Goal: Task Accomplishment & Management: Manage account settings

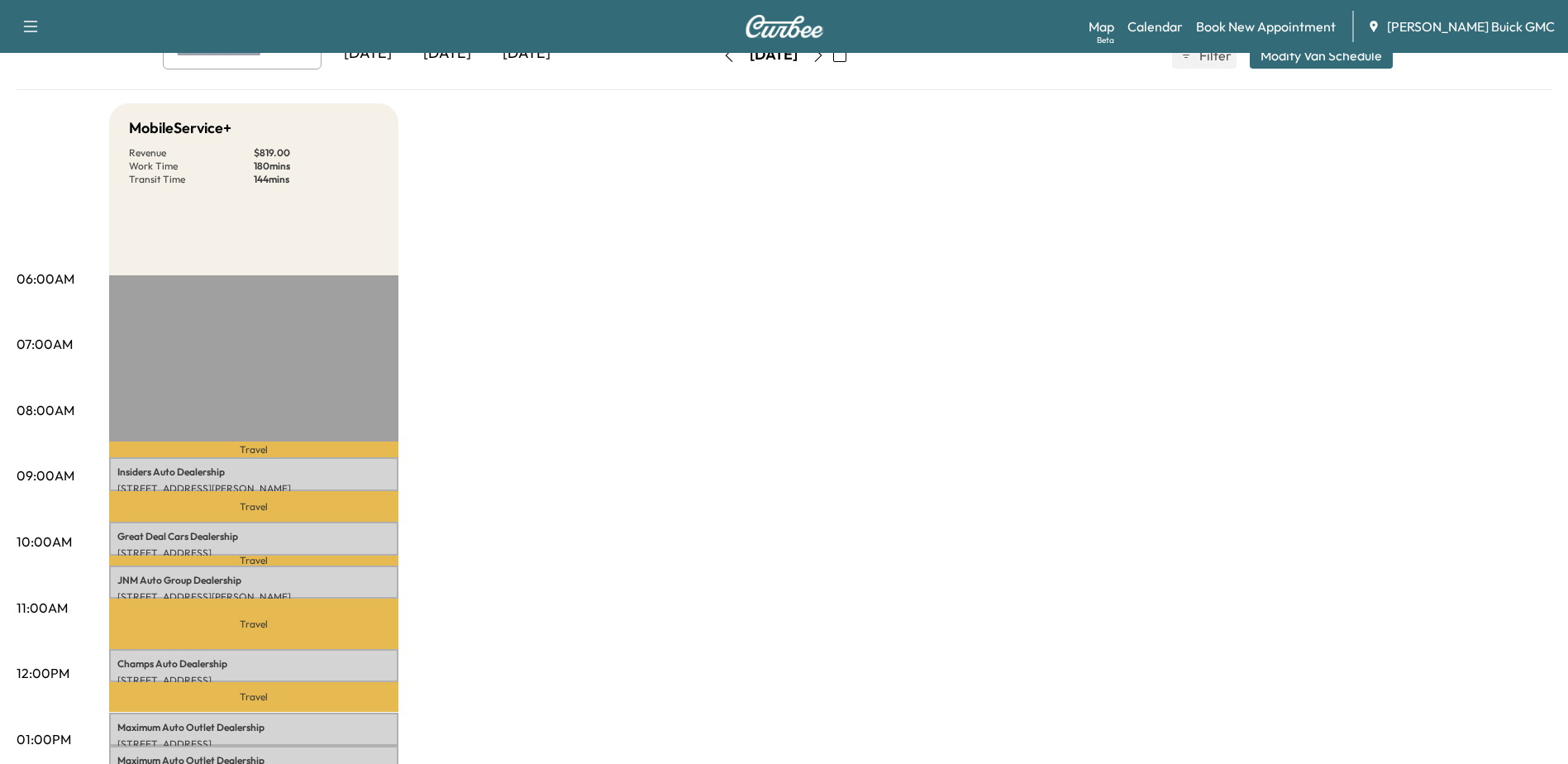
scroll to position [83, 0]
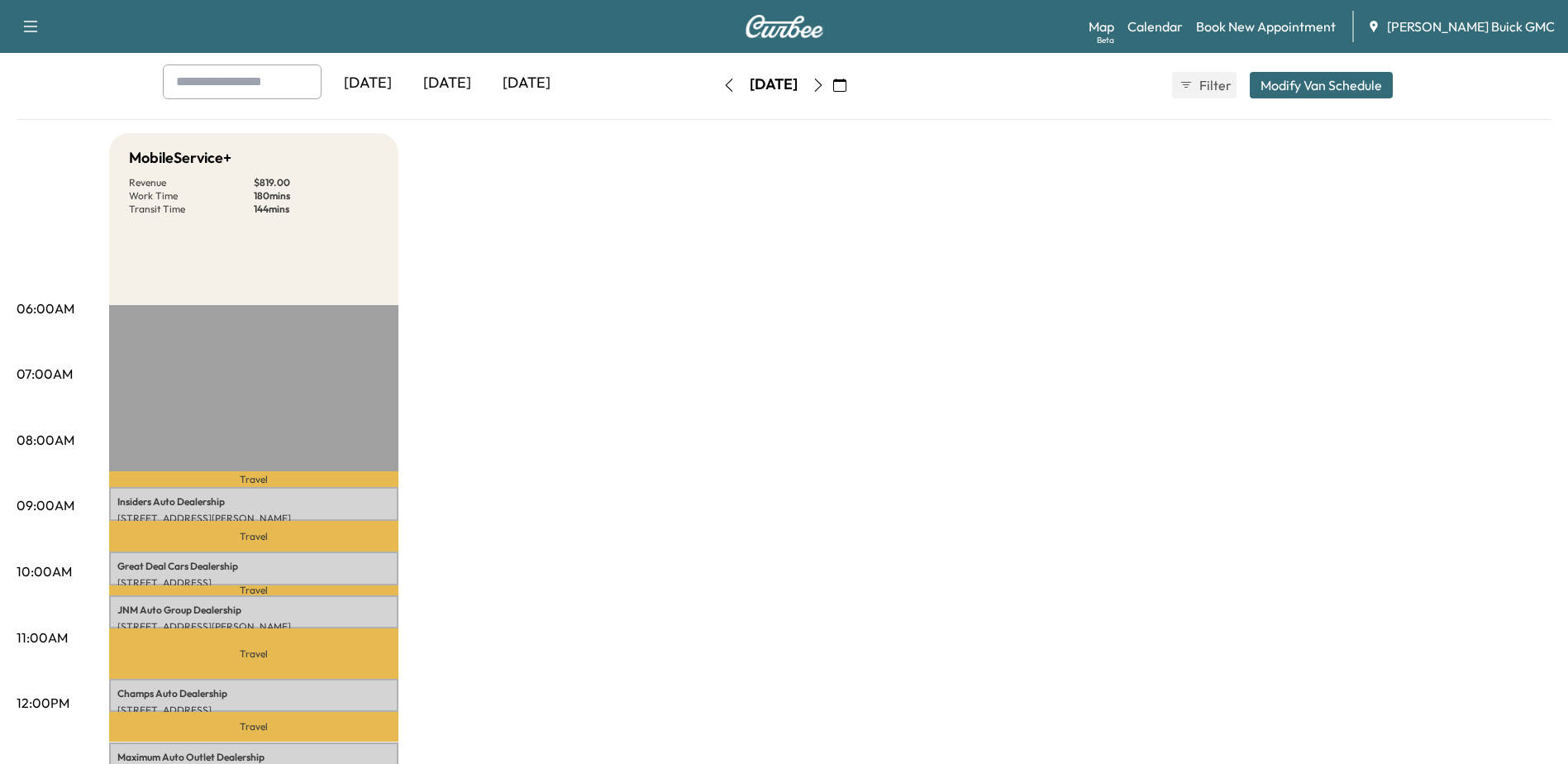
click at [722, 89] on icon "button" at bounding box center [729, 85] width 14 height 14
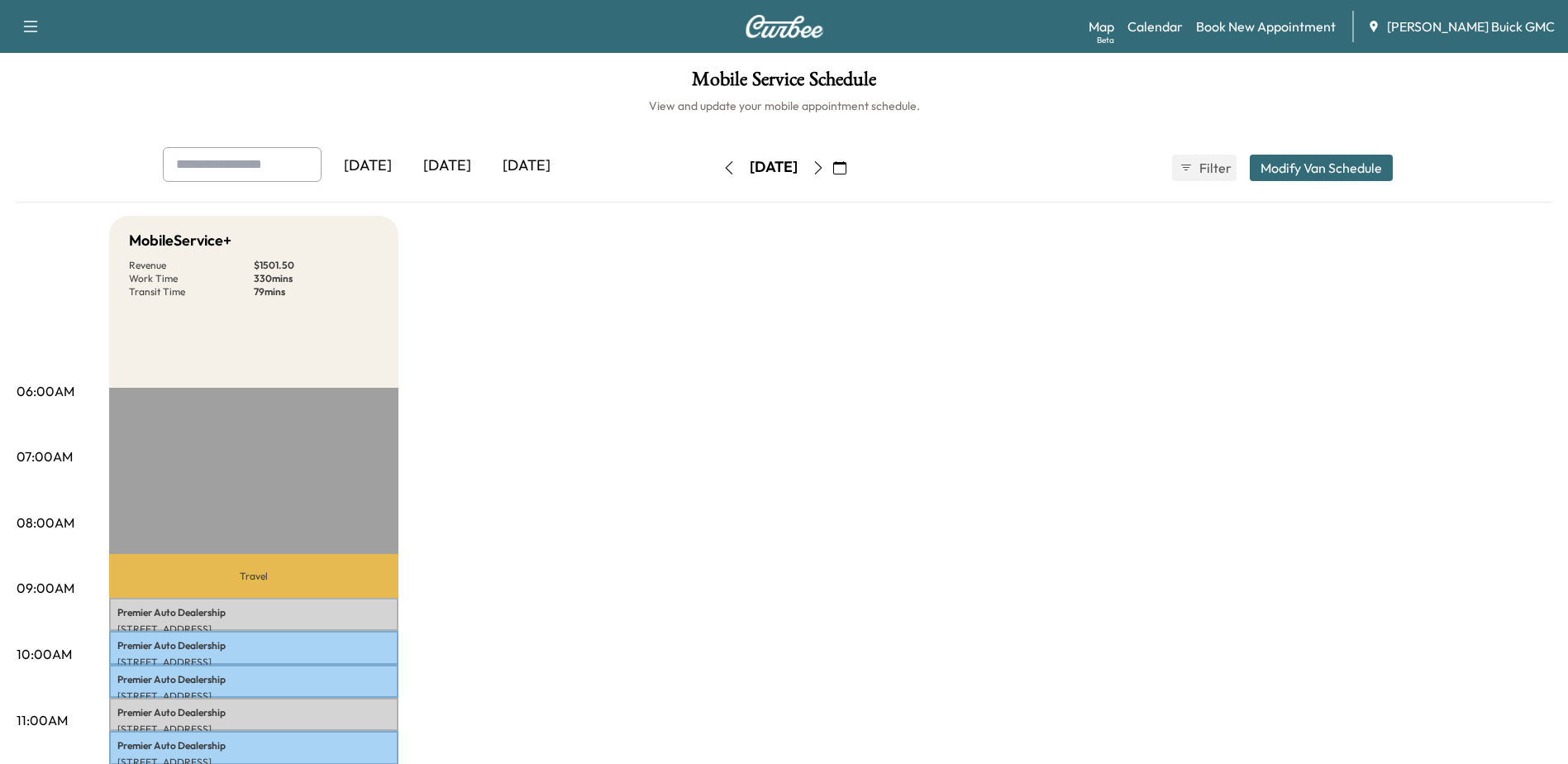
click at [725, 171] on icon "button" at bounding box center [729, 168] width 8 height 14
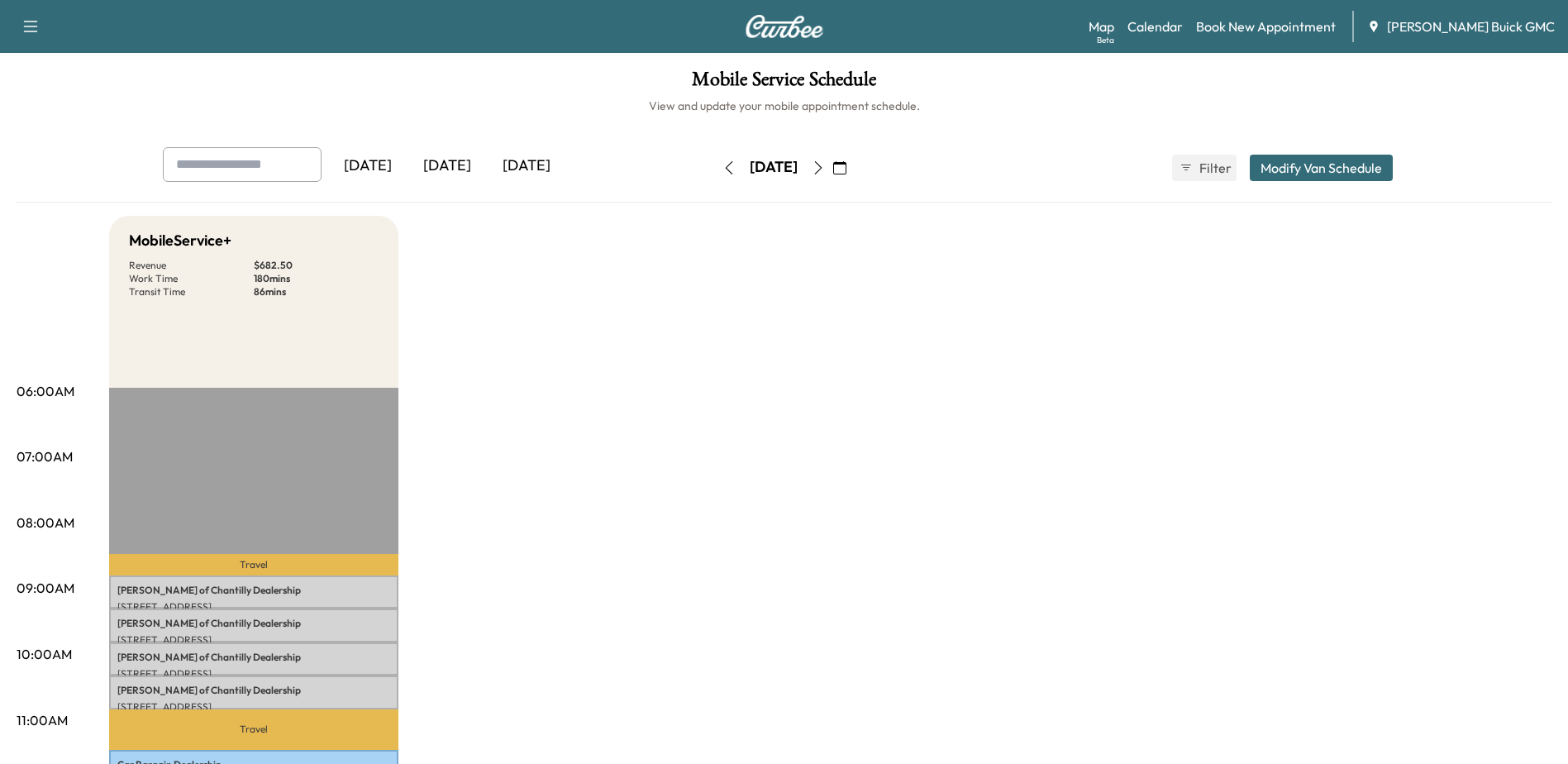
click at [832, 169] on button "button" at bounding box center [818, 167] width 28 height 26
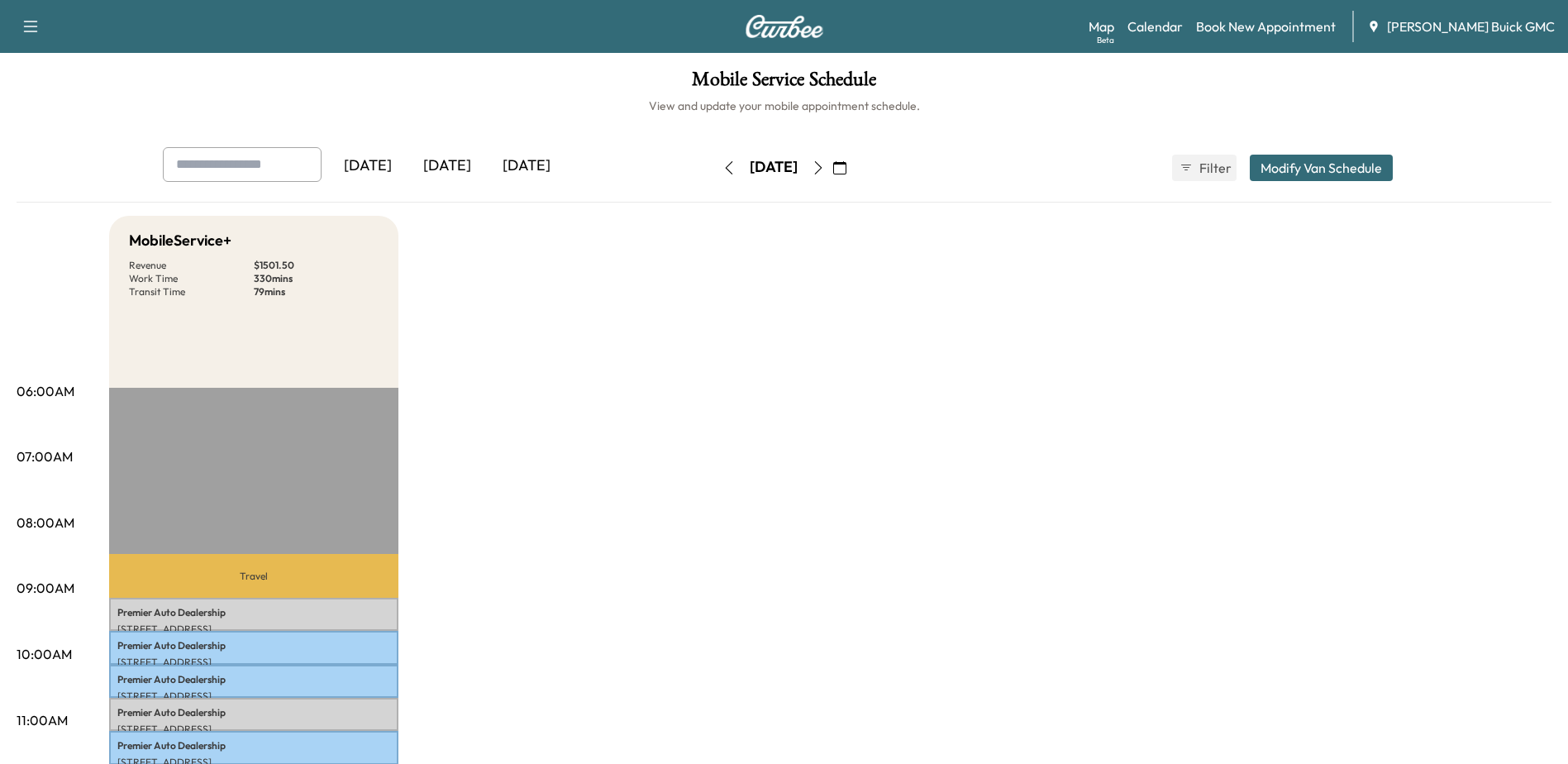
click at [825, 172] on icon "button" at bounding box center [819, 168] width 14 height 14
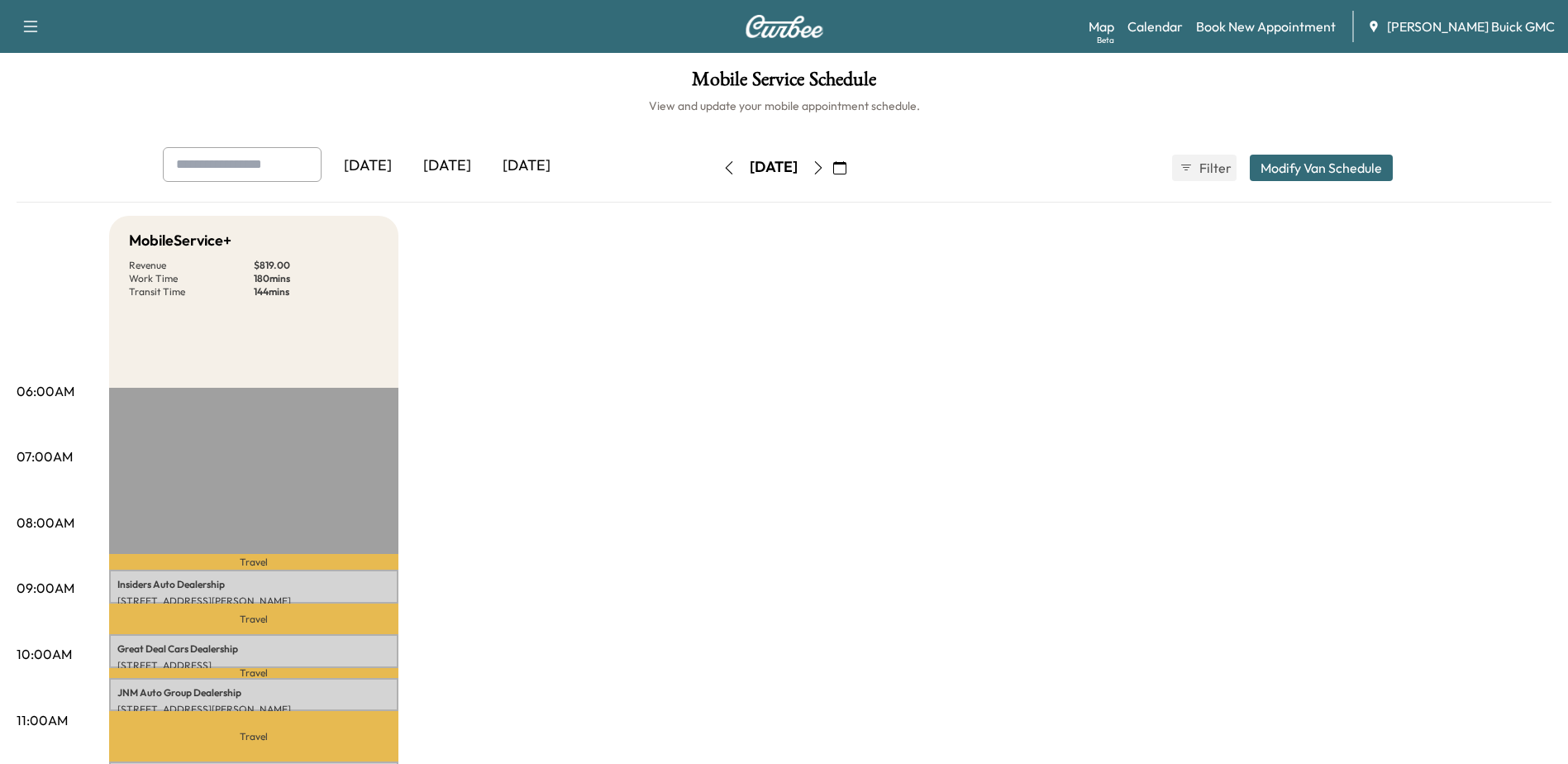
click at [832, 172] on div "[DATE]" at bounding box center [773, 167] width 118 height 26
click at [822, 173] on icon "button" at bounding box center [818, 168] width 8 height 14
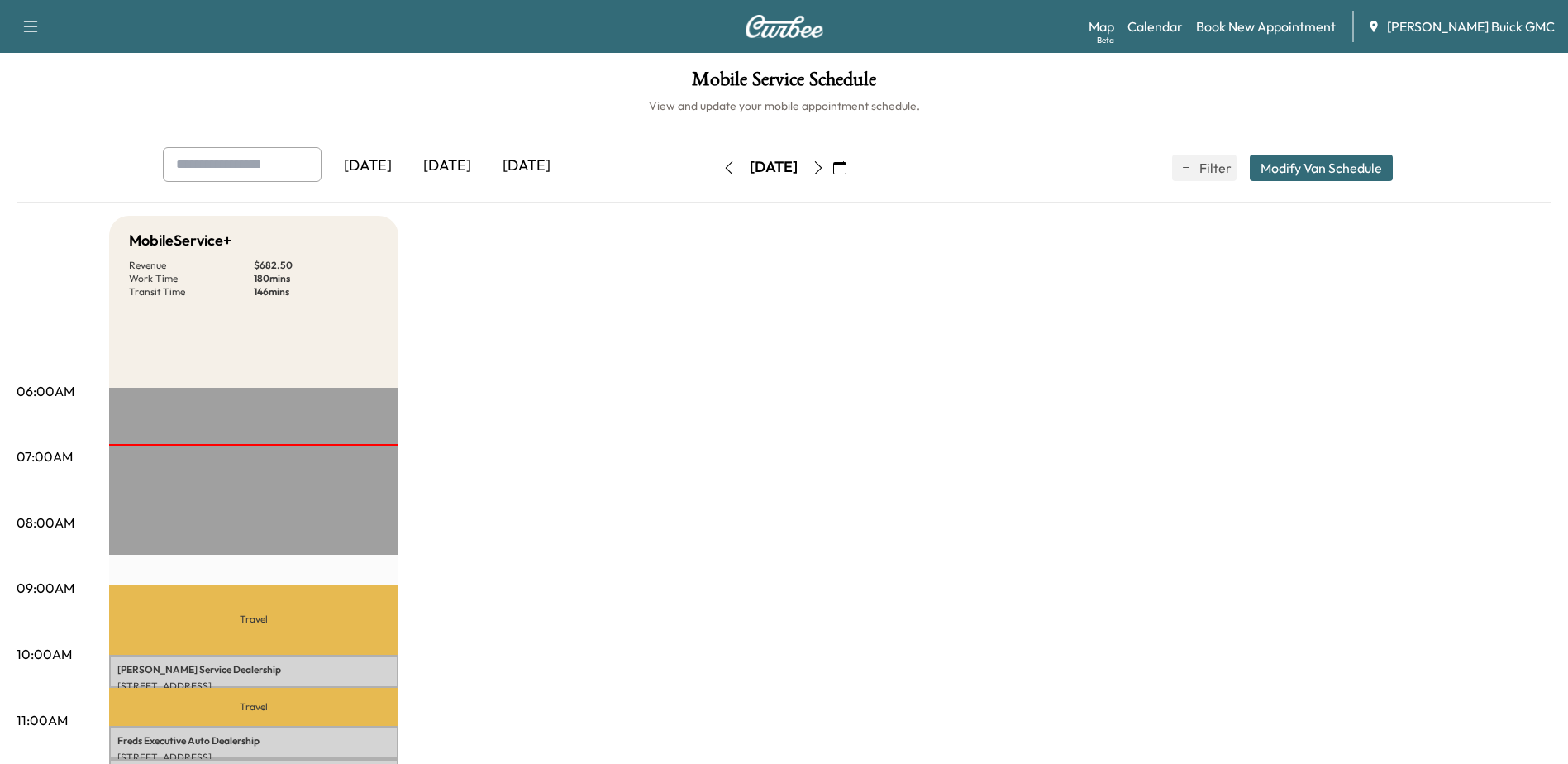
click at [825, 172] on icon "button" at bounding box center [819, 168] width 14 height 14
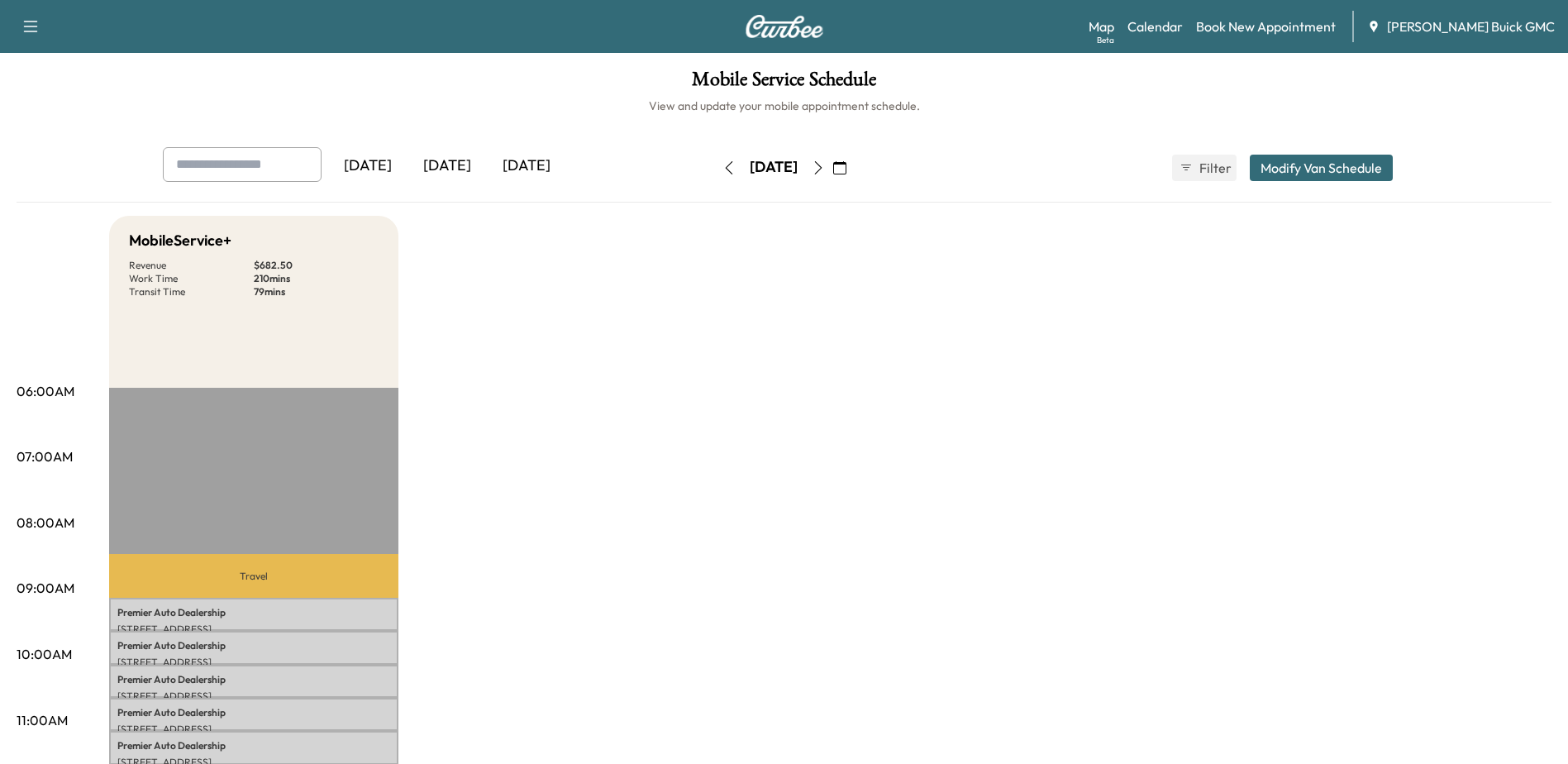
click at [722, 168] on icon "button" at bounding box center [729, 168] width 14 height 14
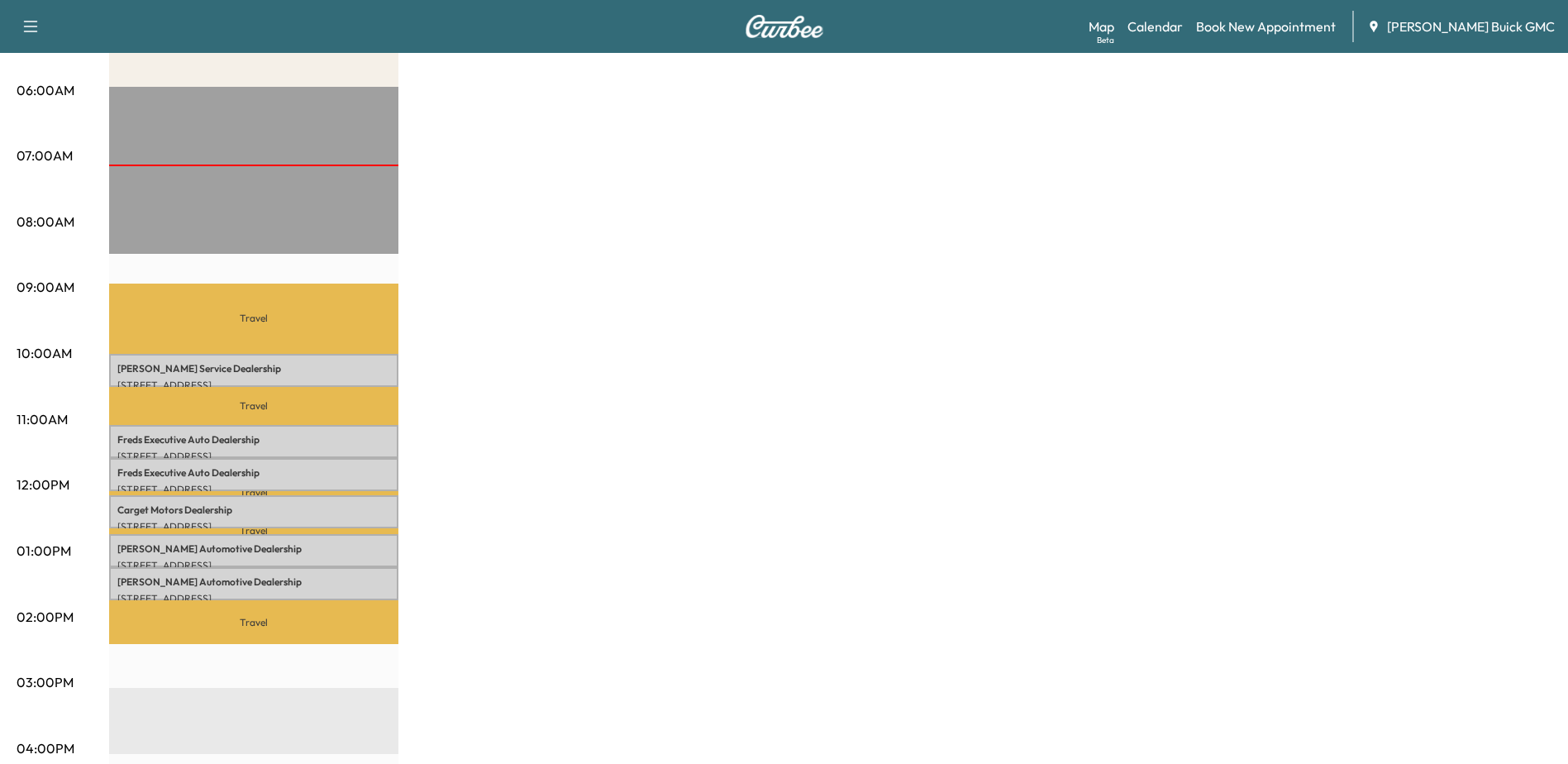
scroll to position [330, 0]
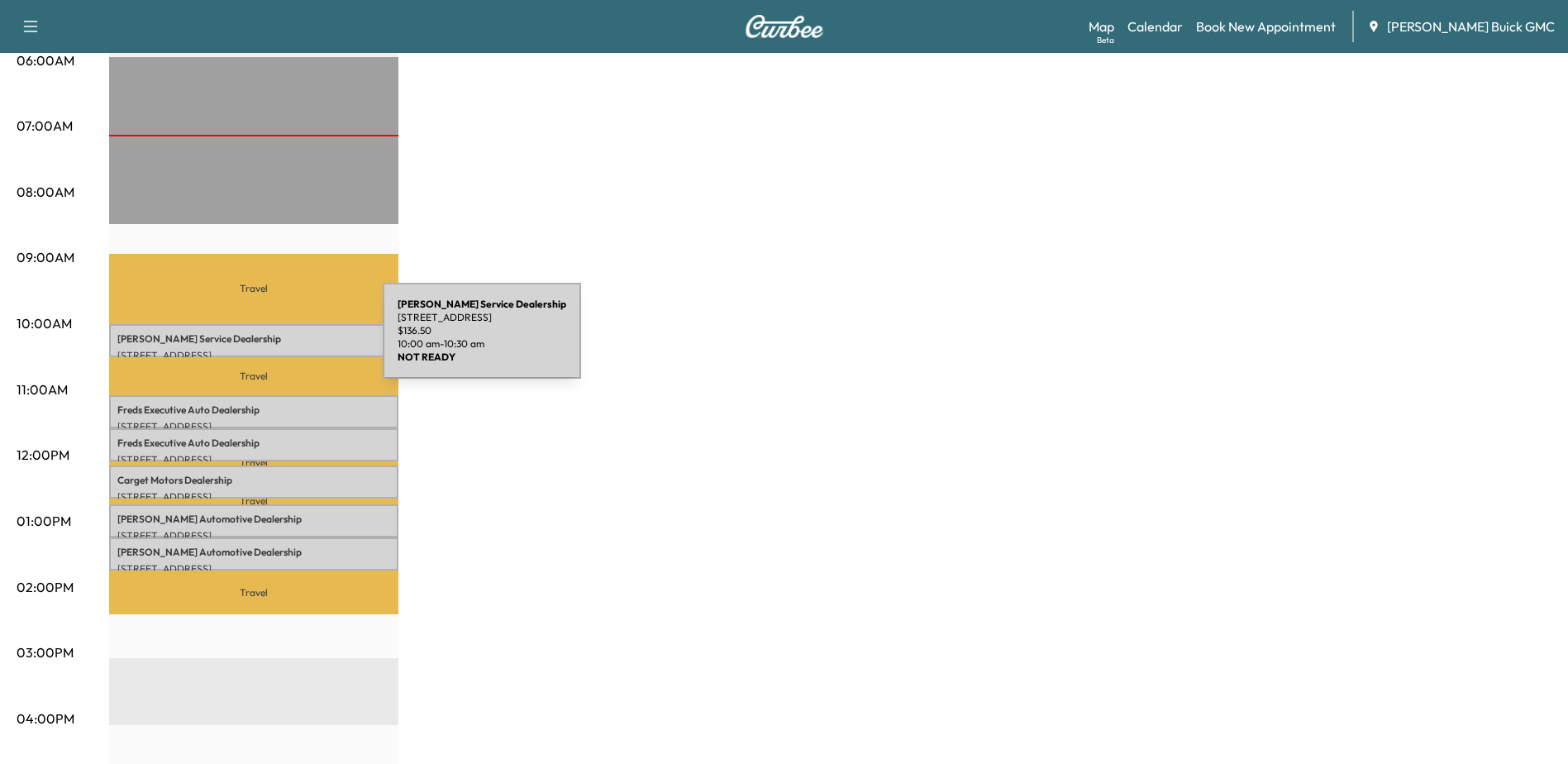
click at [259, 341] on p "[PERSON_NAME] Service Dealership" at bounding box center [254, 339] width 272 height 14
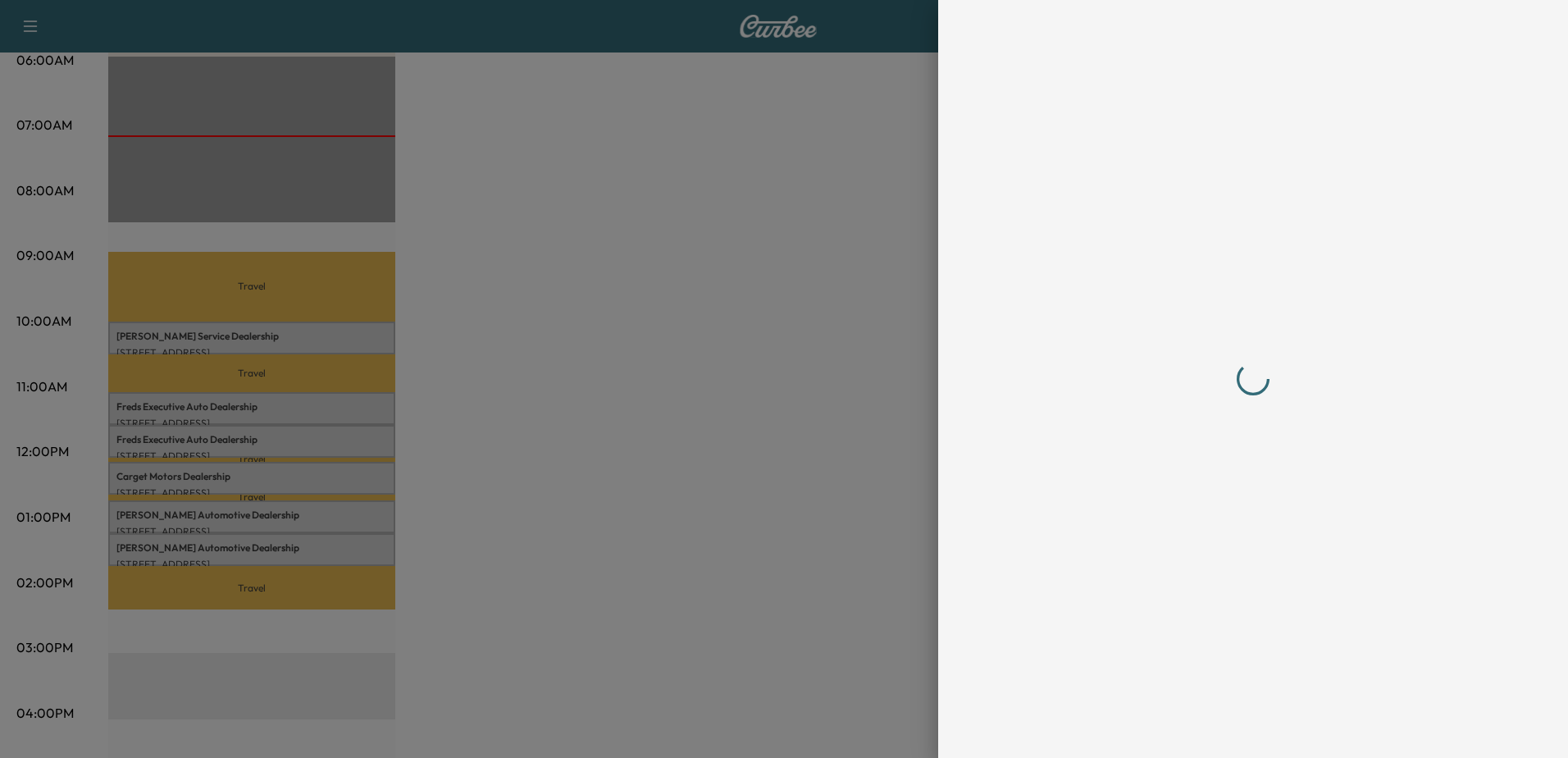
click at [261, 405] on div at bounding box center [784, 379] width 1568 height 758
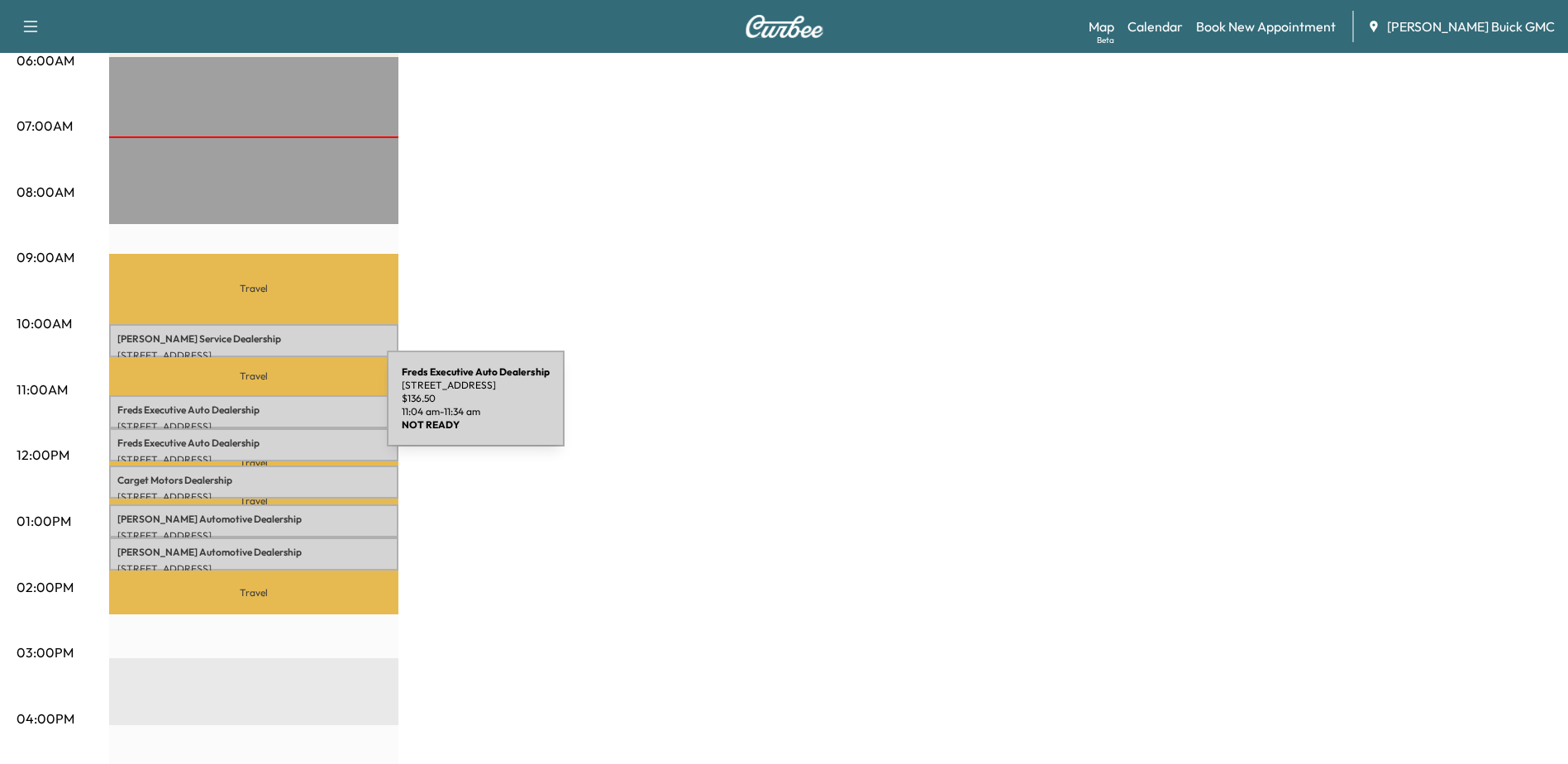
click at [263, 409] on p "Freds Executive Auto Dealership" at bounding box center [254, 410] width 272 height 14
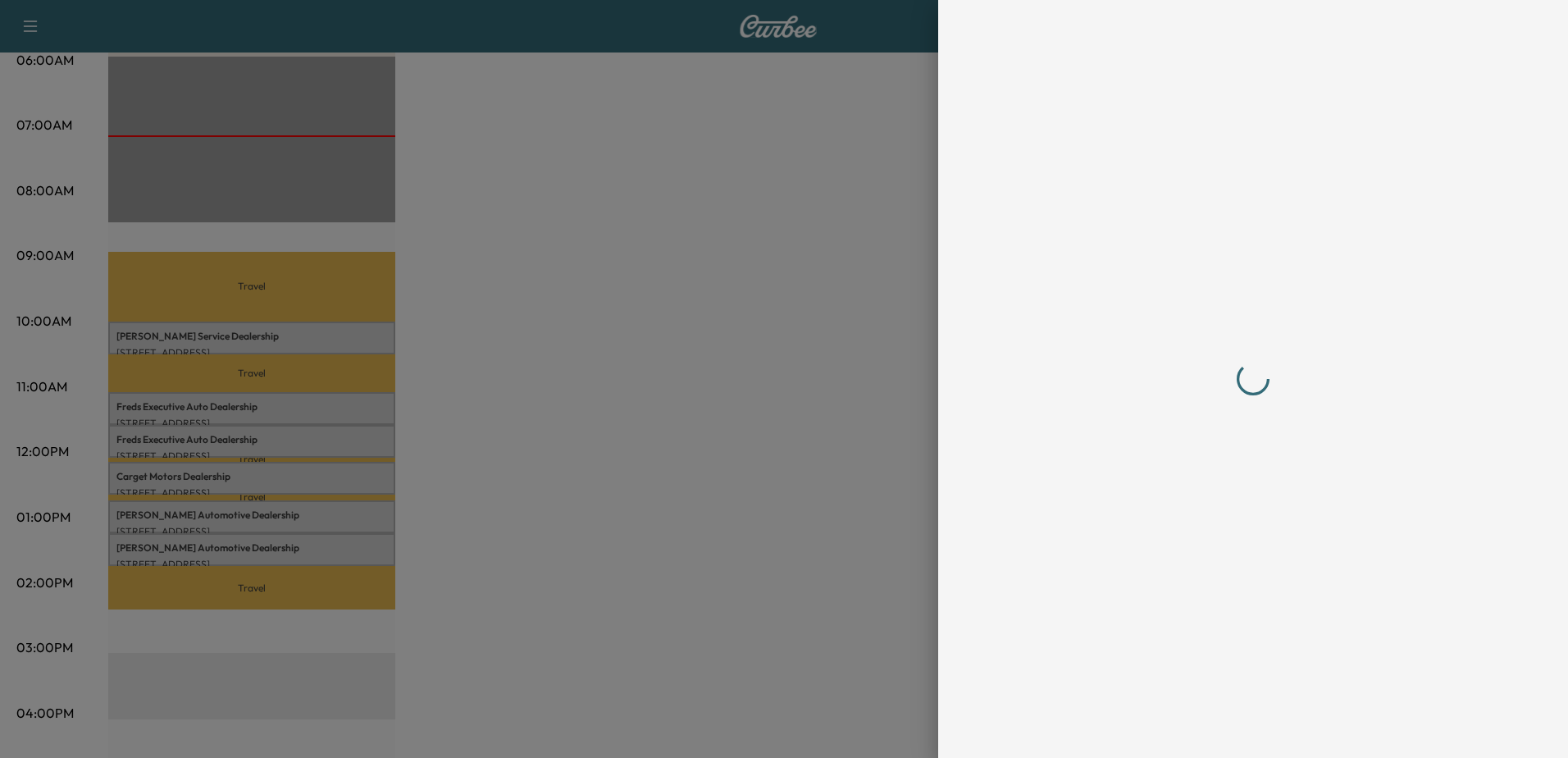
click at [219, 402] on div at bounding box center [784, 379] width 1568 height 758
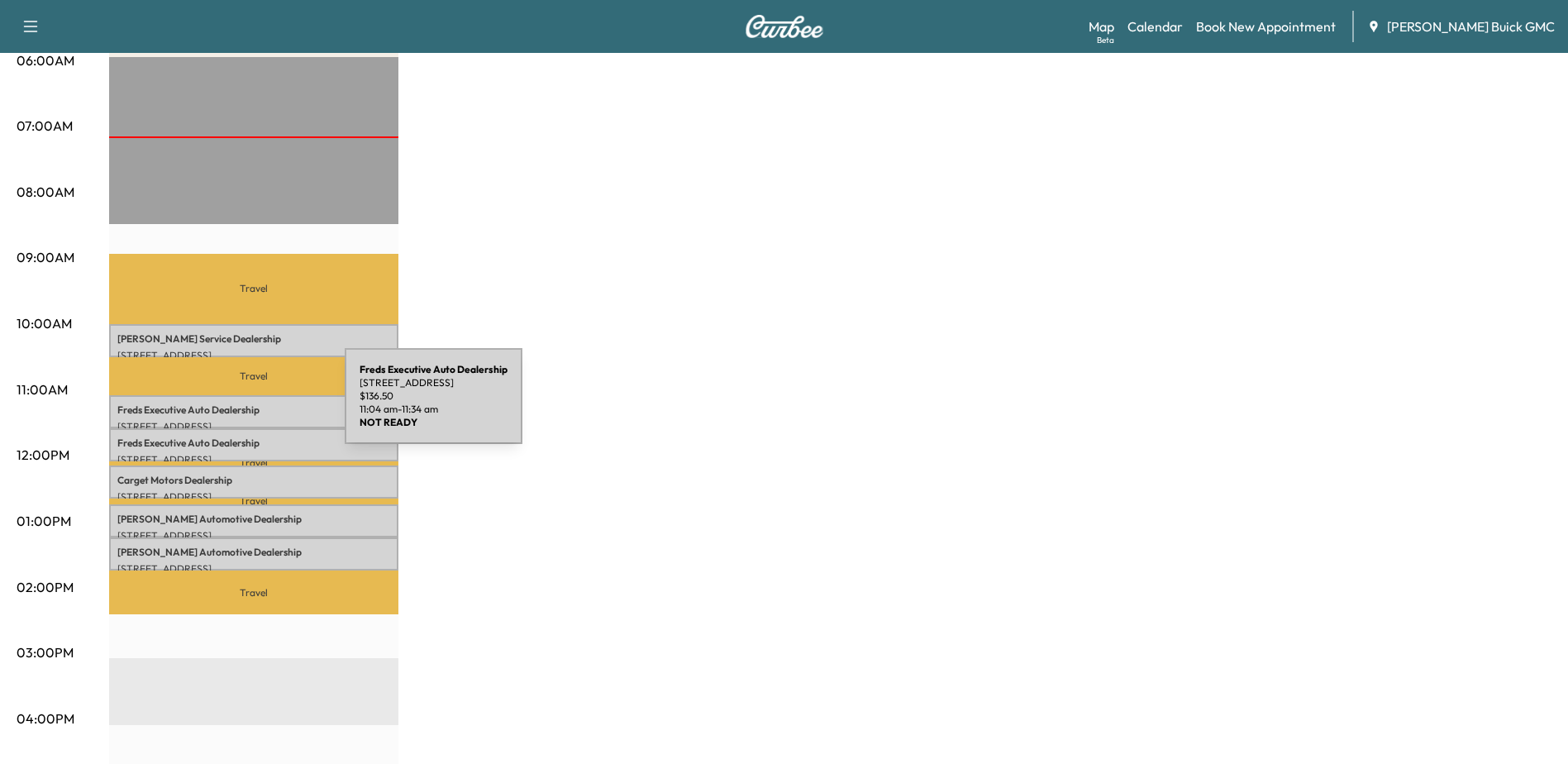
click at [221, 406] on p "Freds Executive Auto Dealership" at bounding box center [254, 410] width 272 height 14
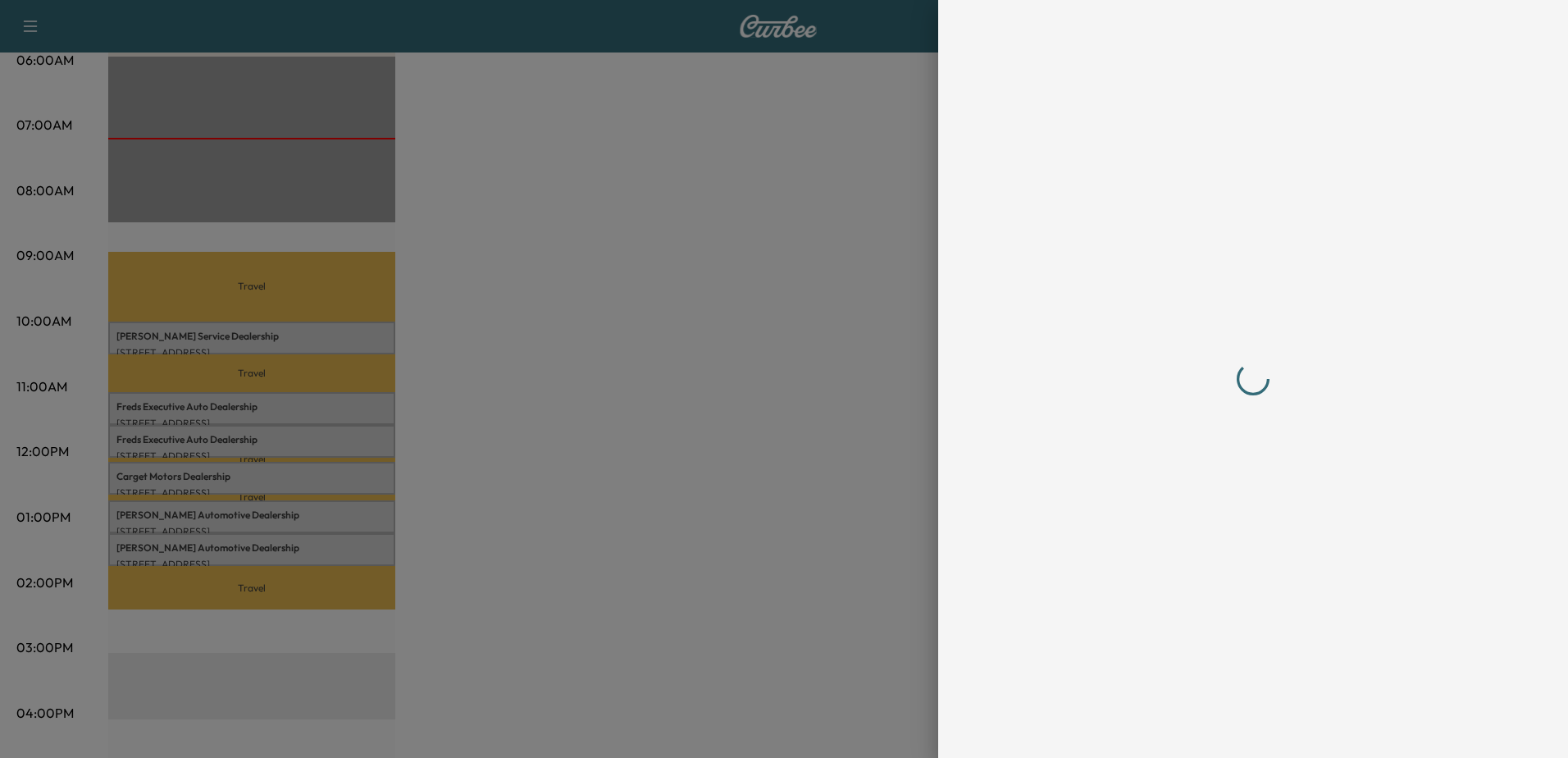
click at [266, 425] on div at bounding box center [784, 379] width 1568 height 758
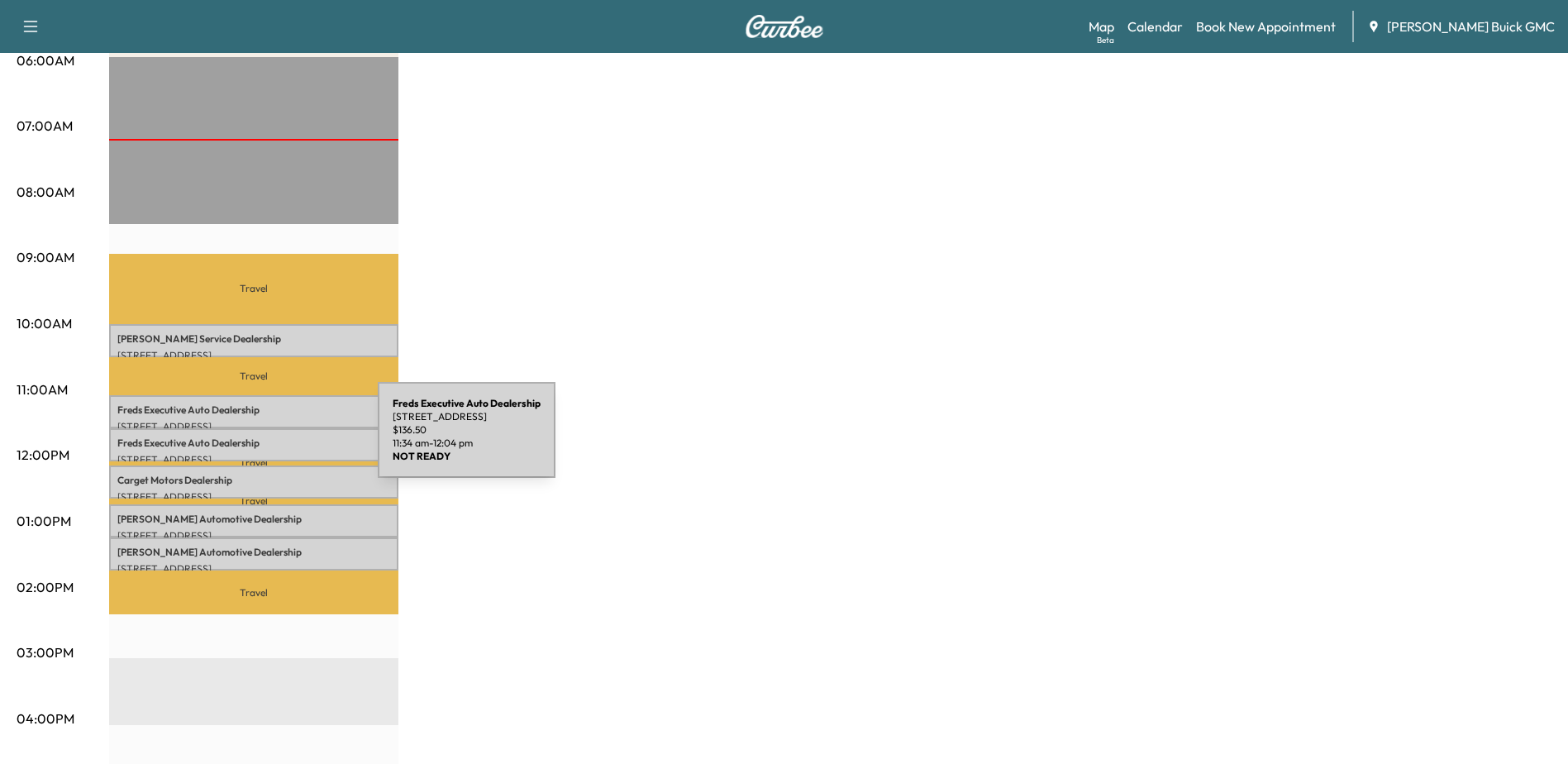
click at [254, 439] on p "Freds Executive Auto Dealership" at bounding box center [254, 443] width 272 height 14
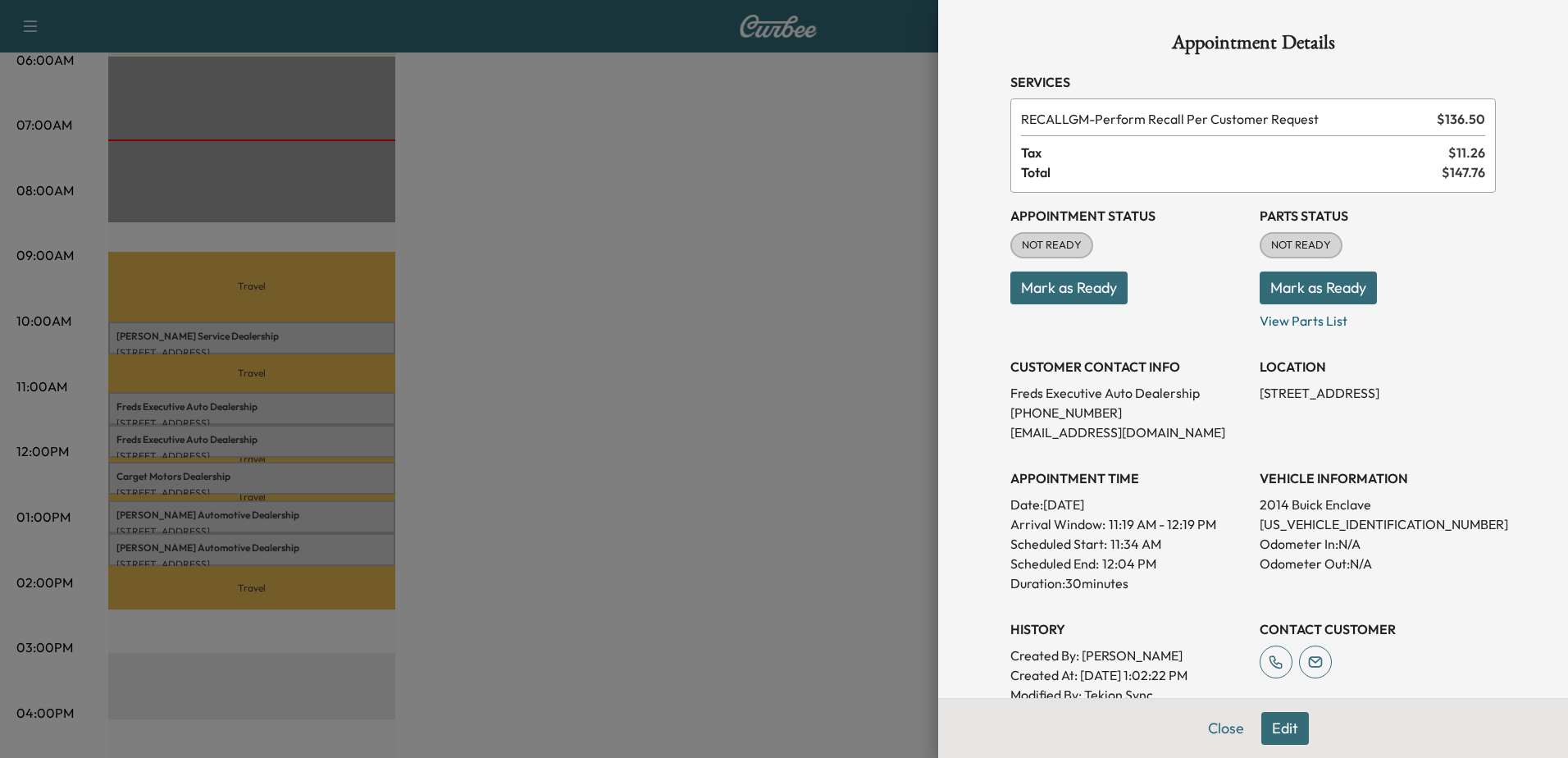
click at [274, 515] on div at bounding box center [784, 379] width 1568 height 758
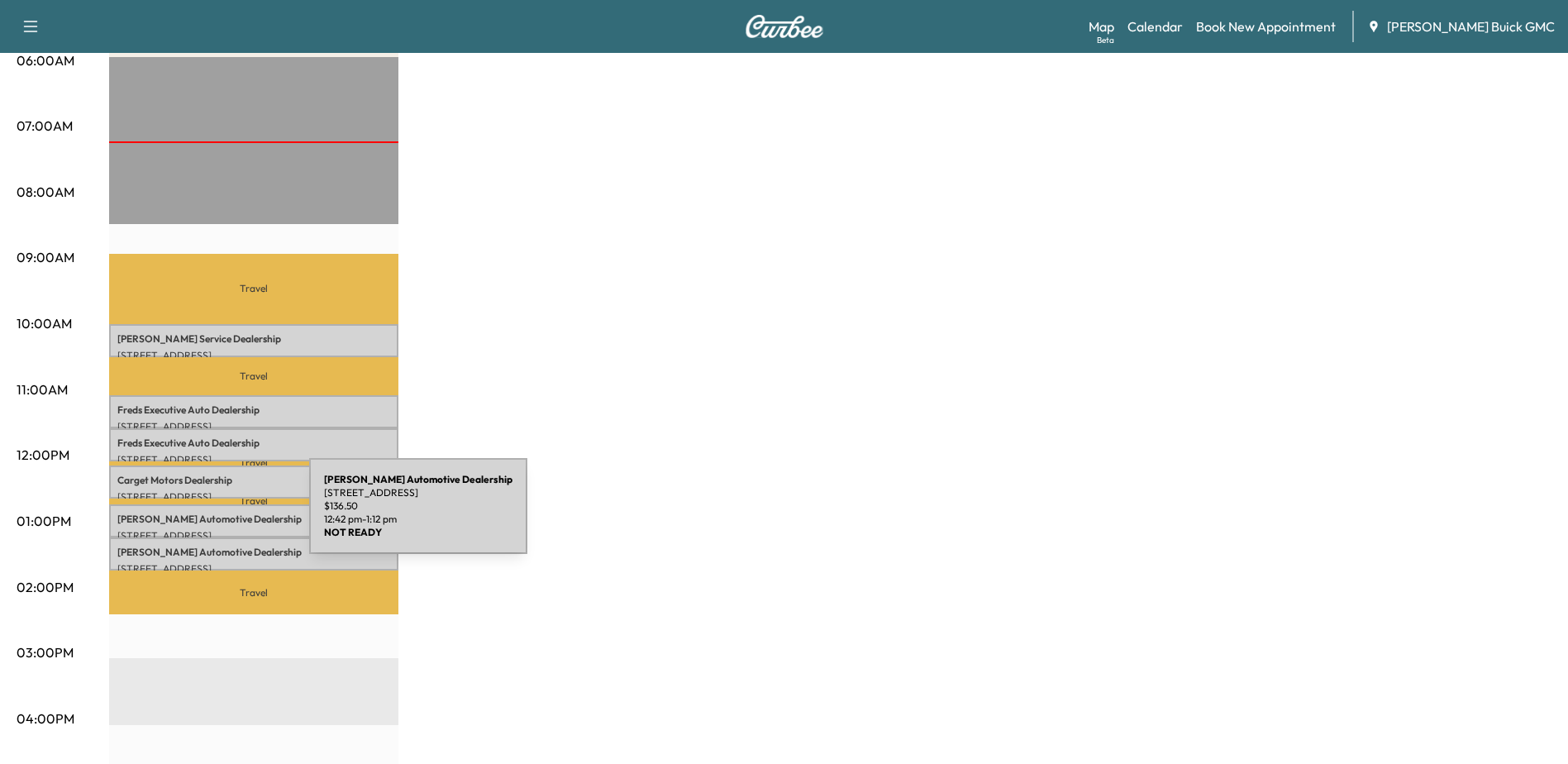
click at [184, 515] on p "[PERSON_NAME] Automotive Dealership" at bounding box center [254, 520] width 272 height 14
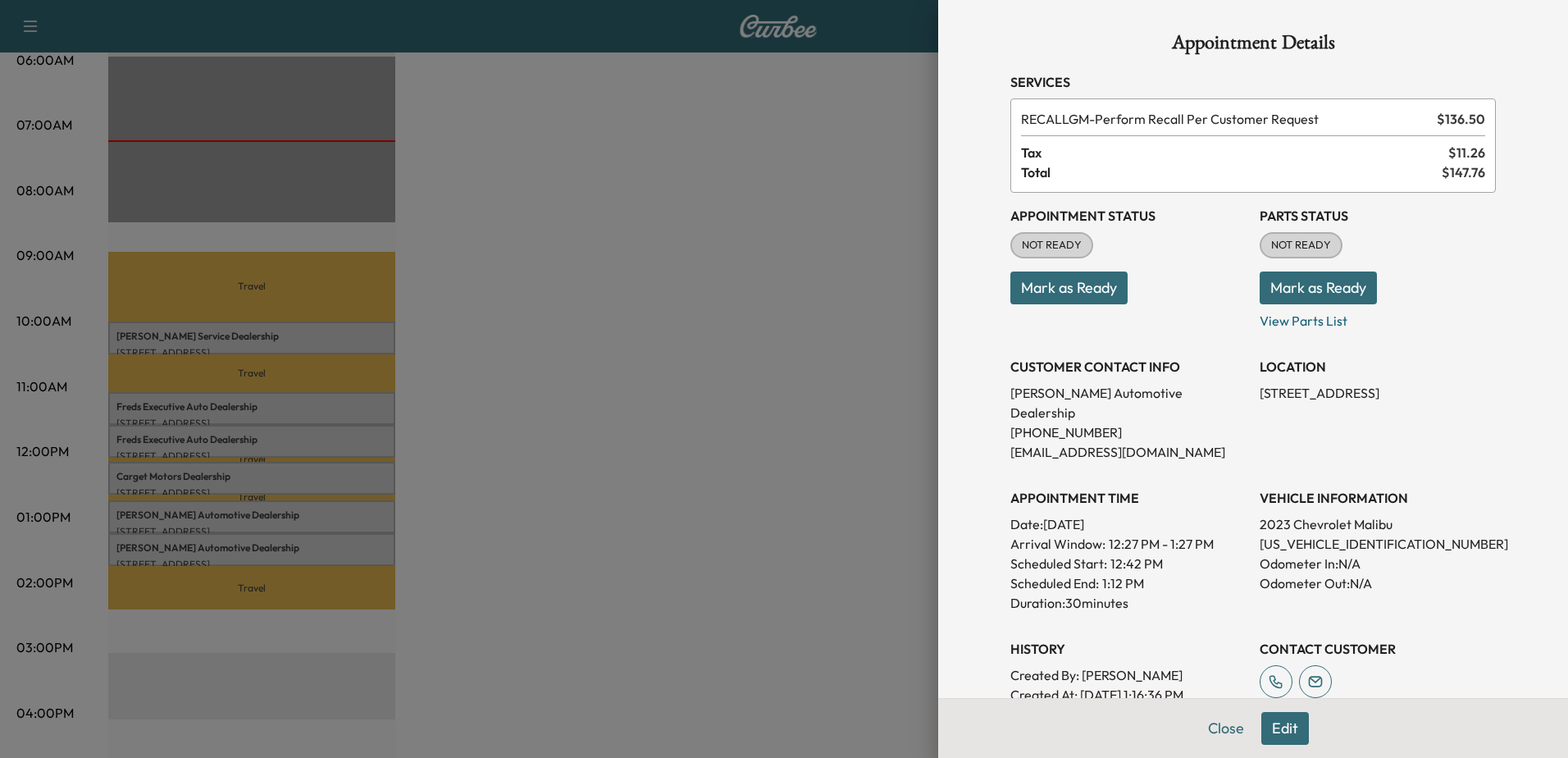
drag, startPoint x: 202, startPoint y: 506, endPoint x: 308, endPoint y: 532, distance: 109.1
click at [202, 506] on div at bounding box center [784, 379] width 1568 height 758
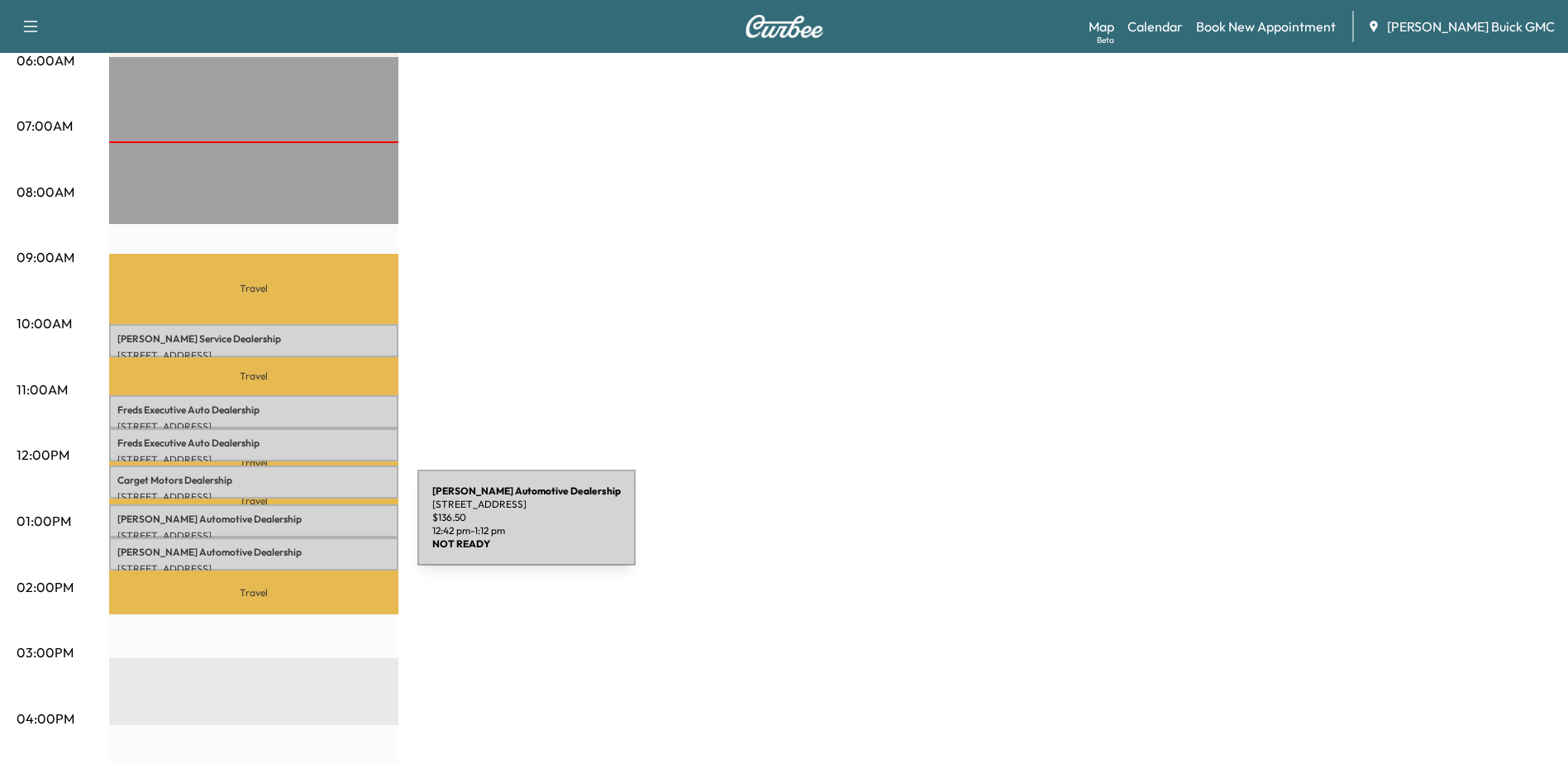
click at [291, 520] on p "[PERSON_NAME] Automotive Dealership" at bounding box center [254, 520] width 272 height 14
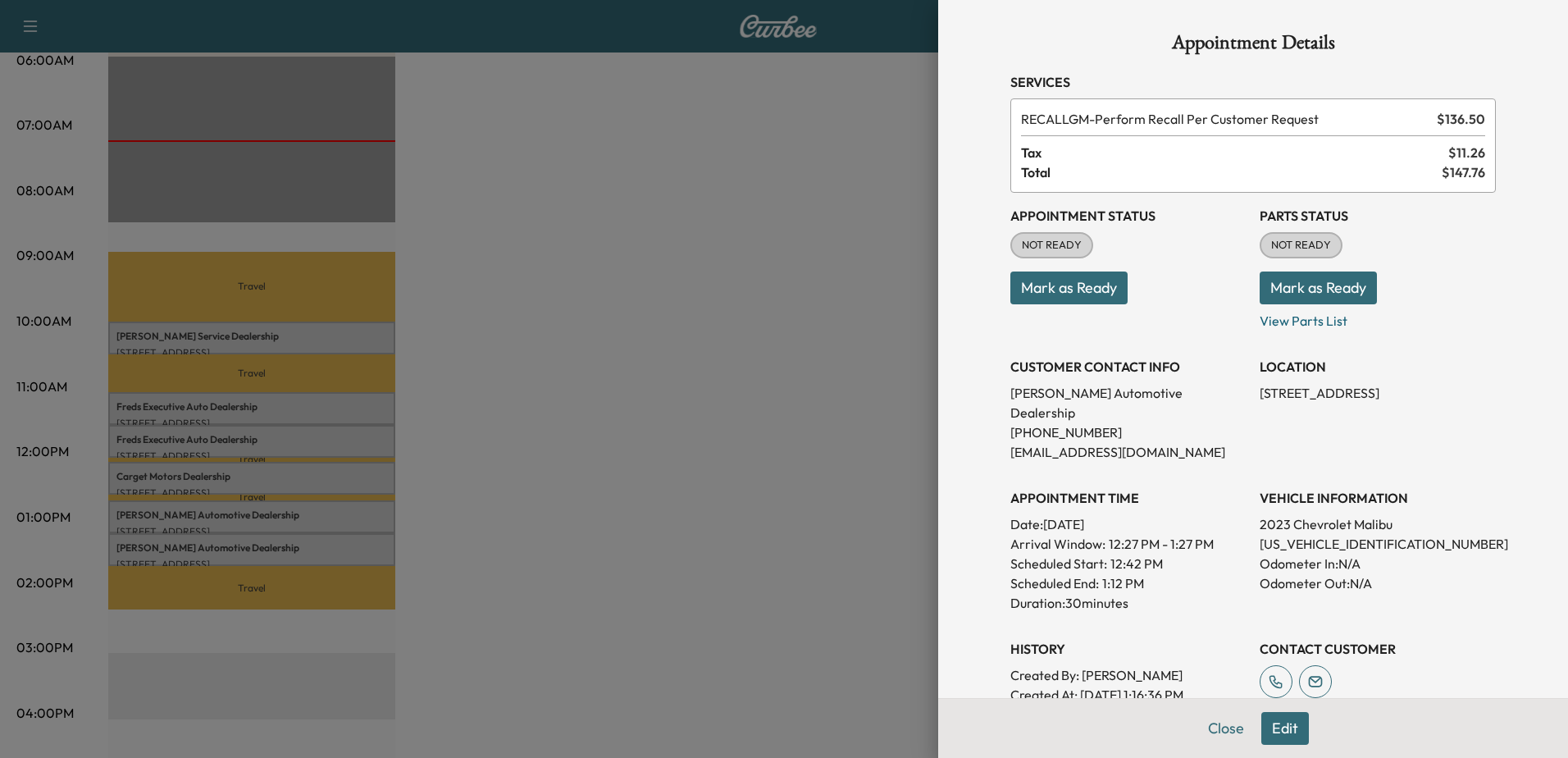
click at [179, 471] on div at bounding box center [784, 379] width 1568 height 758
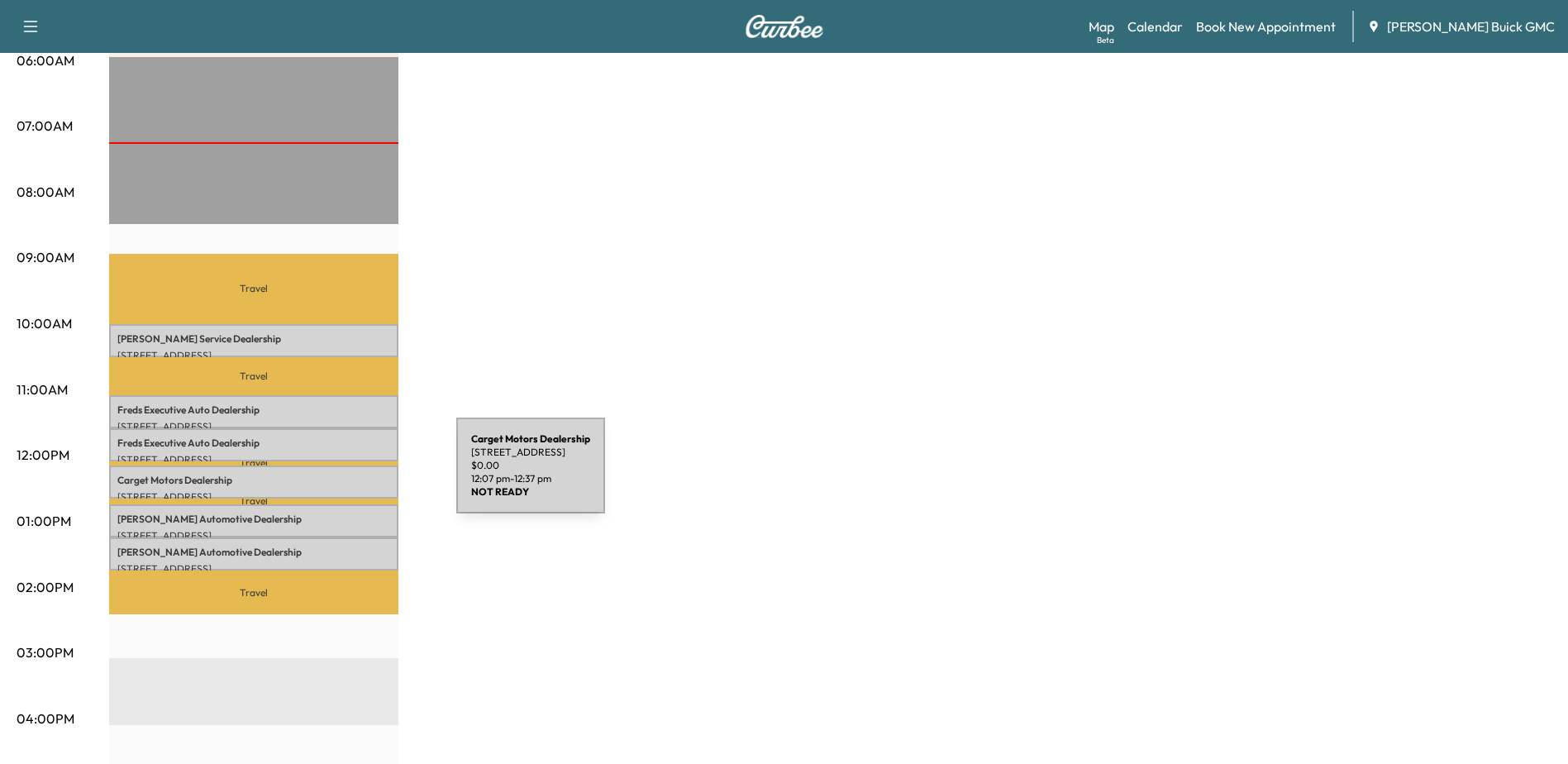
click at [332, 475] on p "Carget Motors Dealership" at bounding box center [254, 480] width 272 height 14
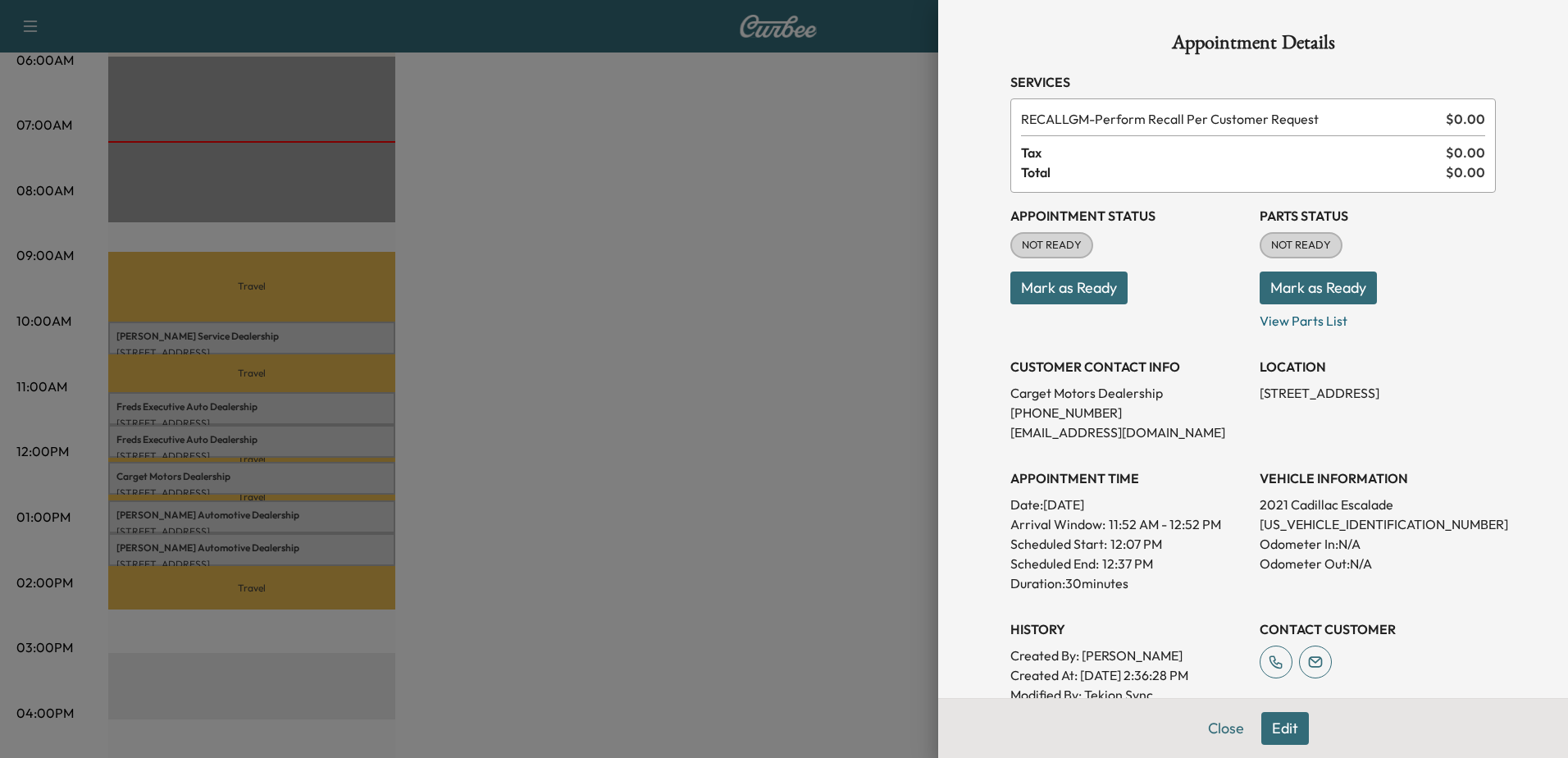
click at [184, 471] on div at bounding box center [784, 379] width 1568 height 758
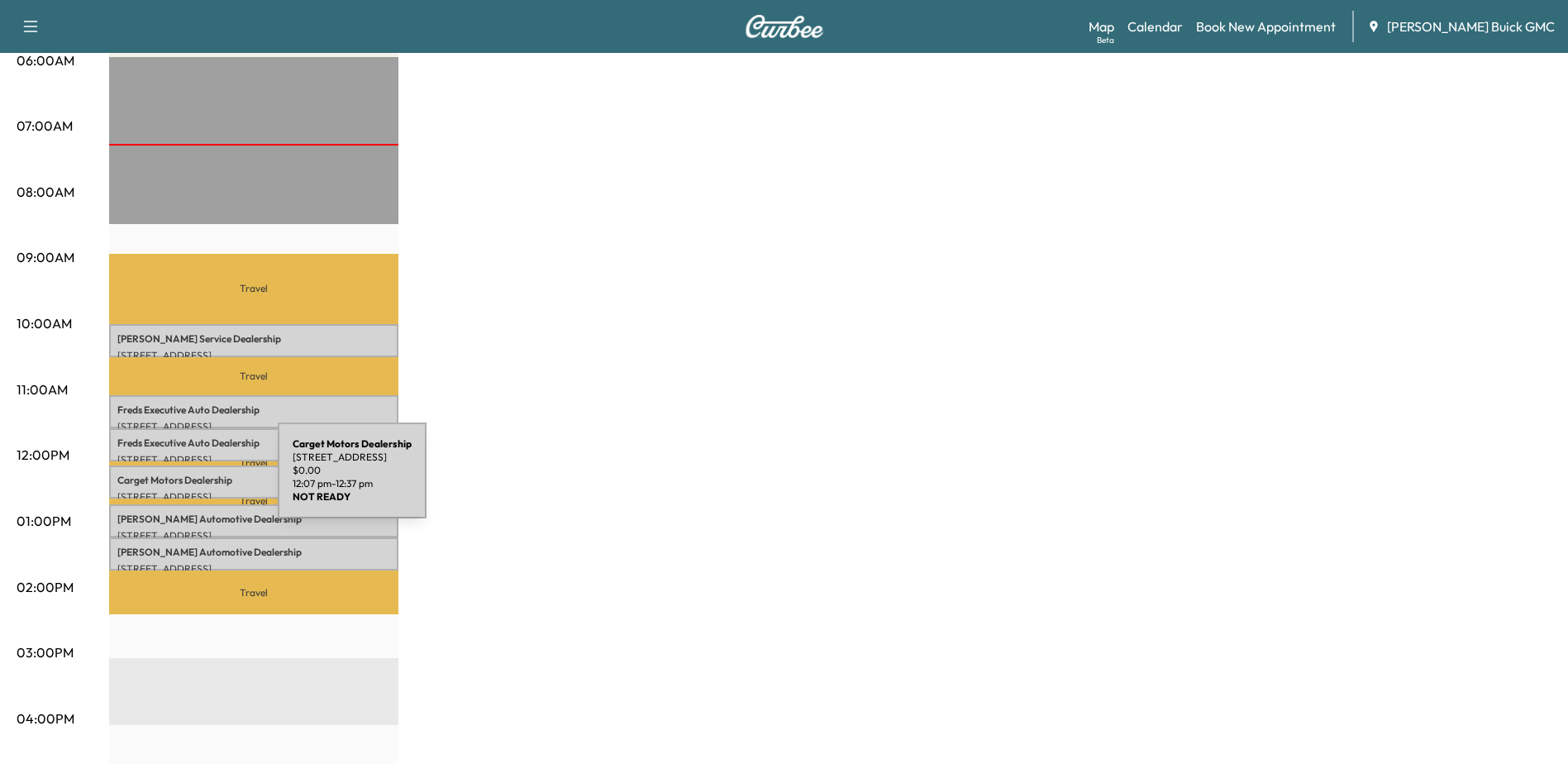
click at [154, 481] on p "Carget Motors Dealership" at bounding box center [254, 480] width 272 height 14
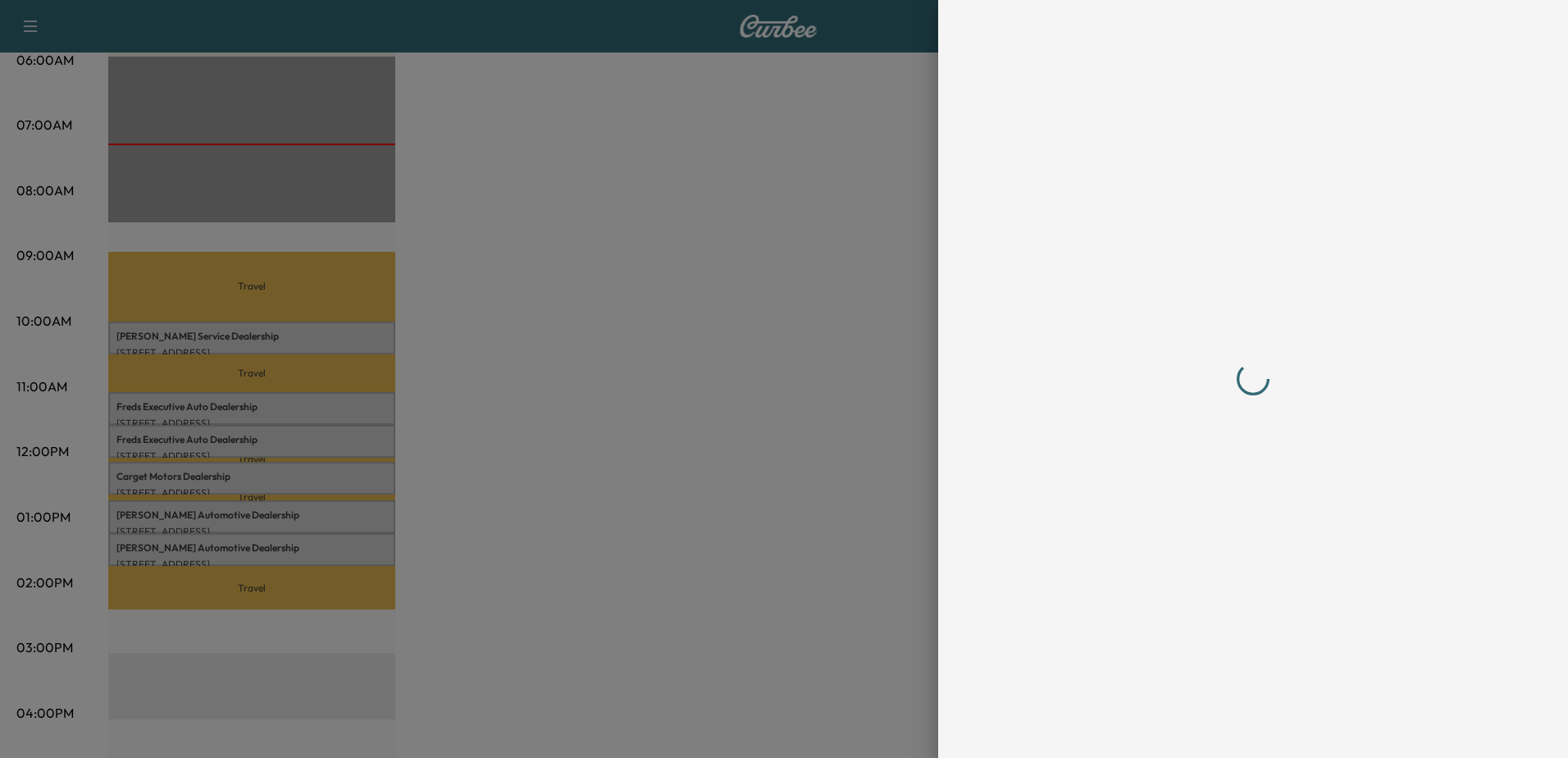
click at [185, 517] on div at bounding box center [784, 379] width 1568 height 758
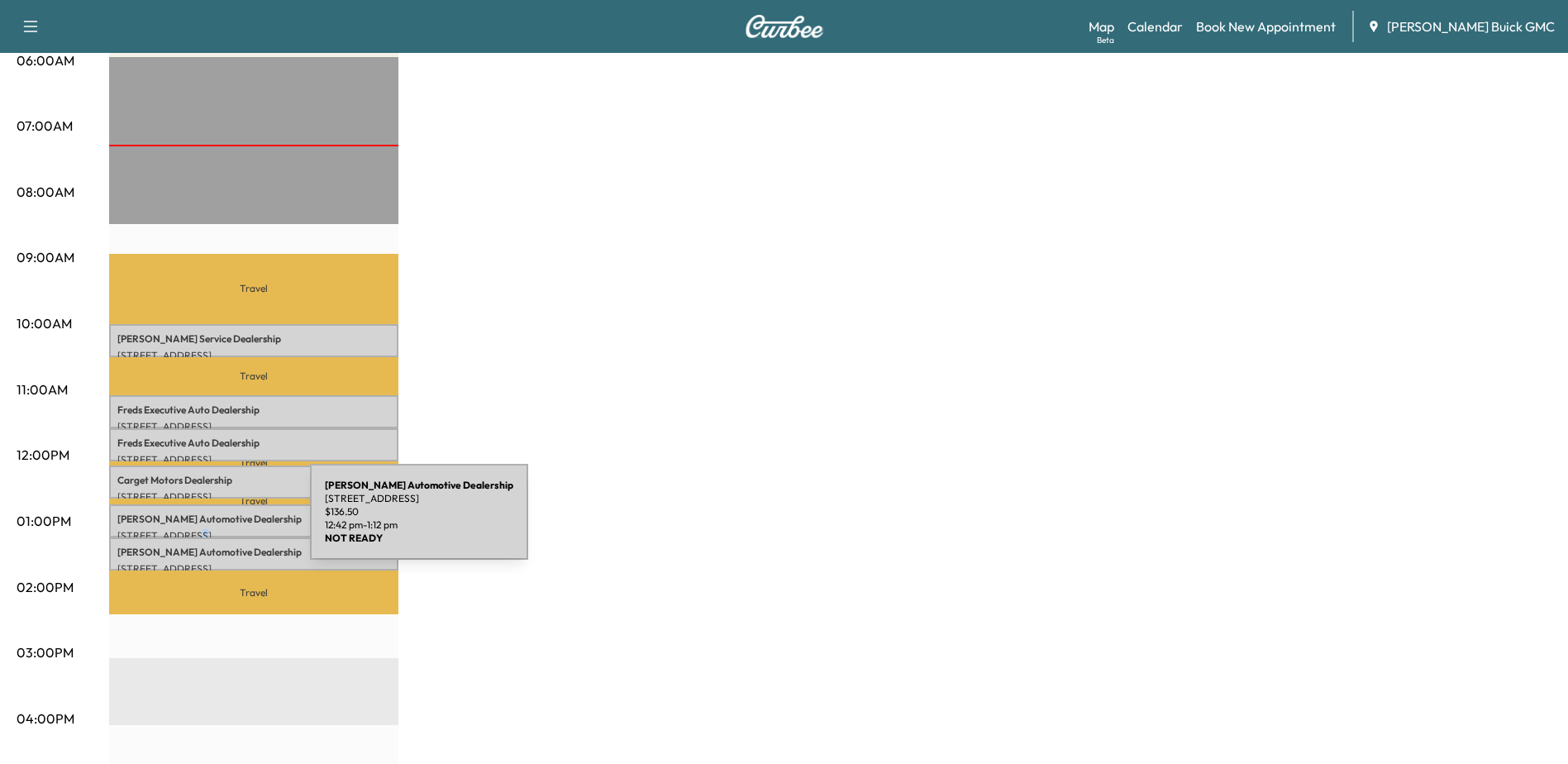
click at [186, 522] on div "[PERSON_NAME] Automotive Dealership [STREET_ADDRESS] $ 136.50 12:42 pm - 1:12 pm" at bounding box center [254, 521] width 290 height 33
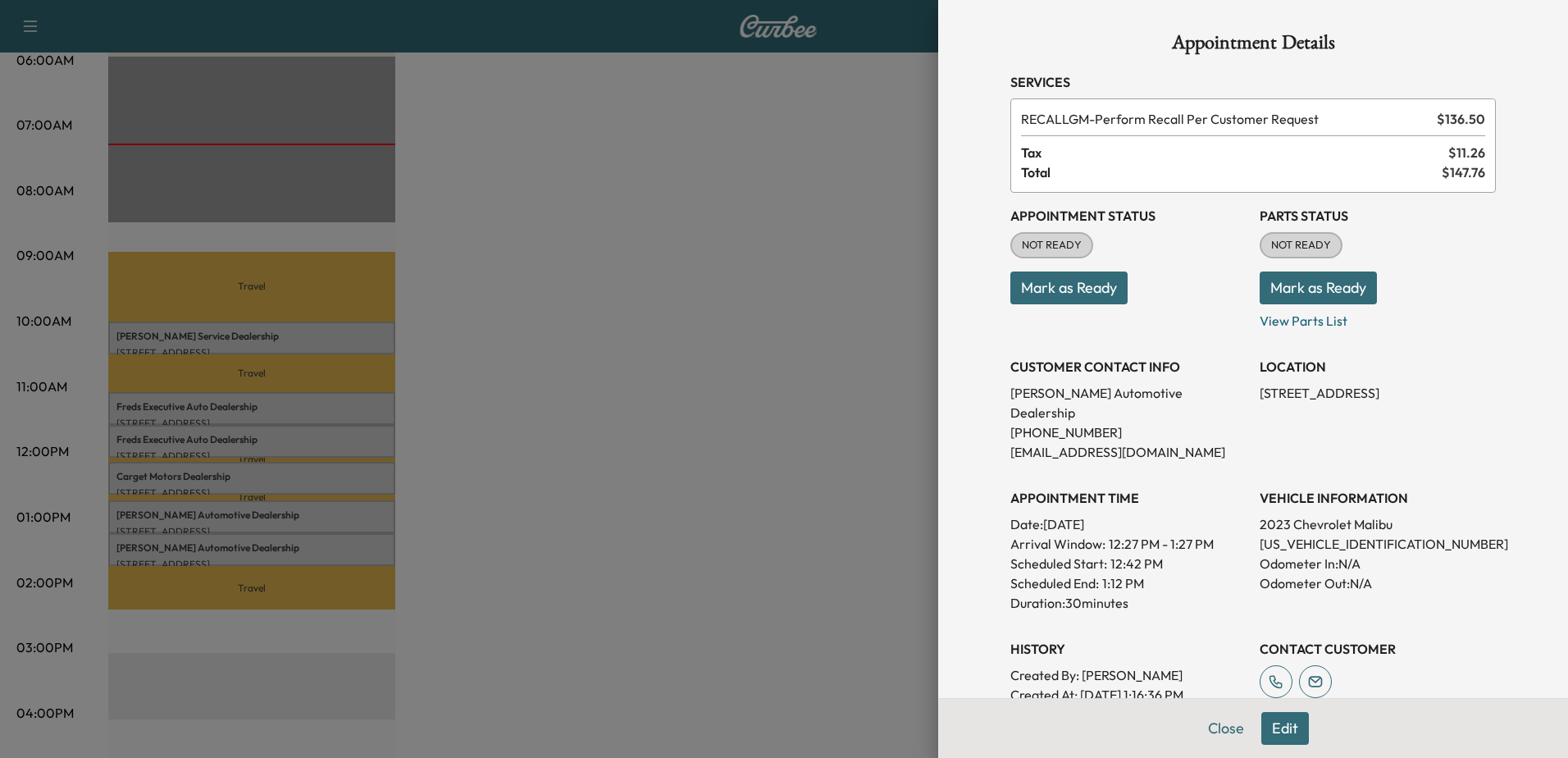
click at [248, 538] on div at bounding box center [784, 379] width 1568 height 758
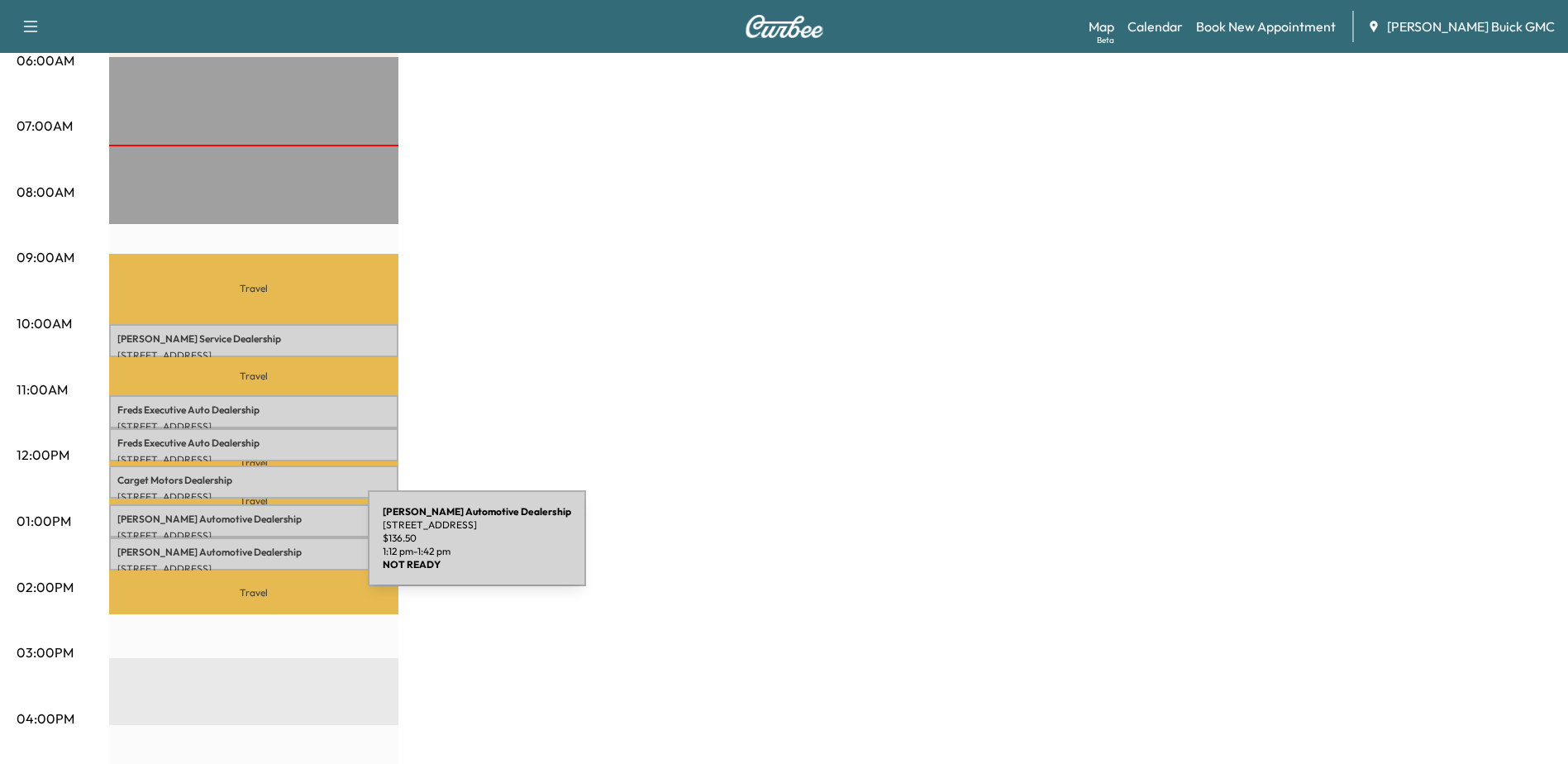
click at [243, 548] on p "[PERSON_NAME] Automotive Dealership" at bounding box center [254, 552] width 272 height 14
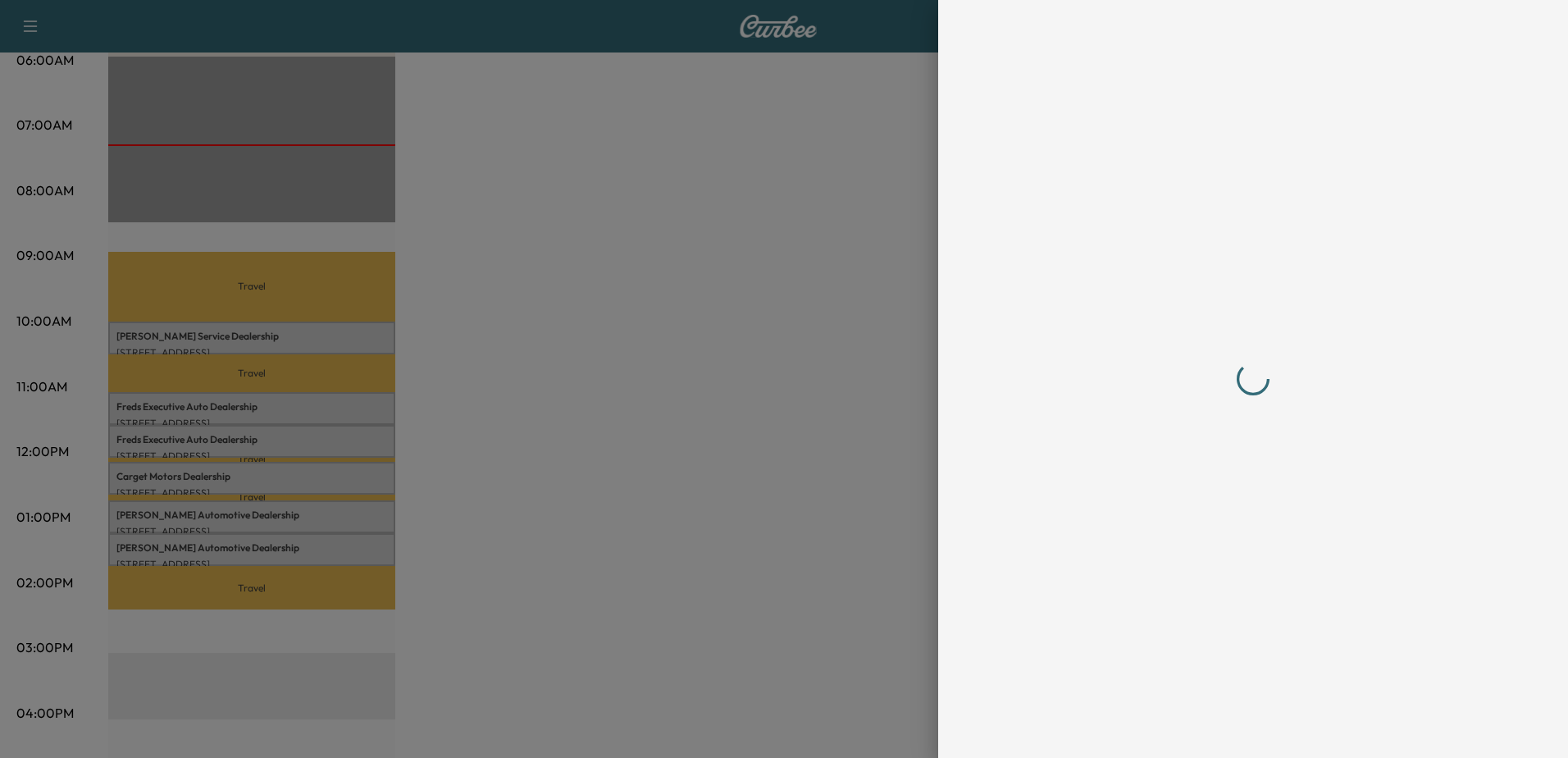
drag, startPoint x: 506, startPoint y: 264, endPoint x: 595, endPoint y: 363, distance: 133.1
click at [515, 270] on div at bounding box center [784, 379] width 1568 height 758
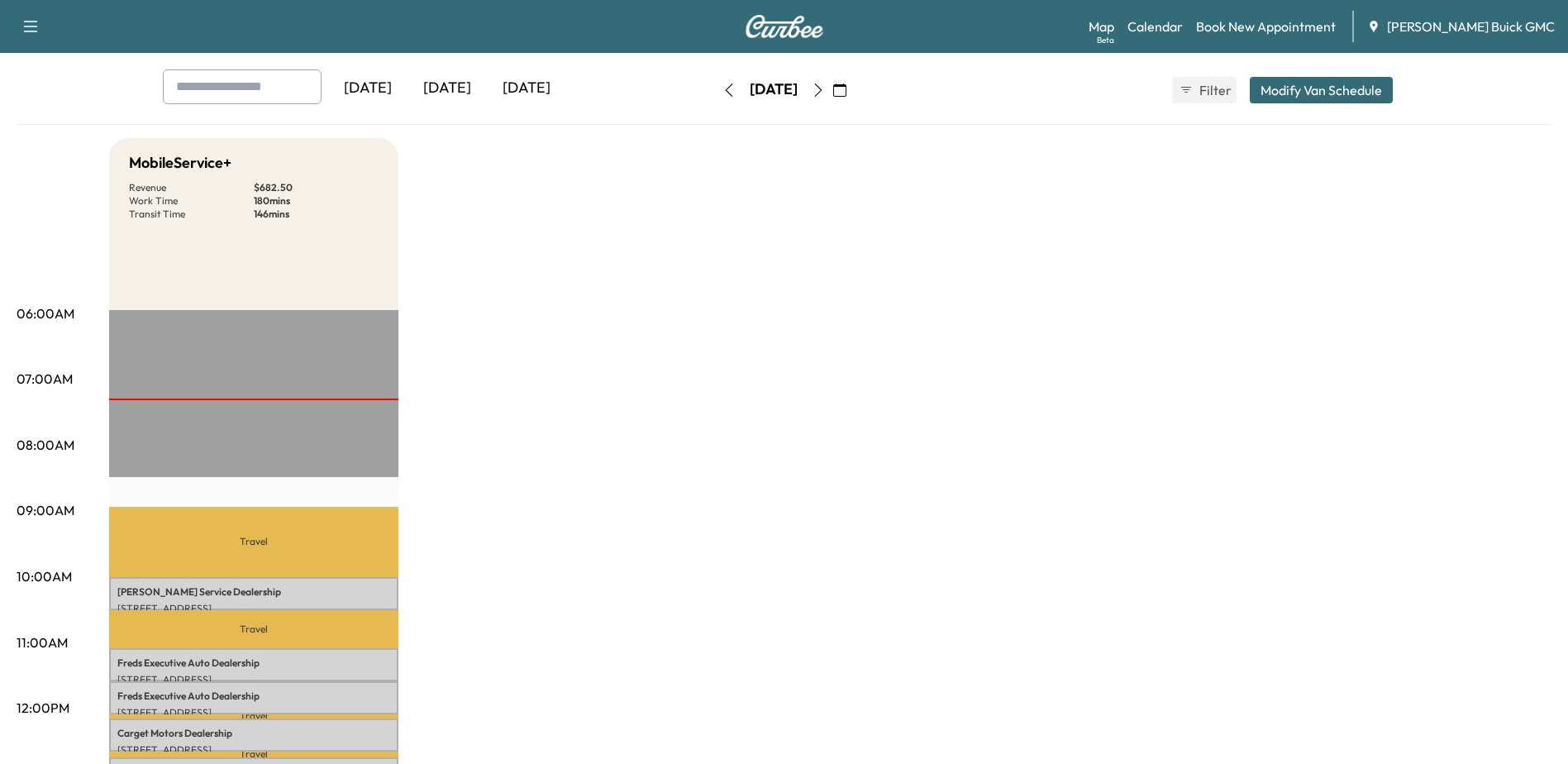
scroll to position [0, 0]
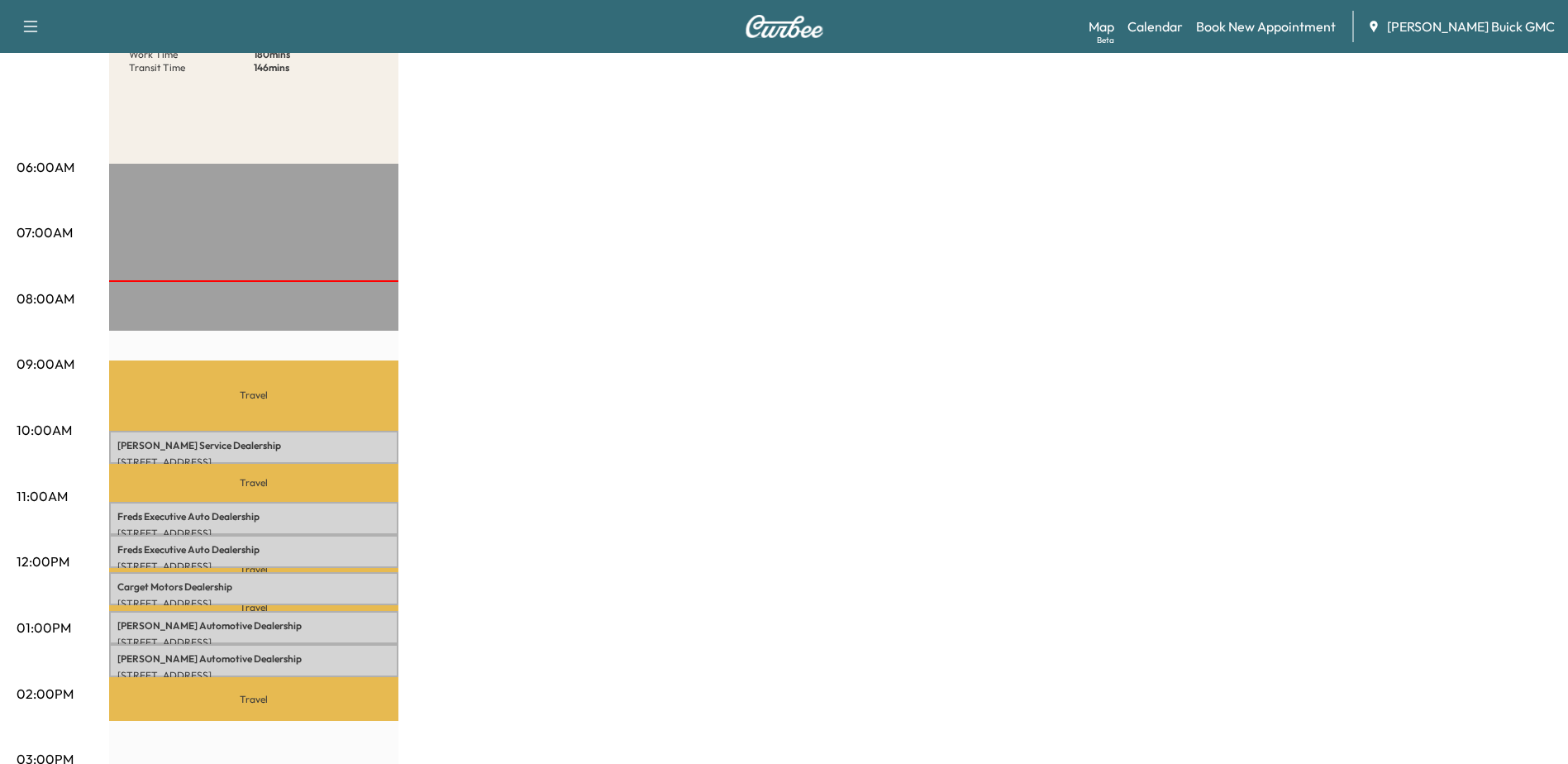
scroll to position [248, 0]
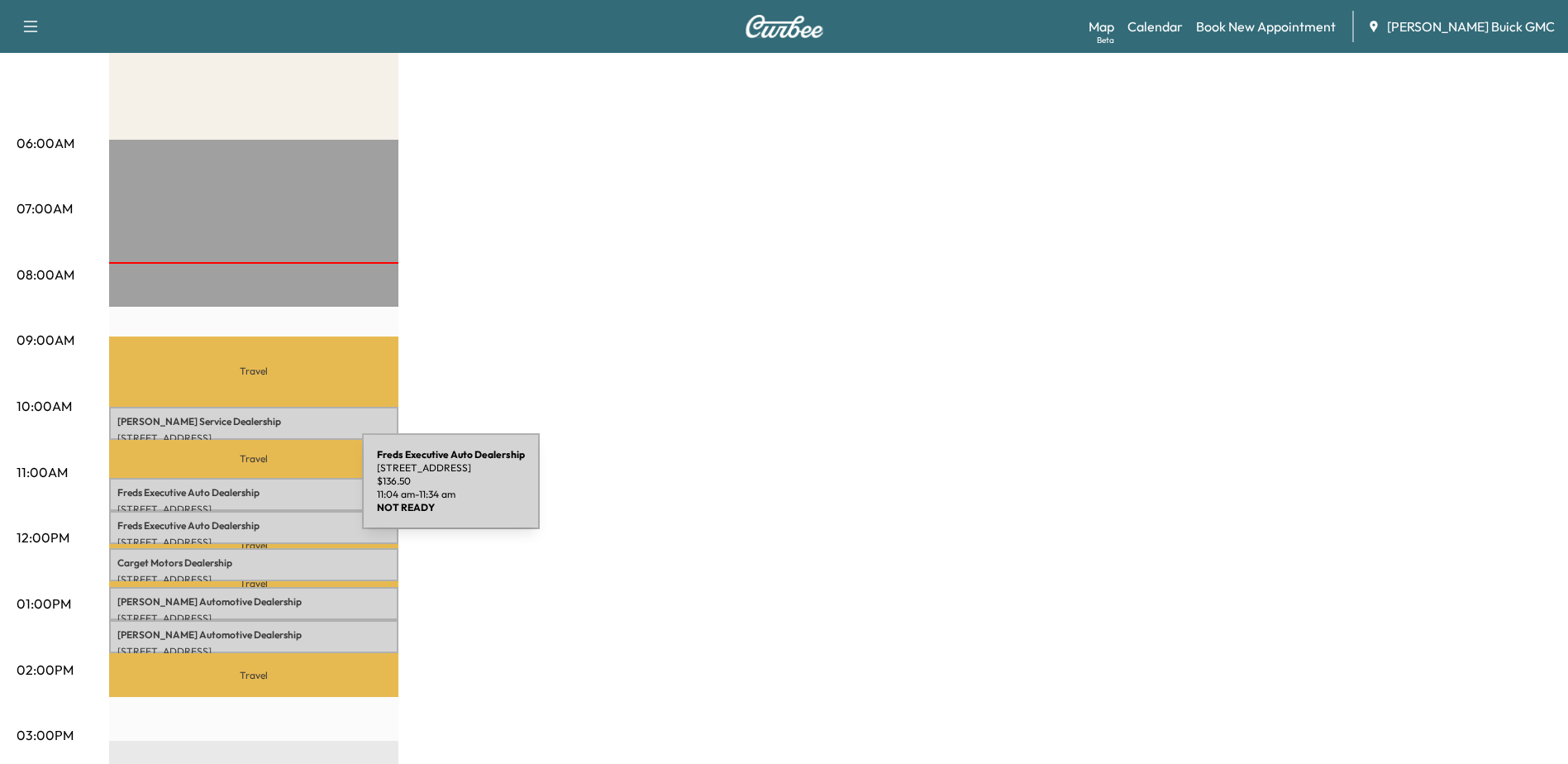
click at [238, 491] on p "Freds Executive Auto Dealership" at bounding box center [254, 493] width 272 height 14
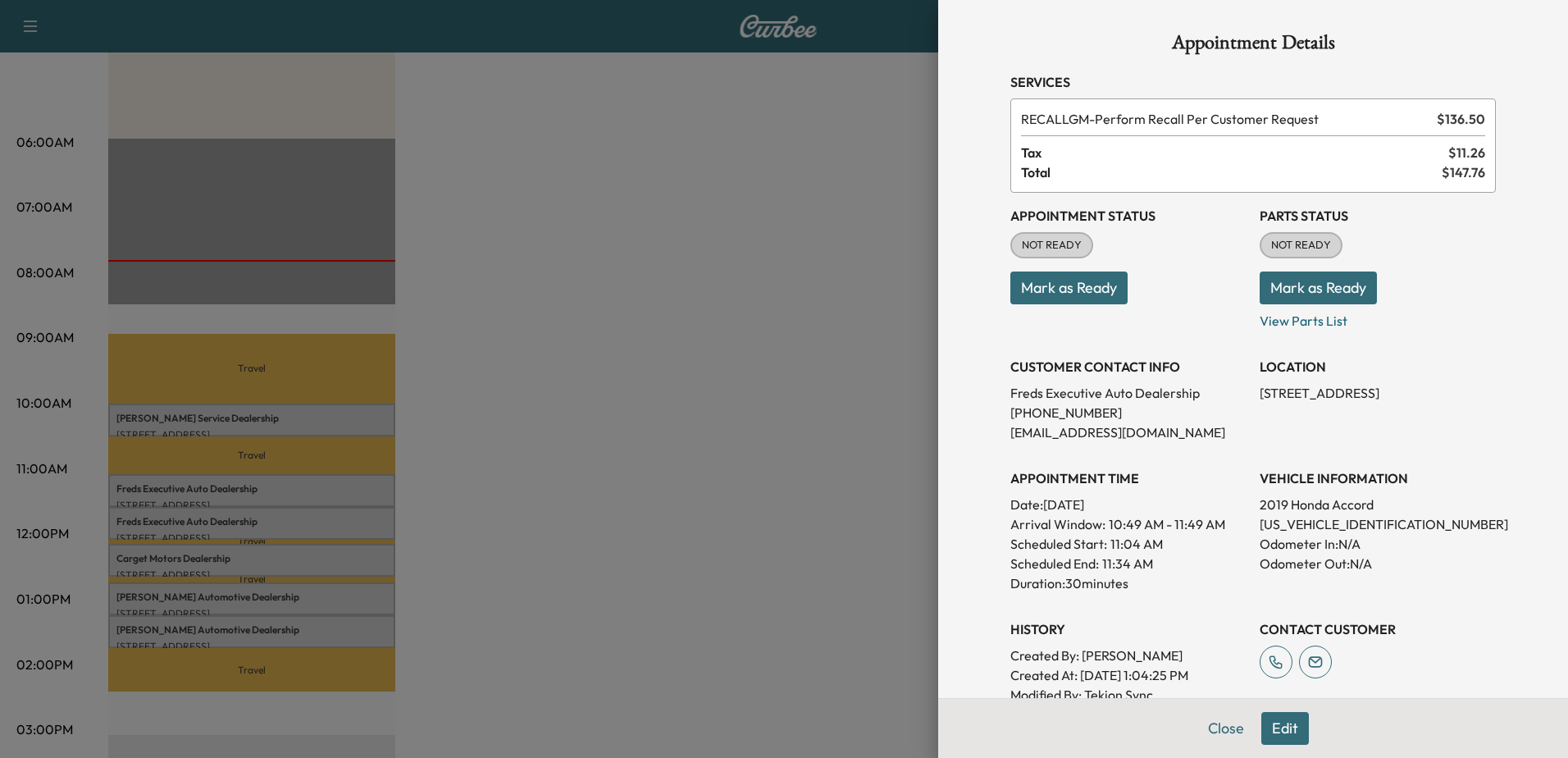
click at [1288, 527] on p "[US_VEHICLE_IDENTIFICATION_NUMBER]" at bounding box center [1377, 524] width 237 height 20
copy p "[US_VEHICLE_IDENTIFICATION_NUMBER]"
click at [725, 186] on div at bounding box center [784, 379] width 1568 height 758
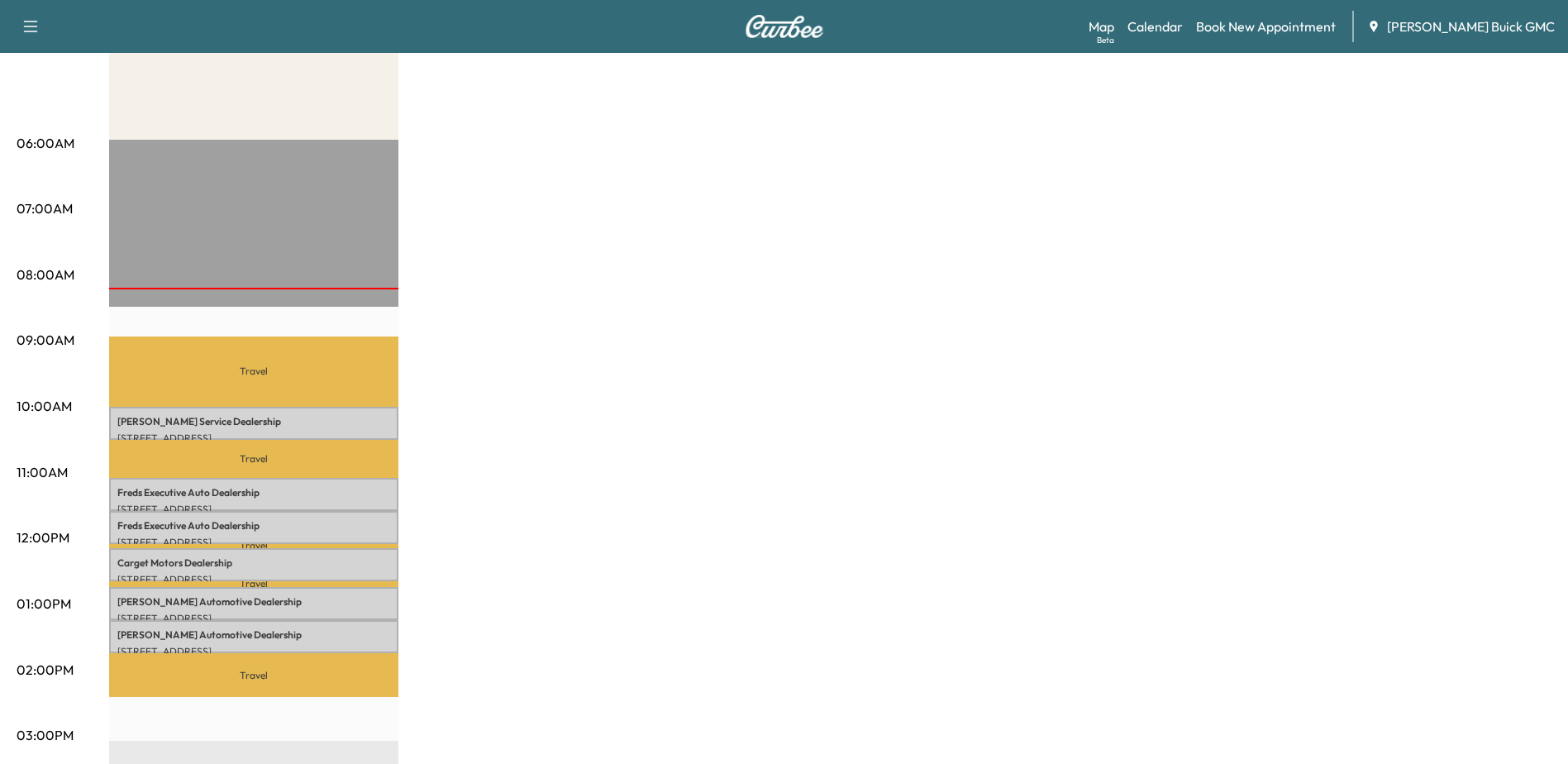
scroll to position [0, 0]
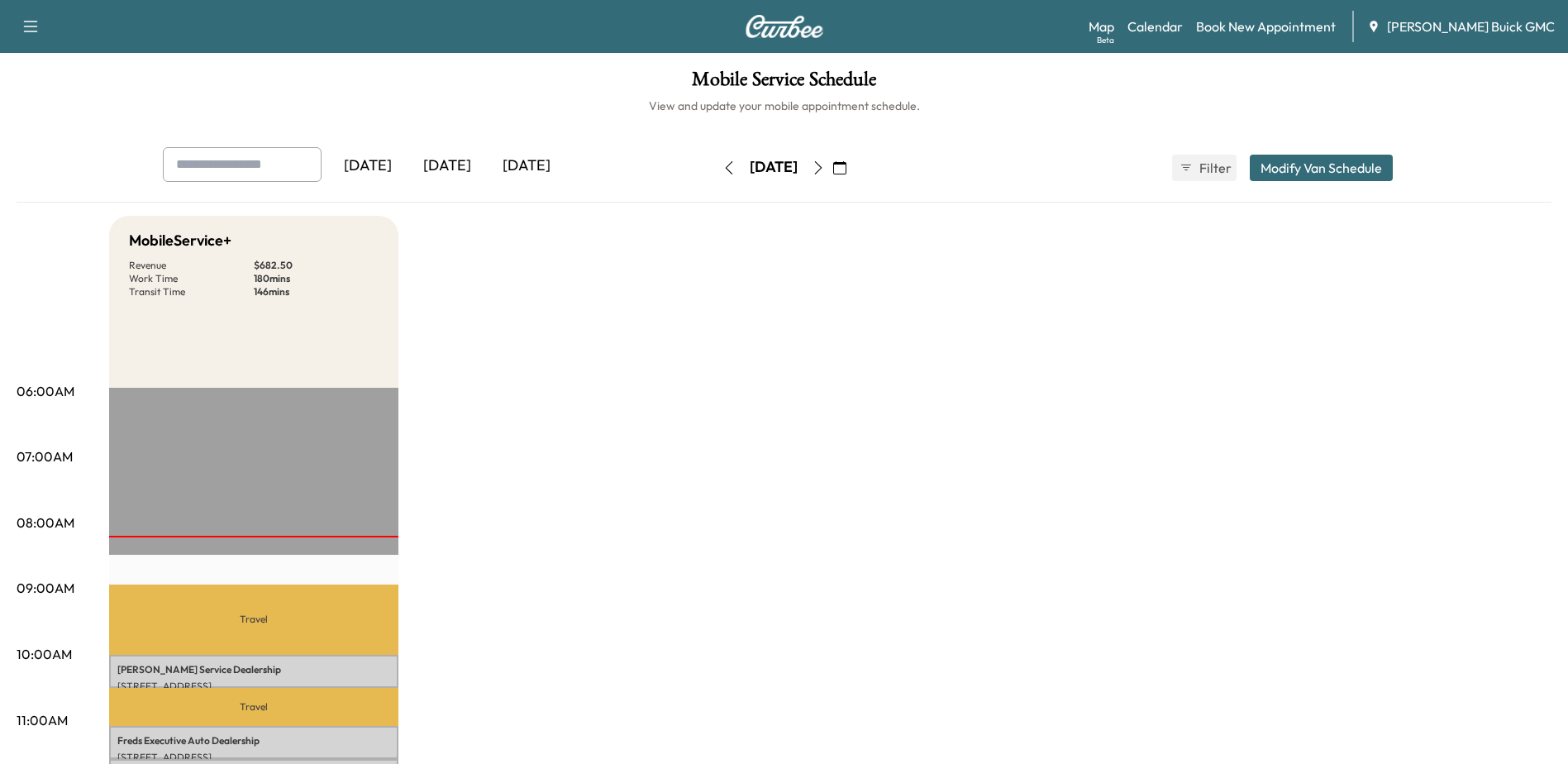
click at [846, 166] on icon "button" at bounding box center [840, 168] width 14 height 14
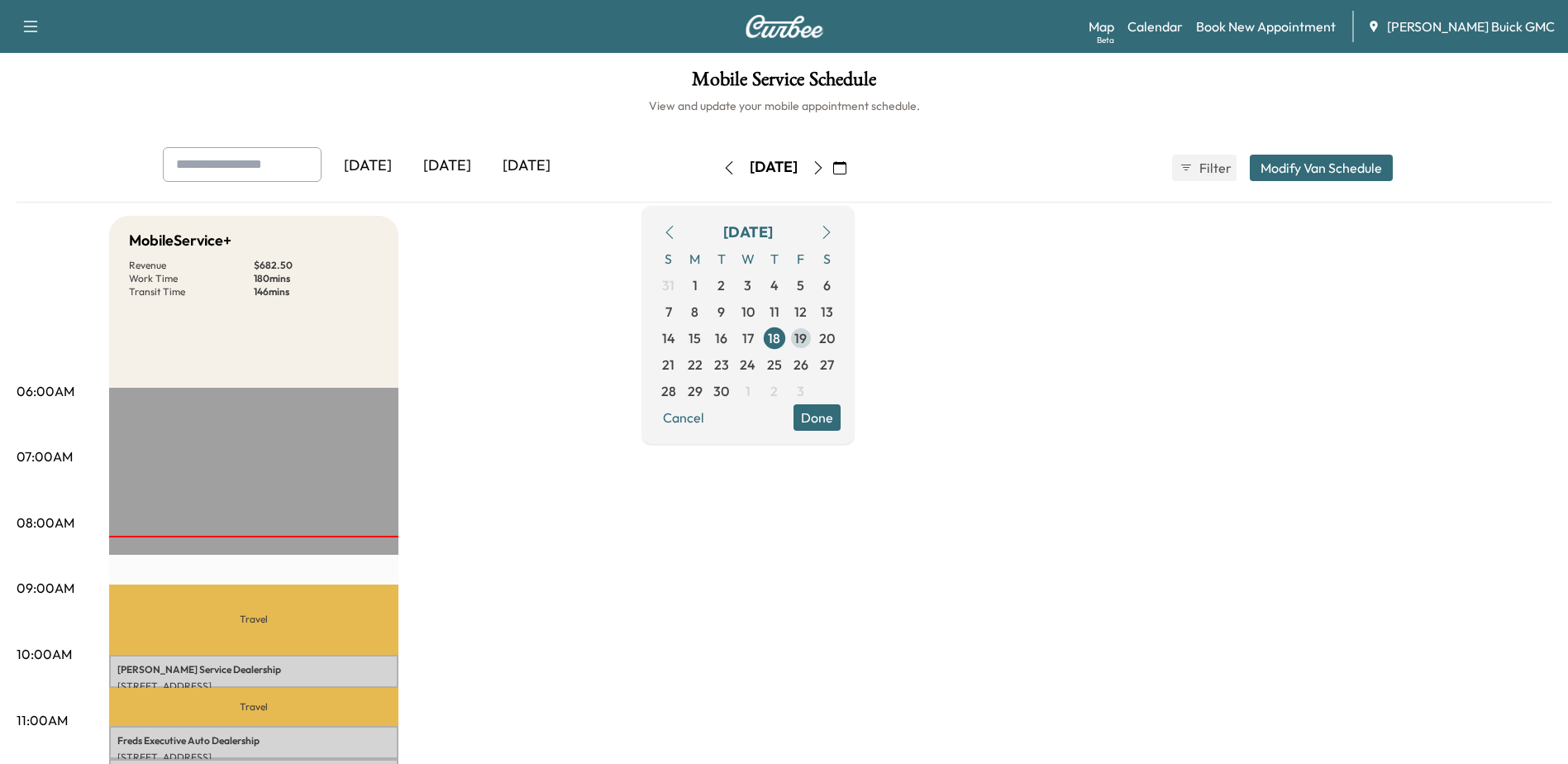
click at [814, 339] on span "19" at bounding box center [800, 337] width 26 height 26
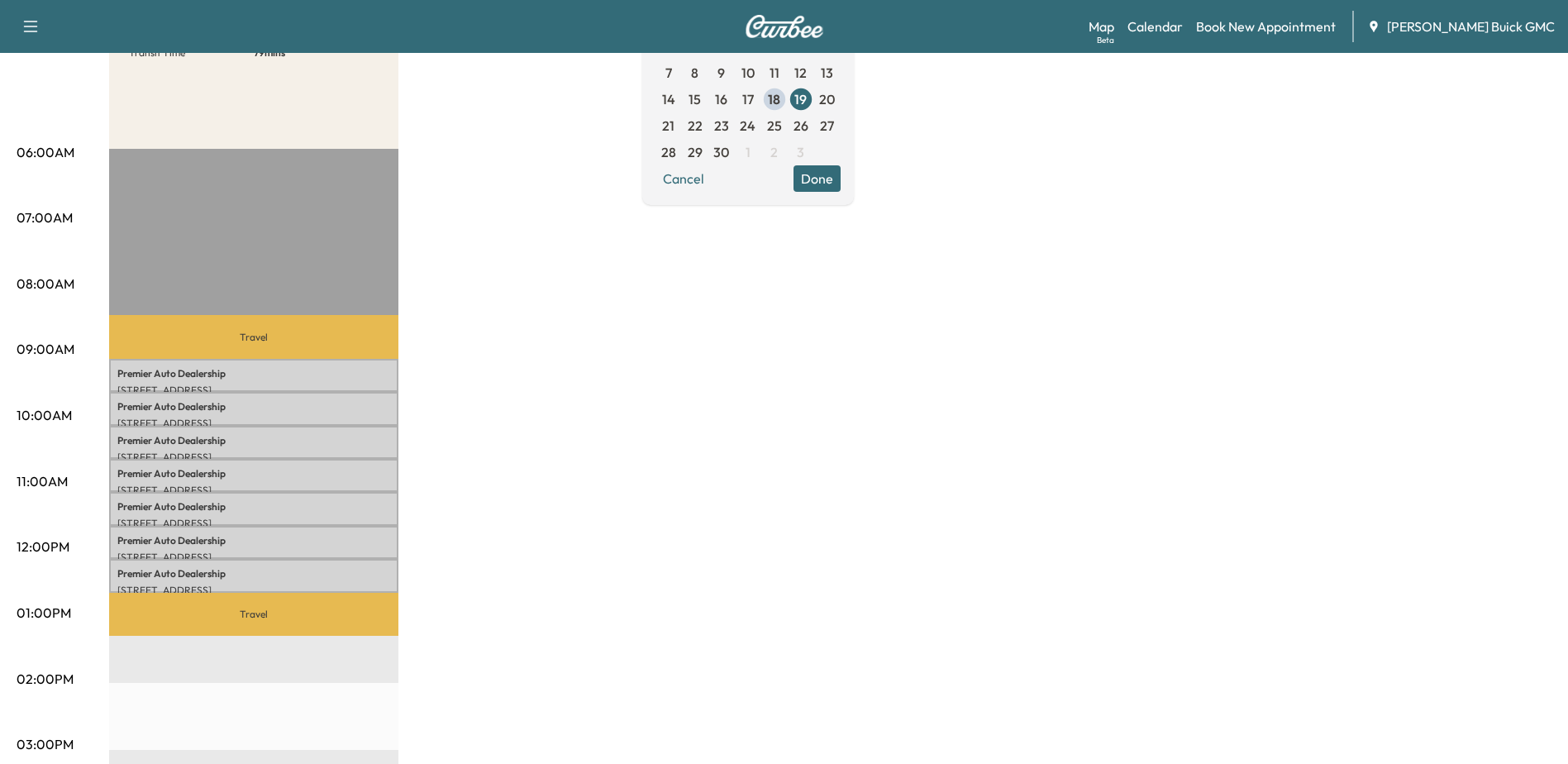
scroll to position [248, 0]
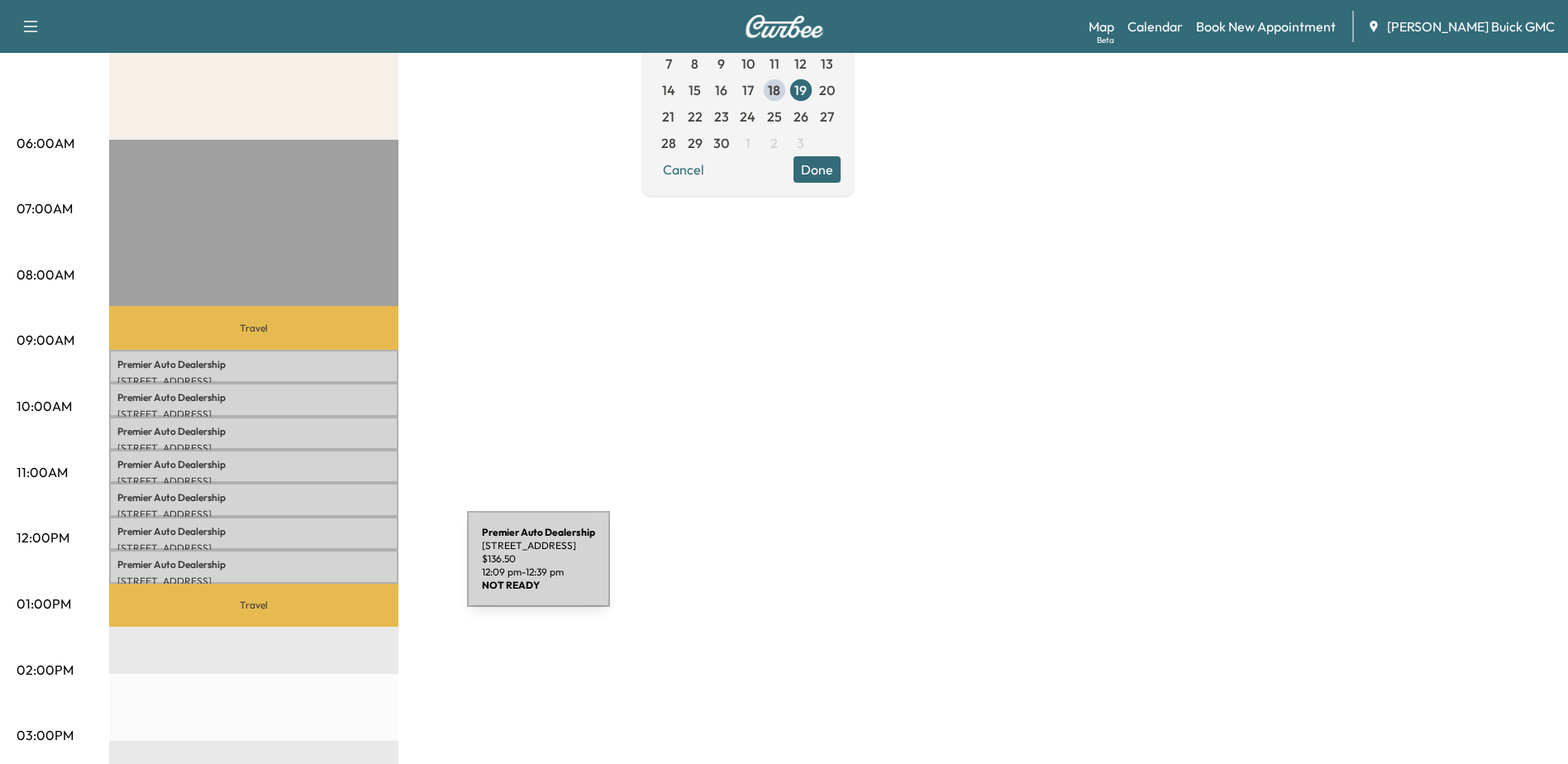
click at [343, 569] on div "Premier Auto Dealership [STREET_ADDRESS] $ 136.50 12:09 pm - 12:39 pm" at bounding box center [254, 566] width 290 height 33
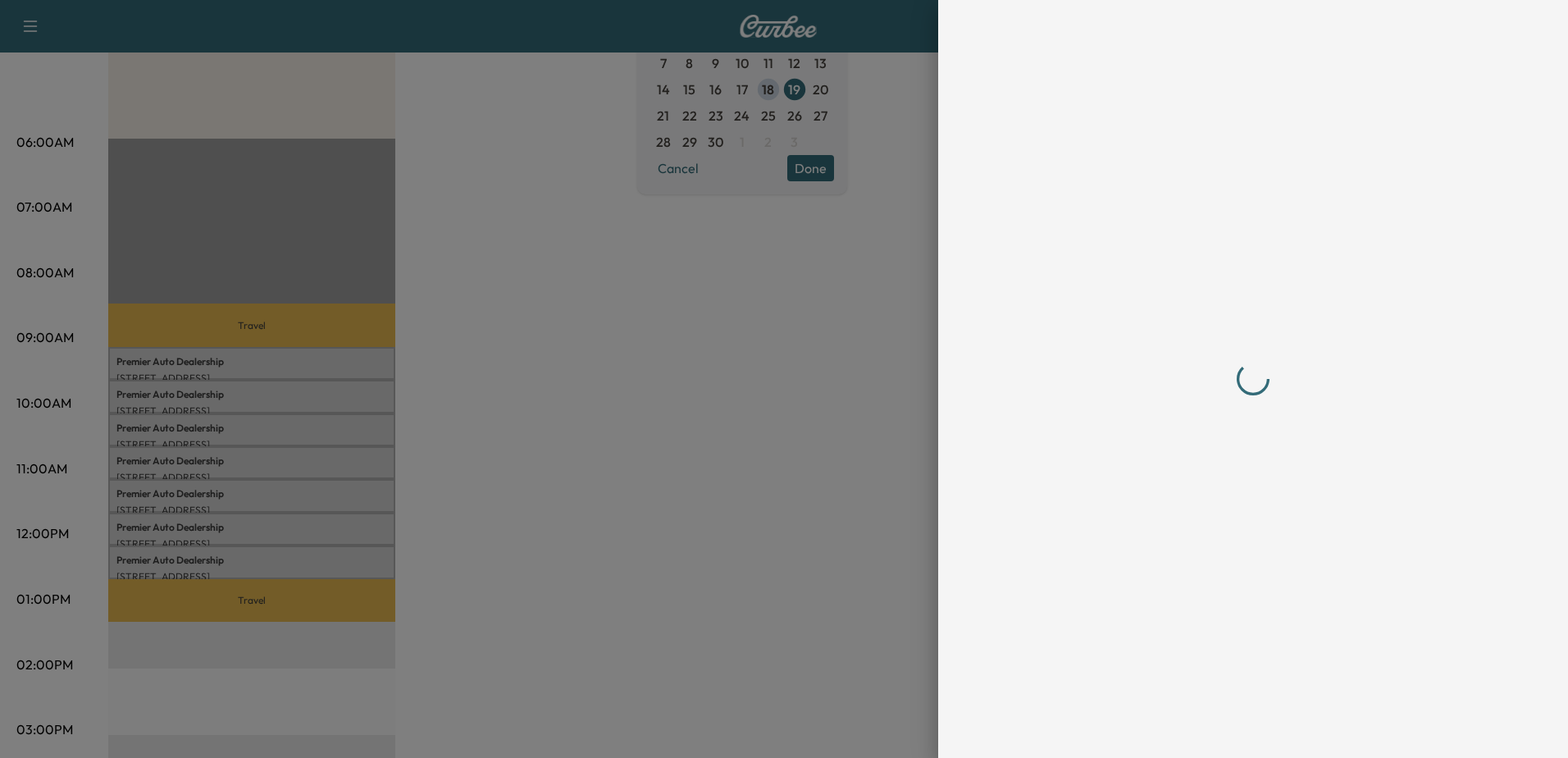
click at [1340, 526] on div at bounding box center [1252, 379] width 486 height 692
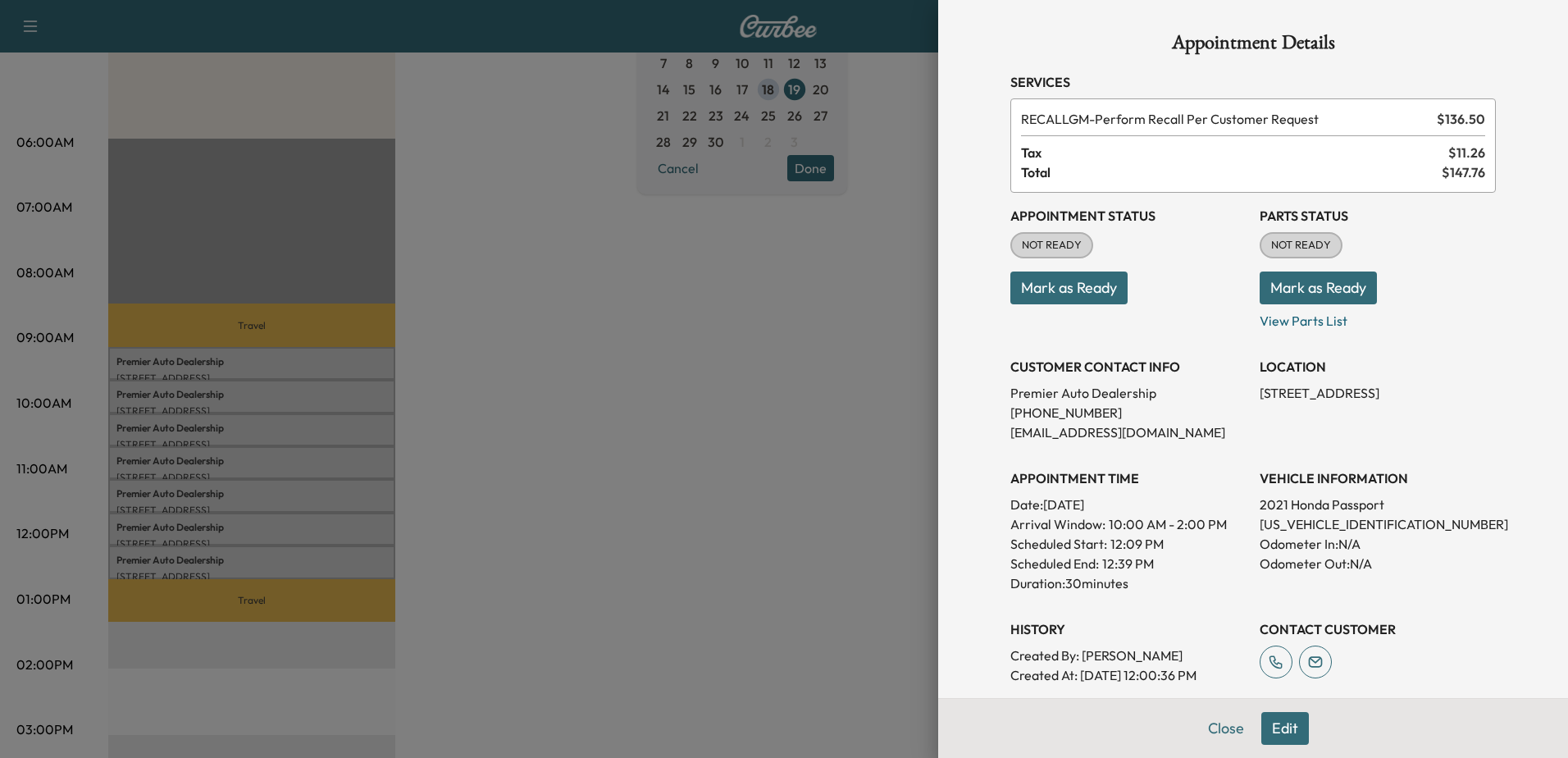
click at [1329, 523] on p "[US_VEHICLE_IDENTIFICATION_NUMBER]" at bounding box center [1377, 524] width 237 height 20
copy p "[US_VEHICLE_IDENTIFICATION_NUMBER]"
click at [684, 476] on div at bounding box center [784, 379] width 1568 height 758
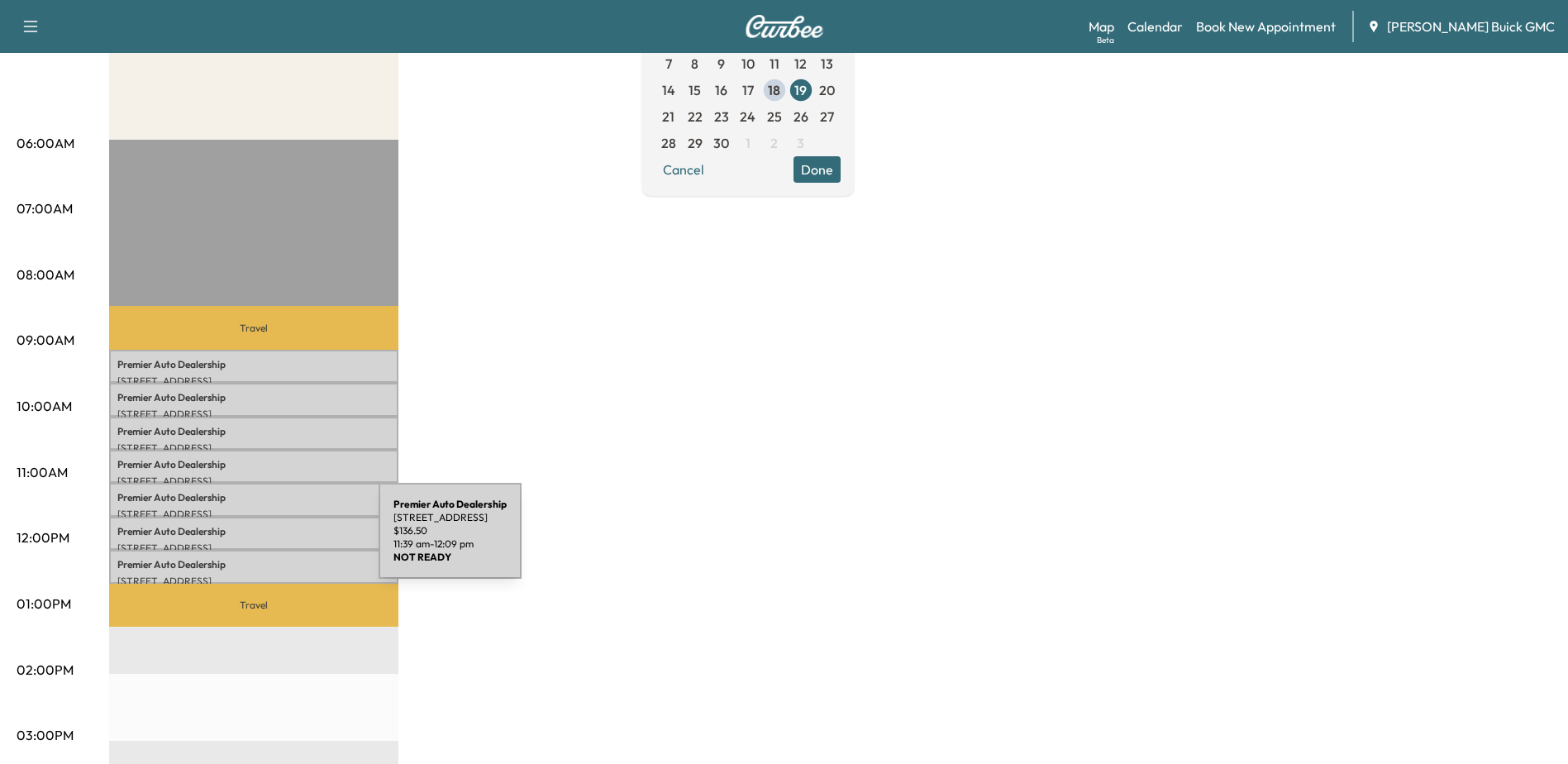
click at [256, 536] on div "Premier Auto Dealership [STREET_ADDRESS] $ 136.50 11:39 am - 12:09 pm" at bounding box center [254, 533] width 290 height 33
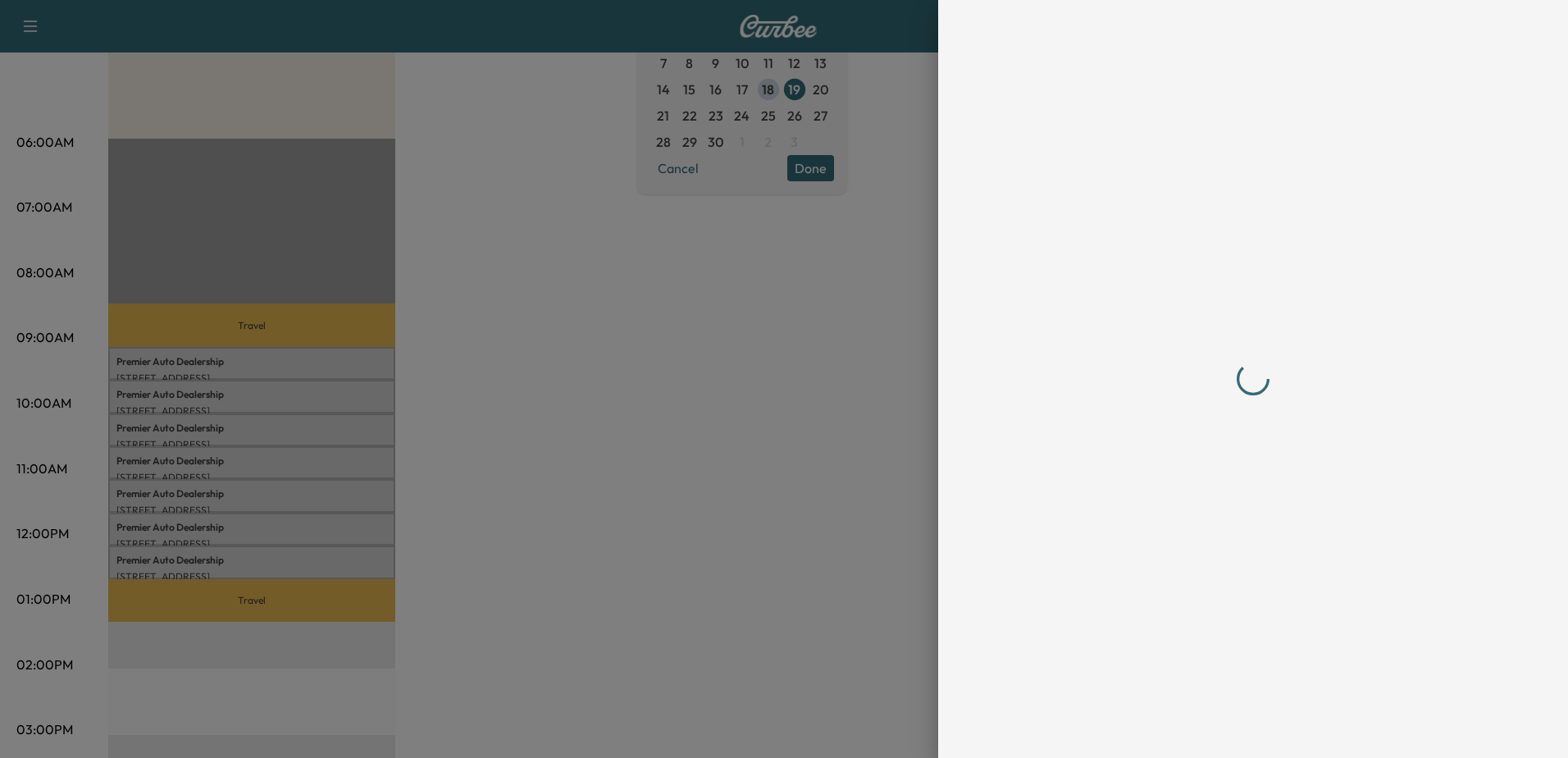
click at [257, 531] on div at bounding box center [784, 379] width 1568 height 758
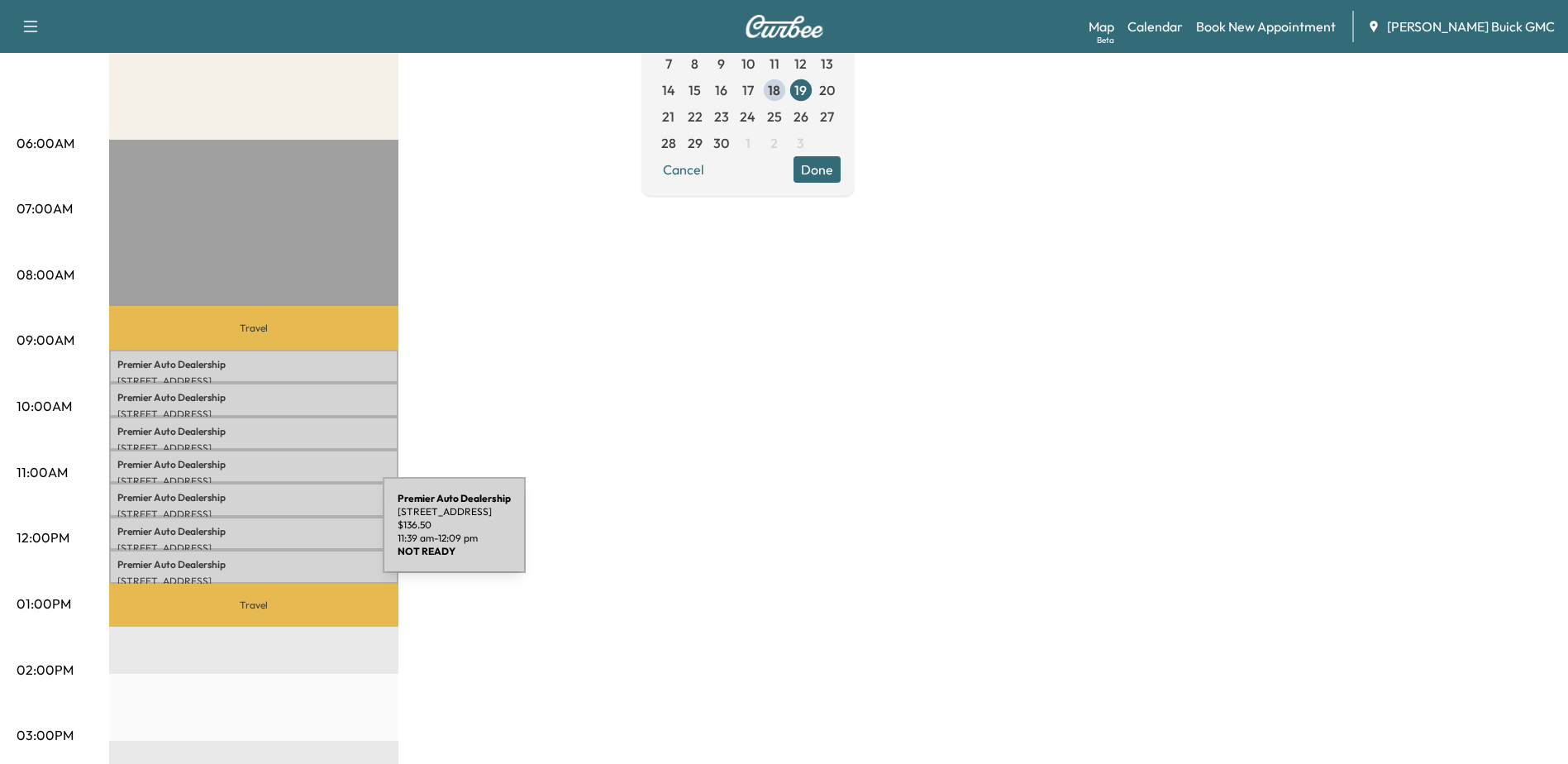
click at [259, 535] on div "Premier Auto Dealership [STREET_ADDRESS] $ 136.50 11:39 am - 12:09 pm" at bounding box center [254, 533] width 290 height 33
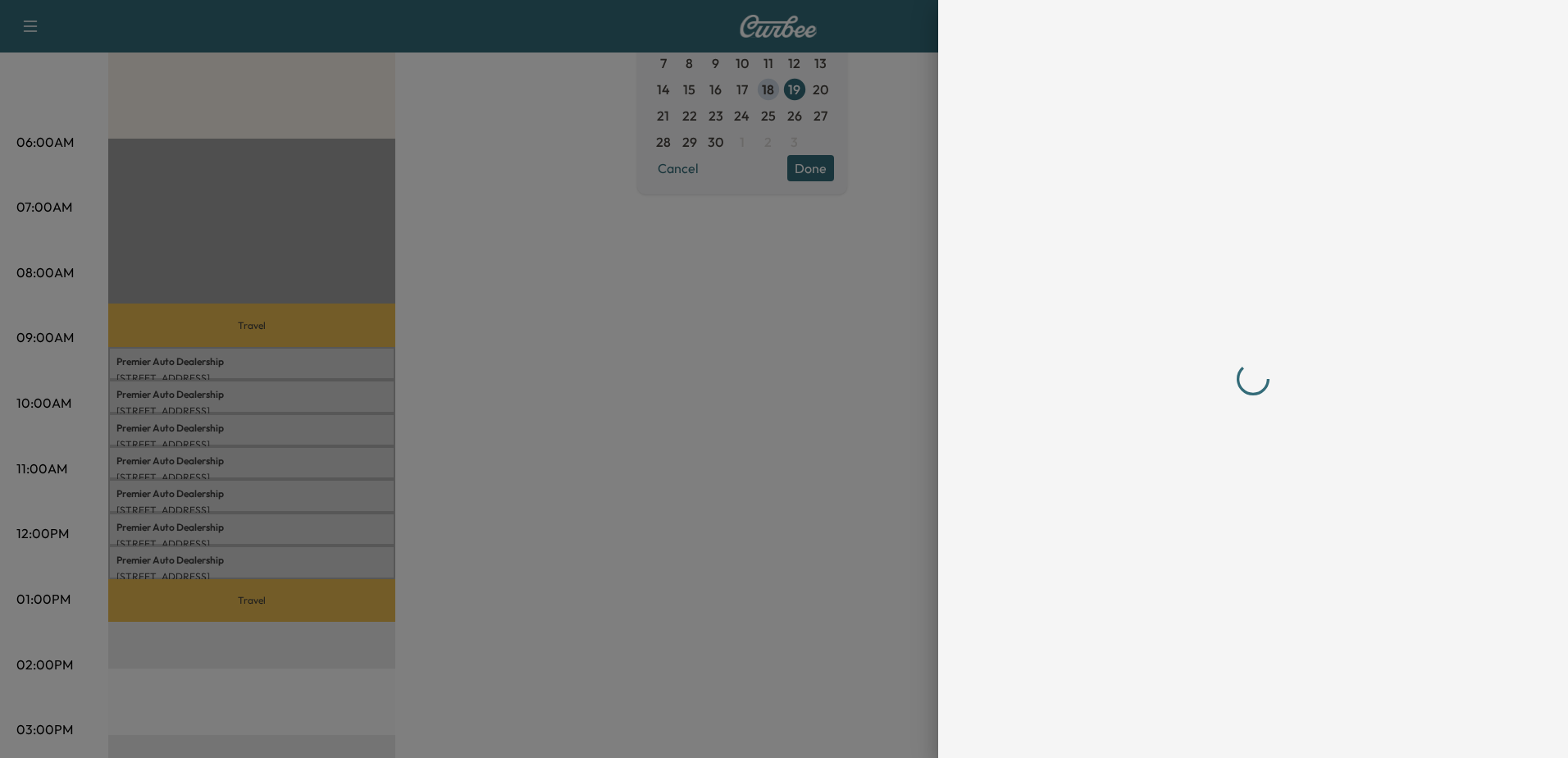
click at [1306, 525] on div at bounding box center [1252, 379] width 486 height 692
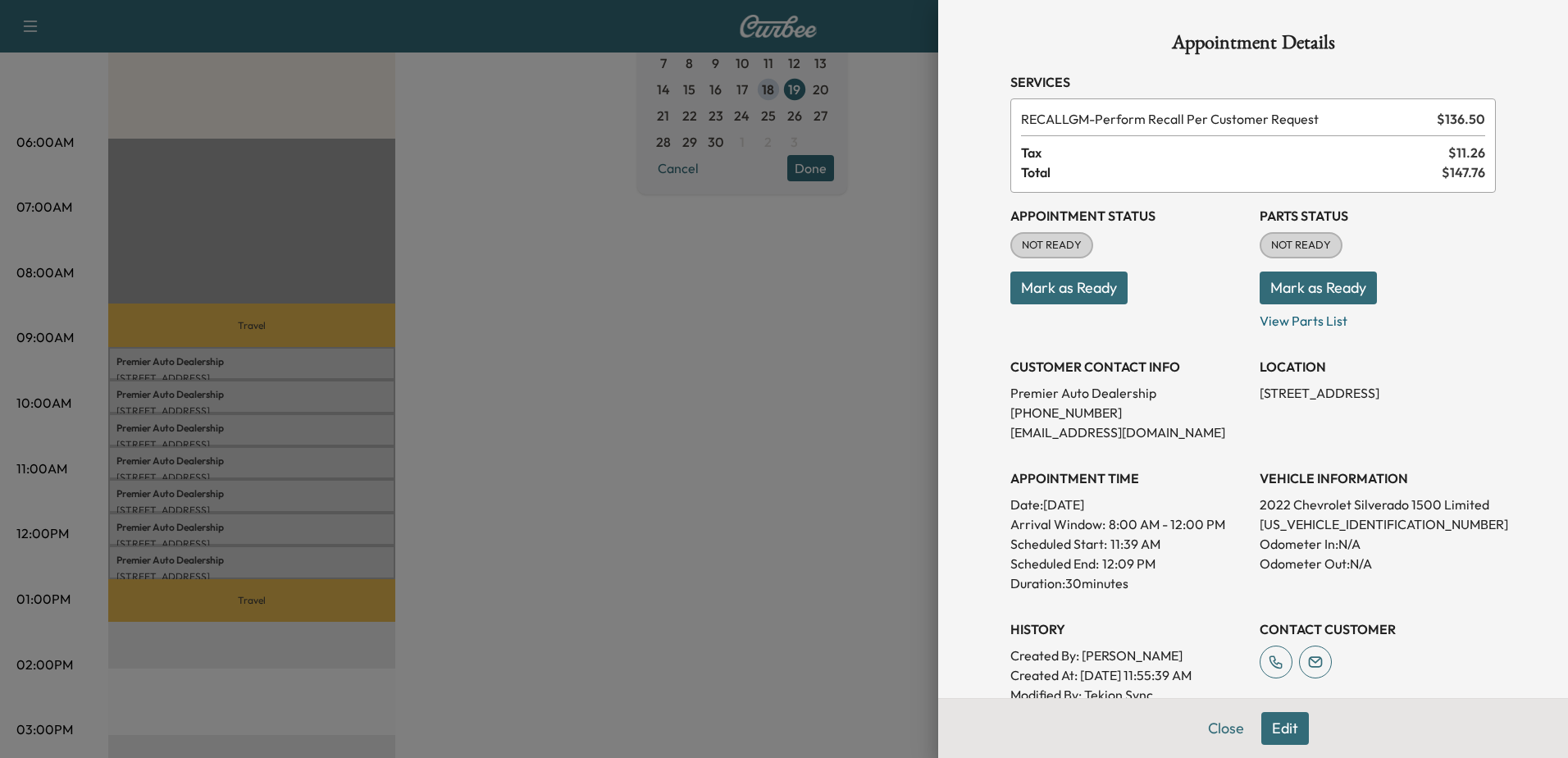
click at [1306, 524] on p "[US_VEHICLE_IDENTIFICATION_NUMBER]" at bounding box center [1377, 524] width 237 height 20
copy p "[US_VEHICLE_IDENTIFICATION_NUMBER]"
click at [184, 377] on div at bounding box center [784, 379] width 1568 height 758
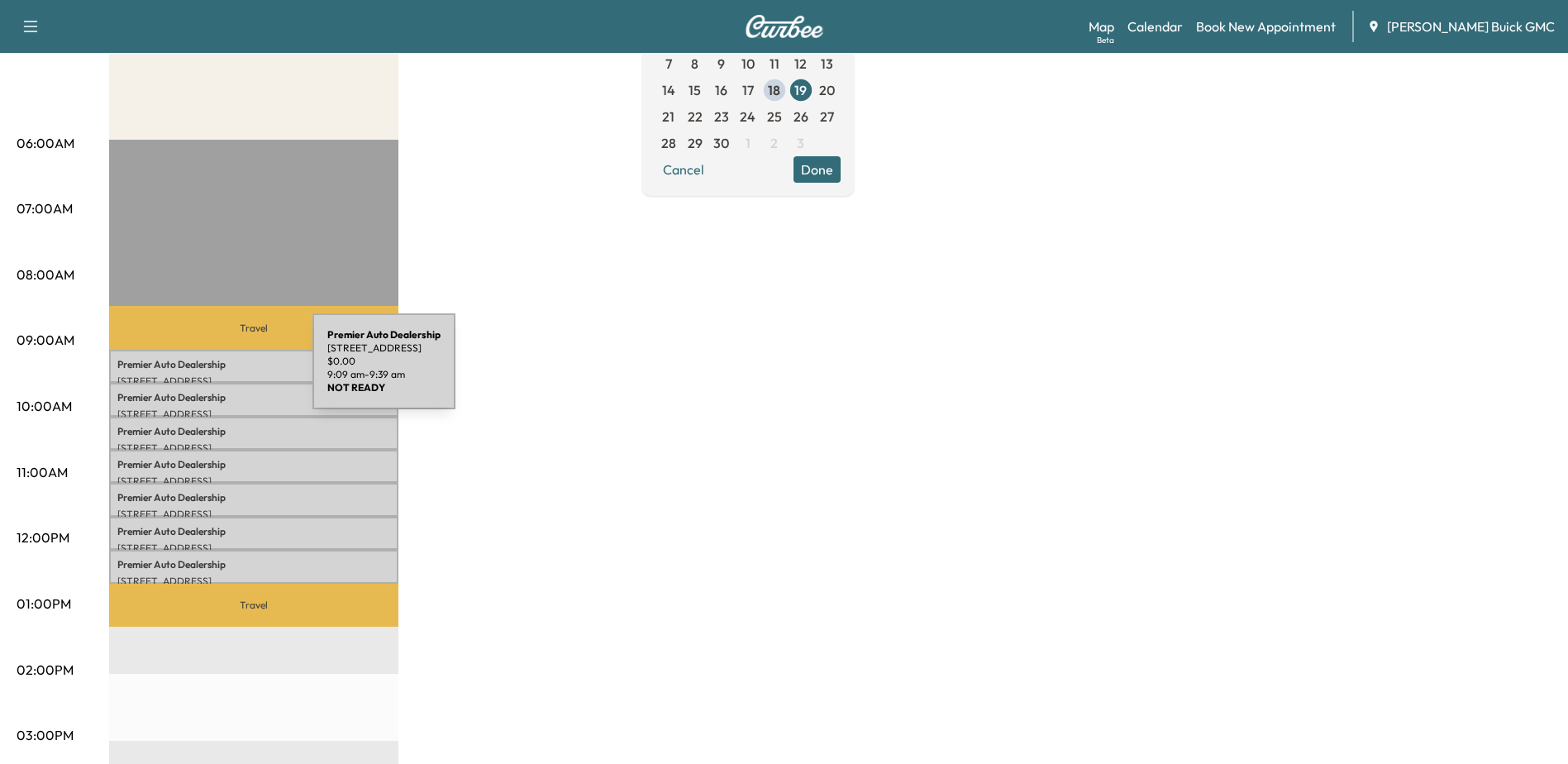
click at [188, 371] on div "Premier Auto Dealership [STREET_ADDRESS] $ 0.00 9:09 am - 9:39 am" at bounding box center [254, 366] width 290 height 33
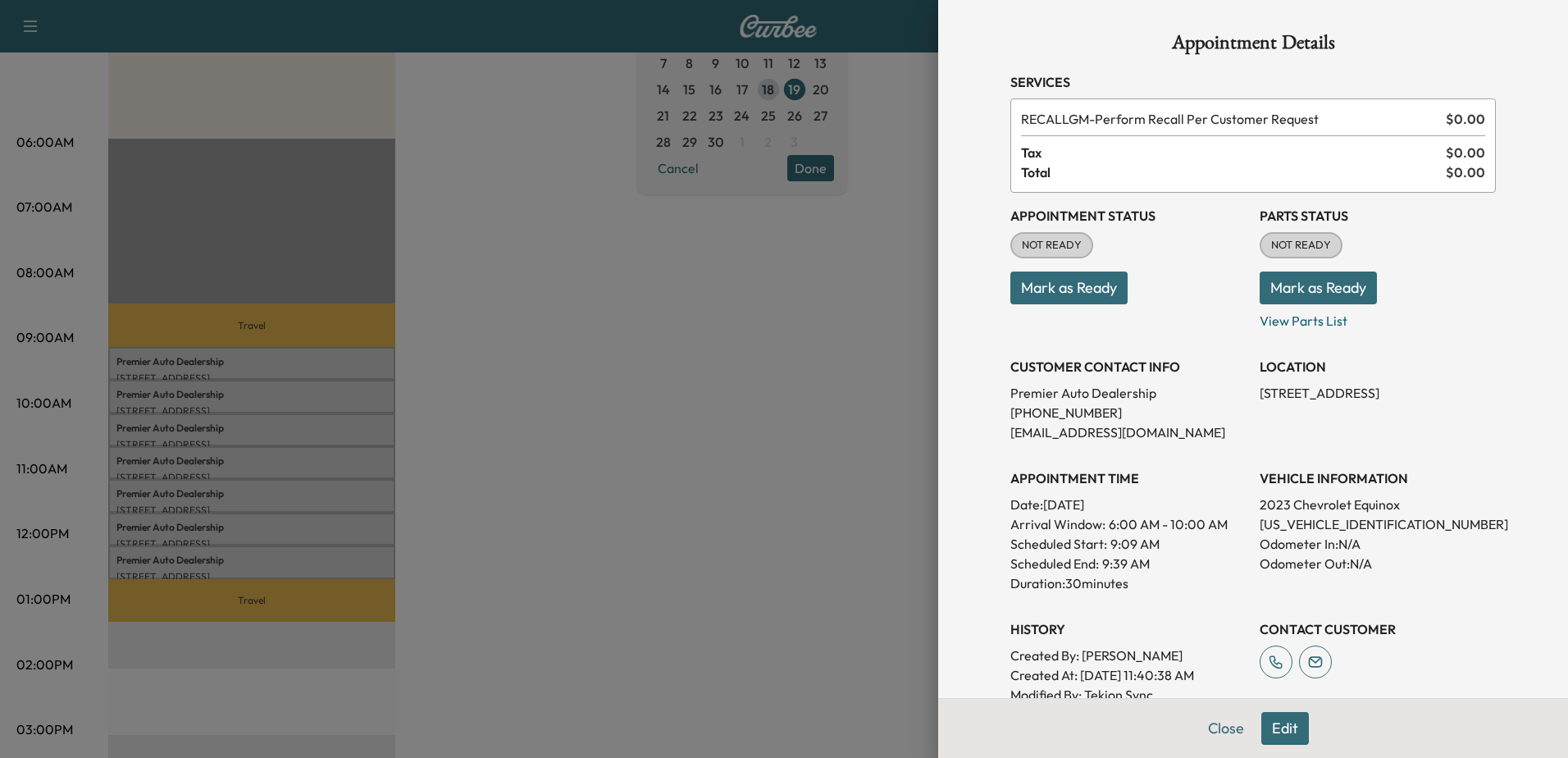
click at [350, 389] on div at bounding box center [784, 379] width 1568 height 758
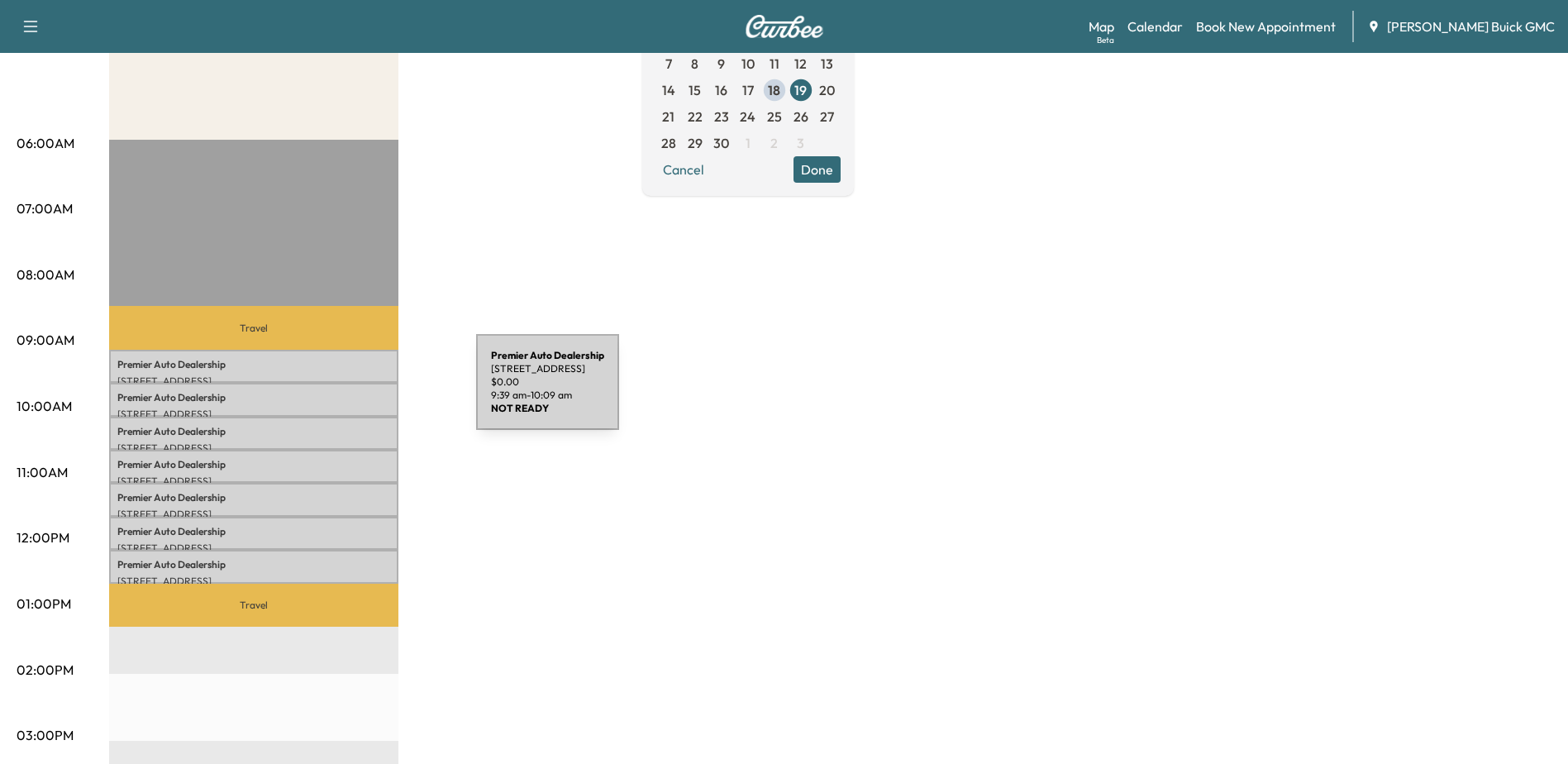
click at [352, 392] on p "Premier Auto Dealership" at bounding box center [254, 398] width 272 height 14
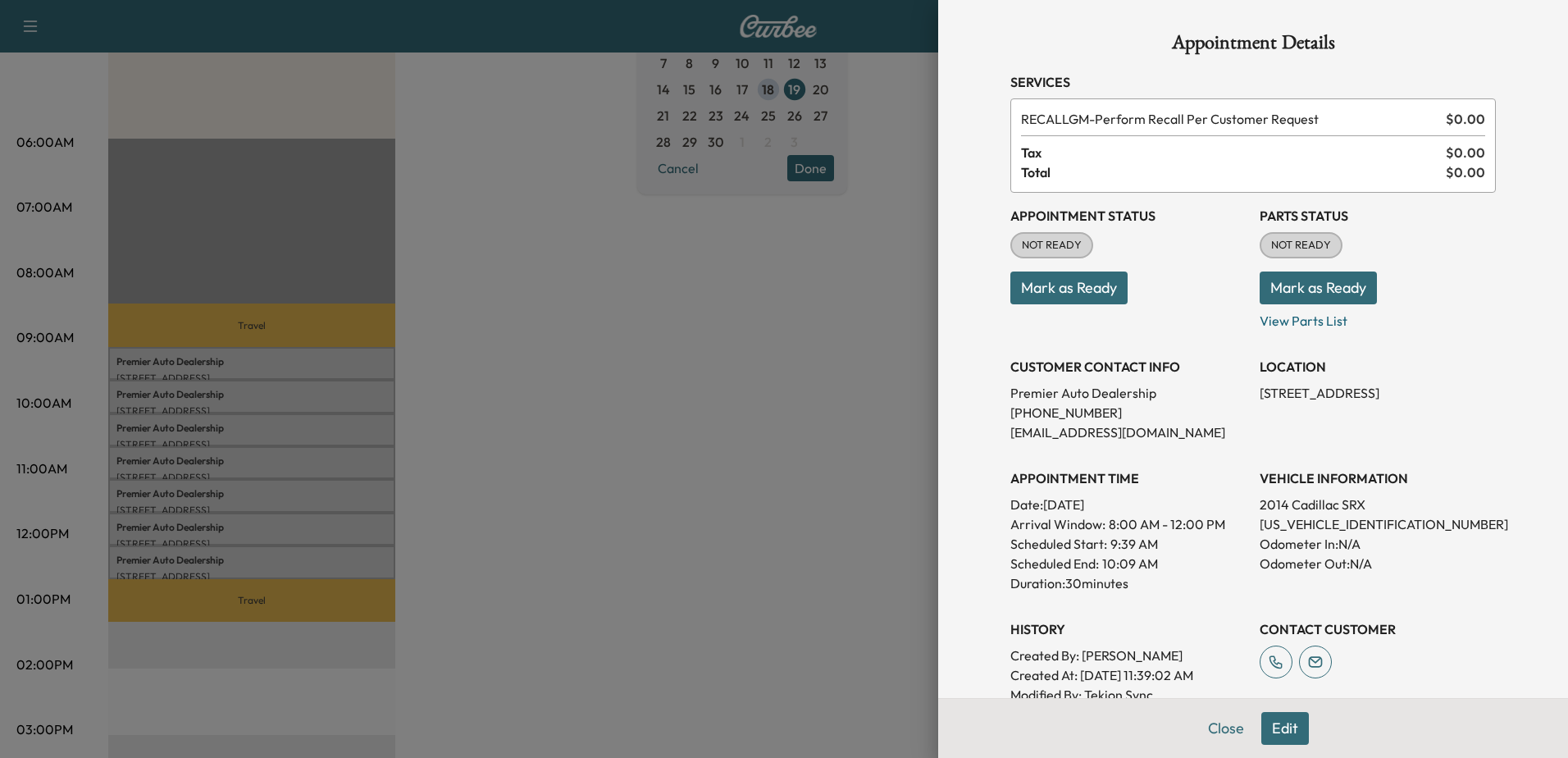
click at [173, 437] on div at bounding box center [784, 379] width 1568 height 758
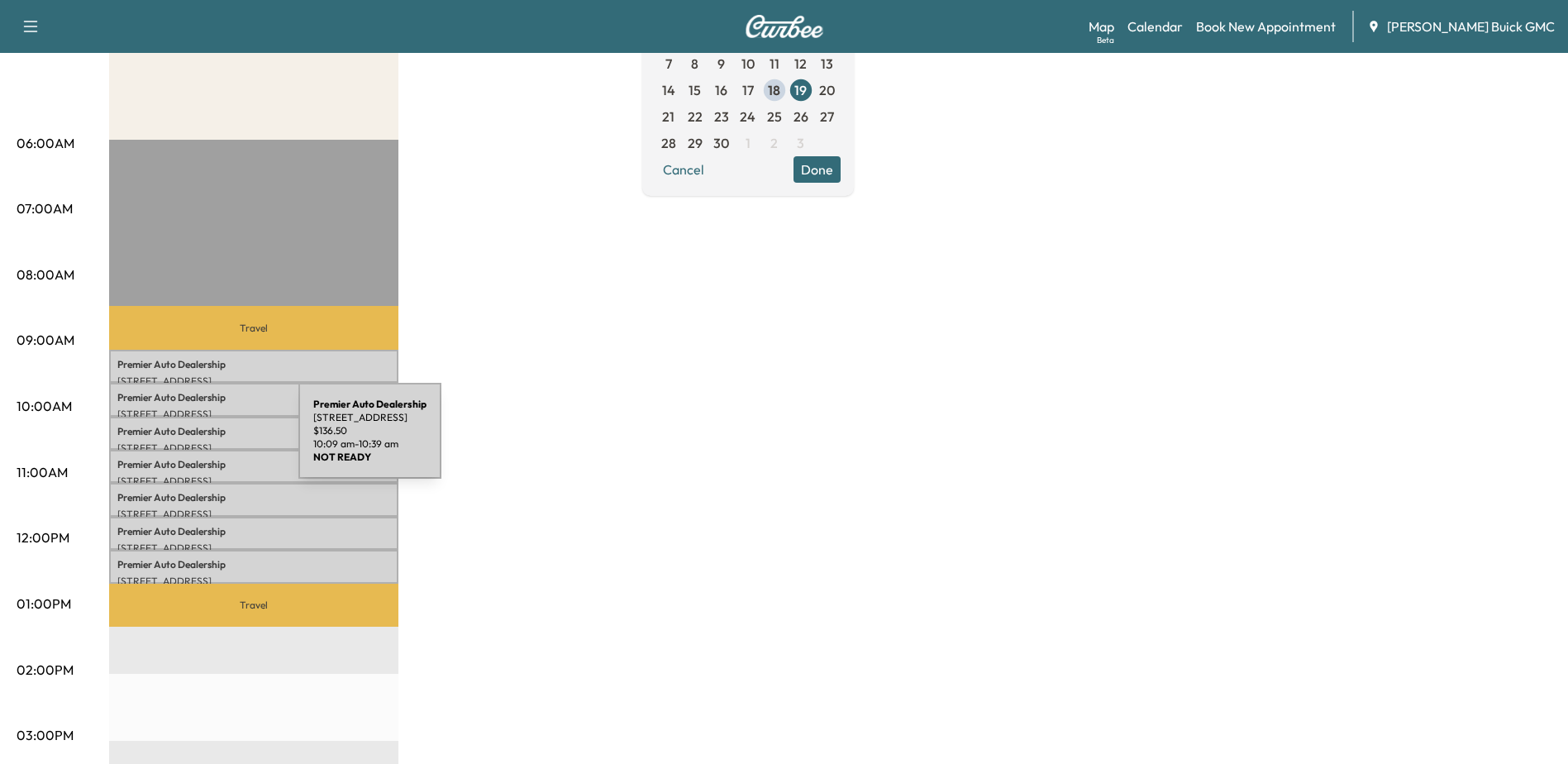
click at [175, 441] on p "[STREET_ADDRESS]" at bounding box center [254, 448] width 272 height 14
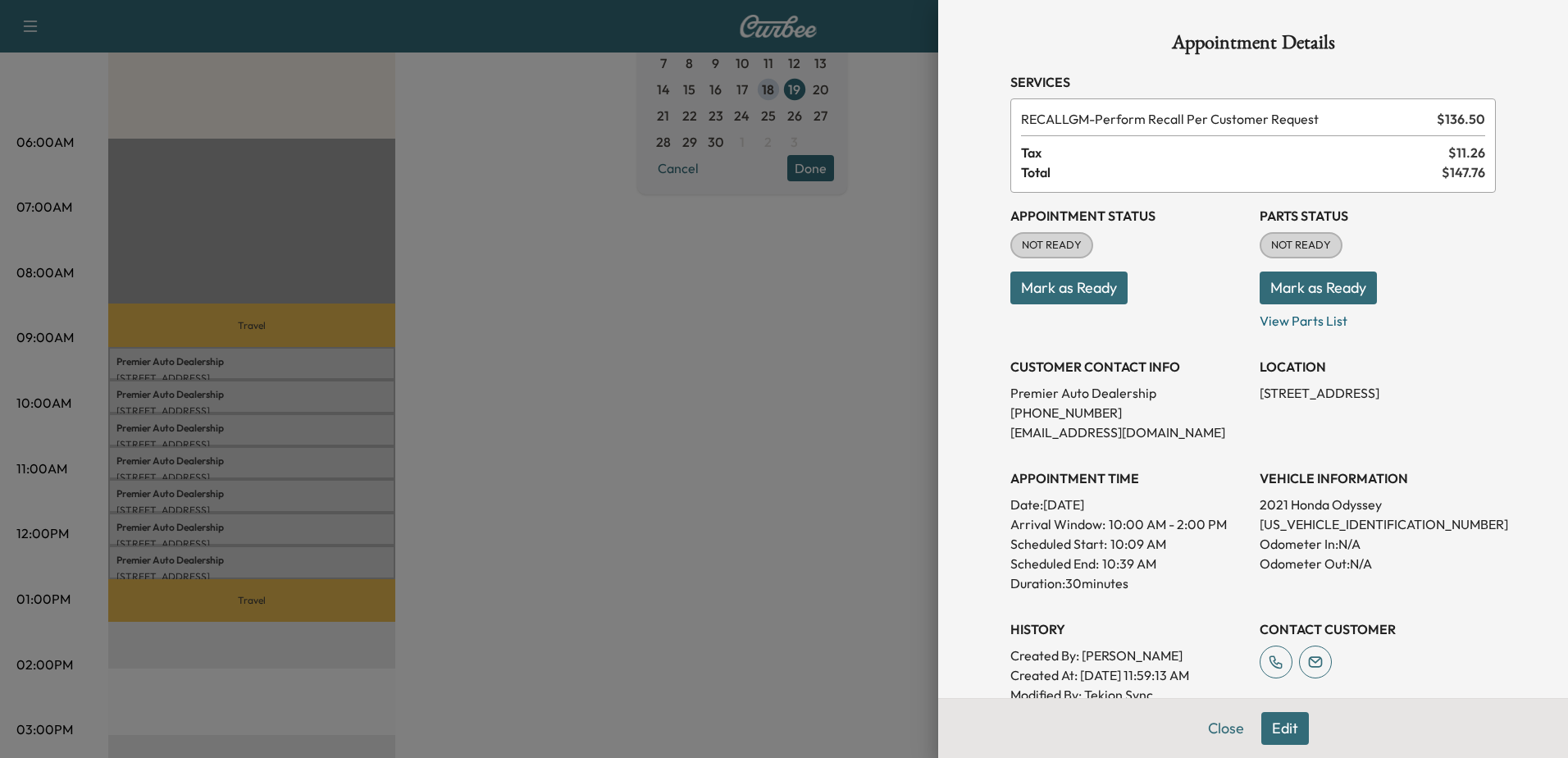
click at [259, 487] on div at bounding box center [784, 379] width 1568 height 758
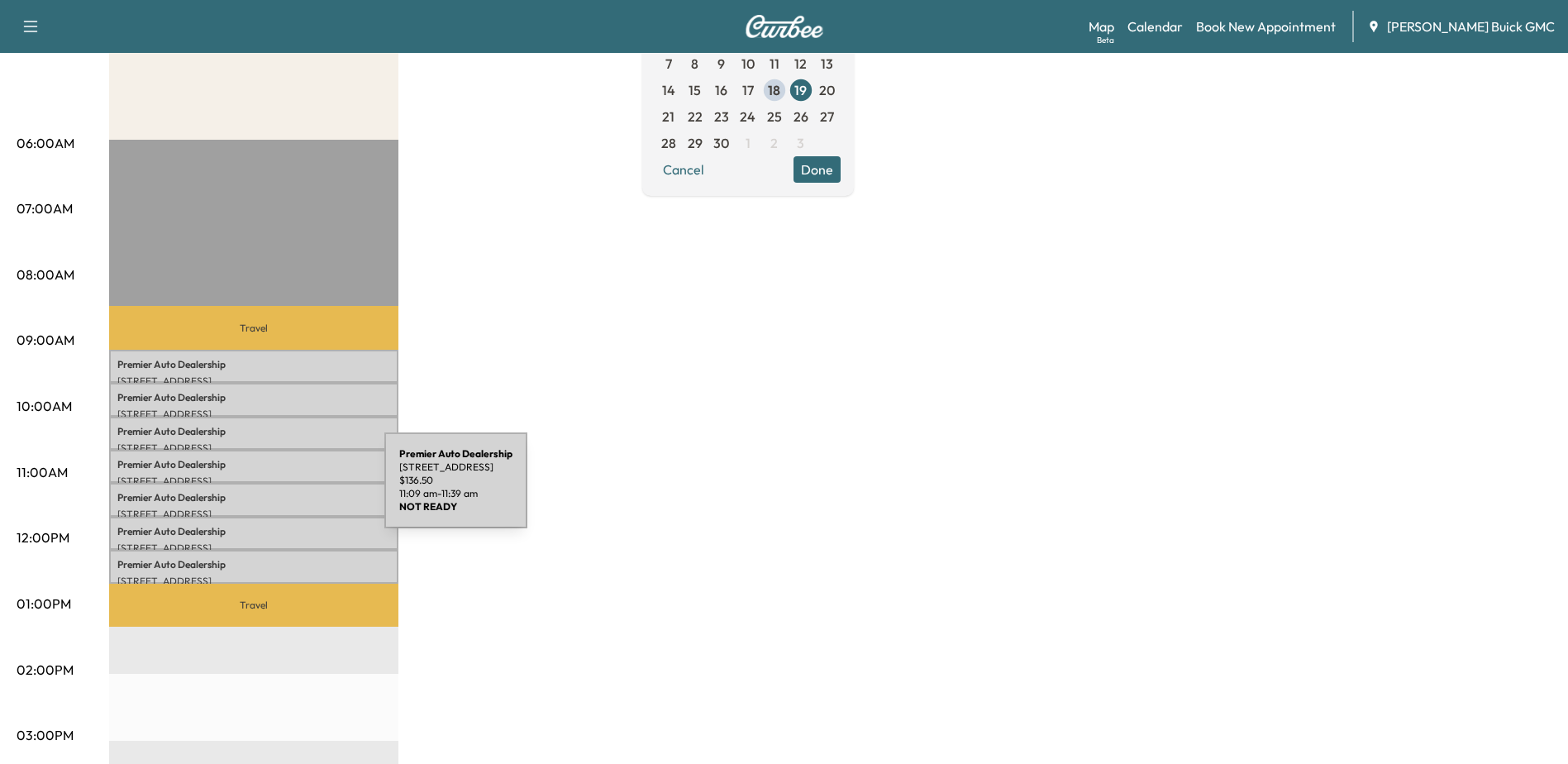
click at [261, 491] on p "Premier Auto Dealership" at bounding box center [254, 497] width 272 height 14
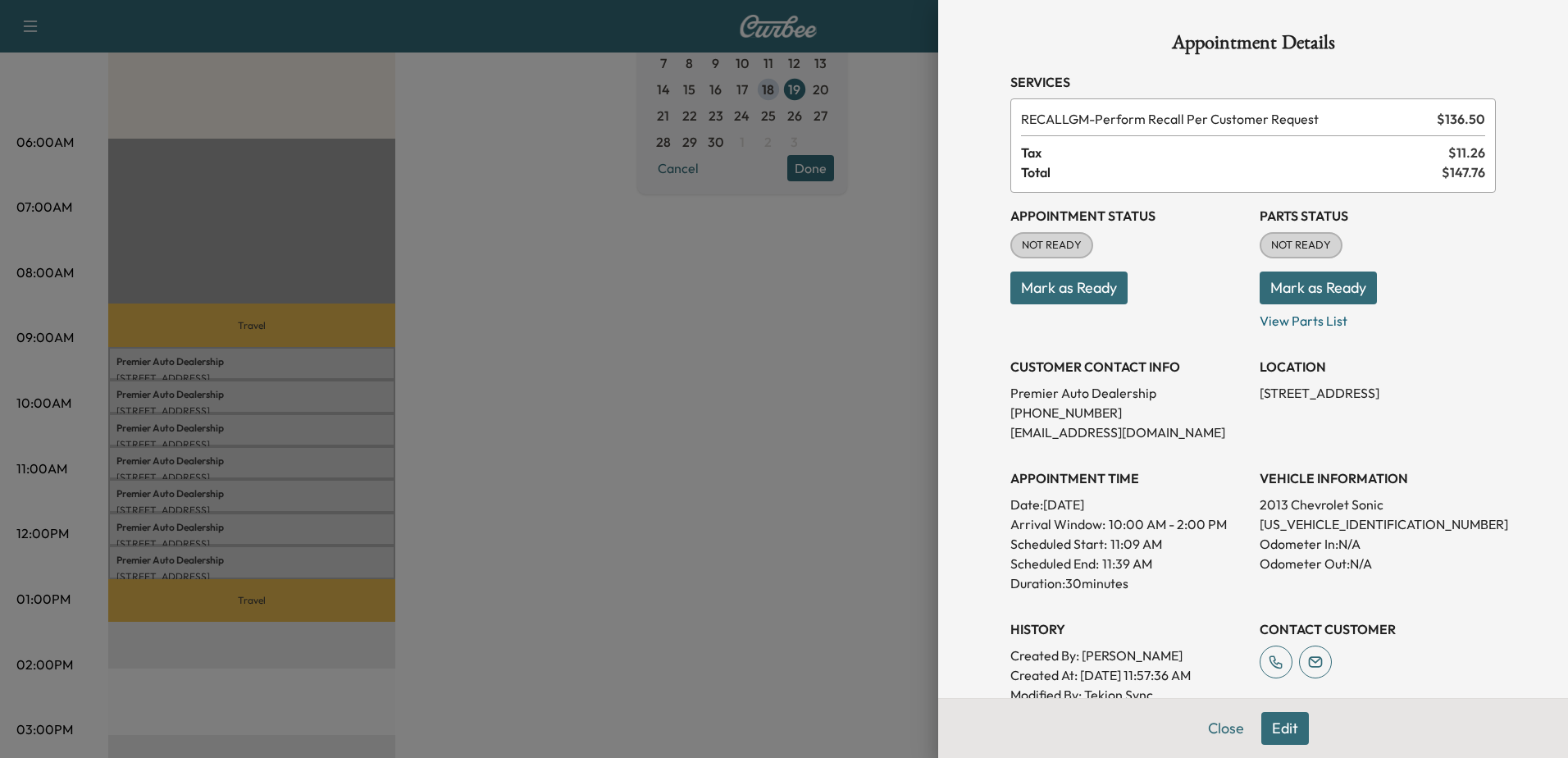
click at [246, 524] on div at bounding box center [784, 379] width 1568 height 758
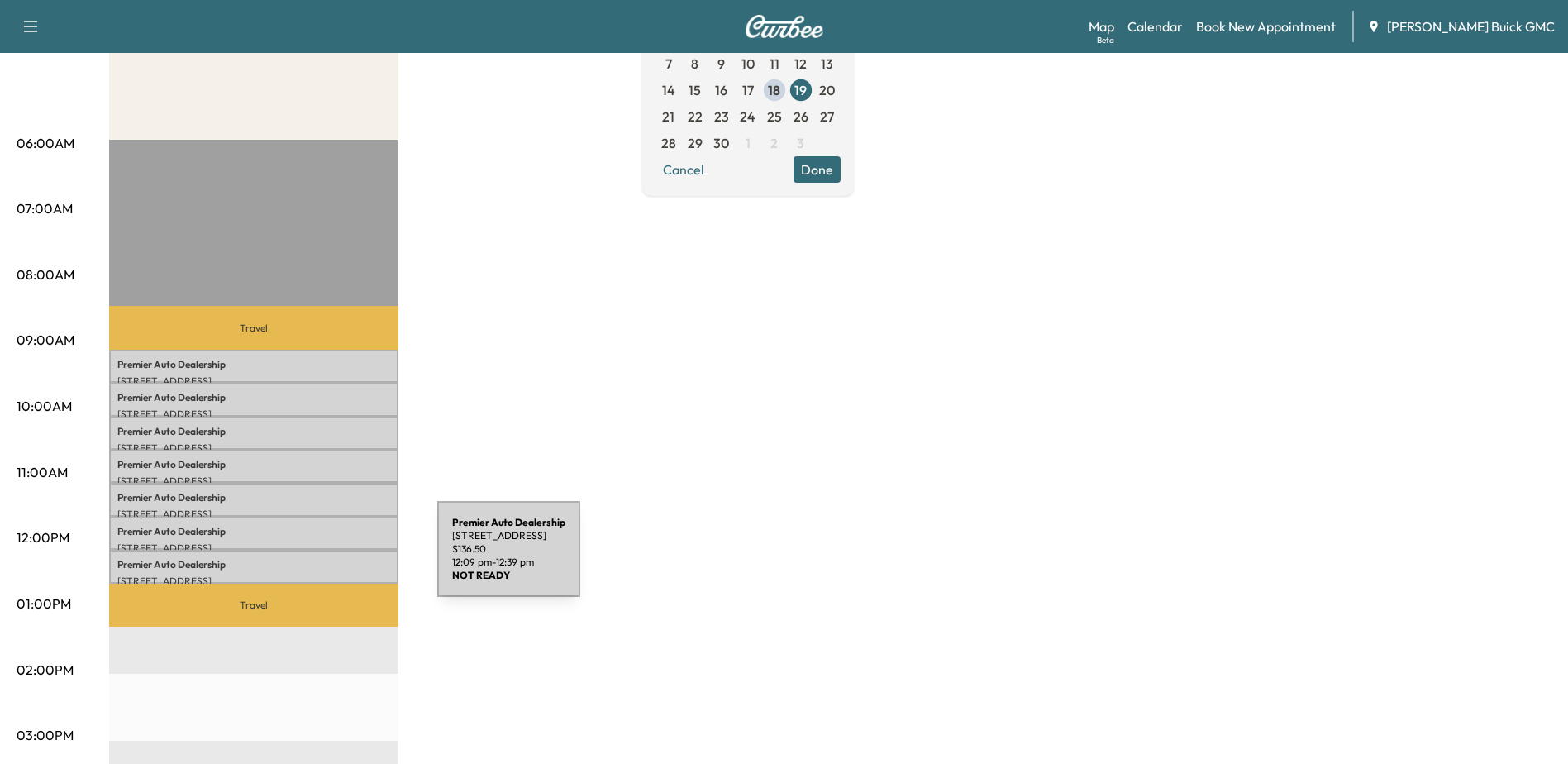
click at [313, 559] on p "Premier Auto Dealership" at bounding box center [254, 565] width 272 height 14
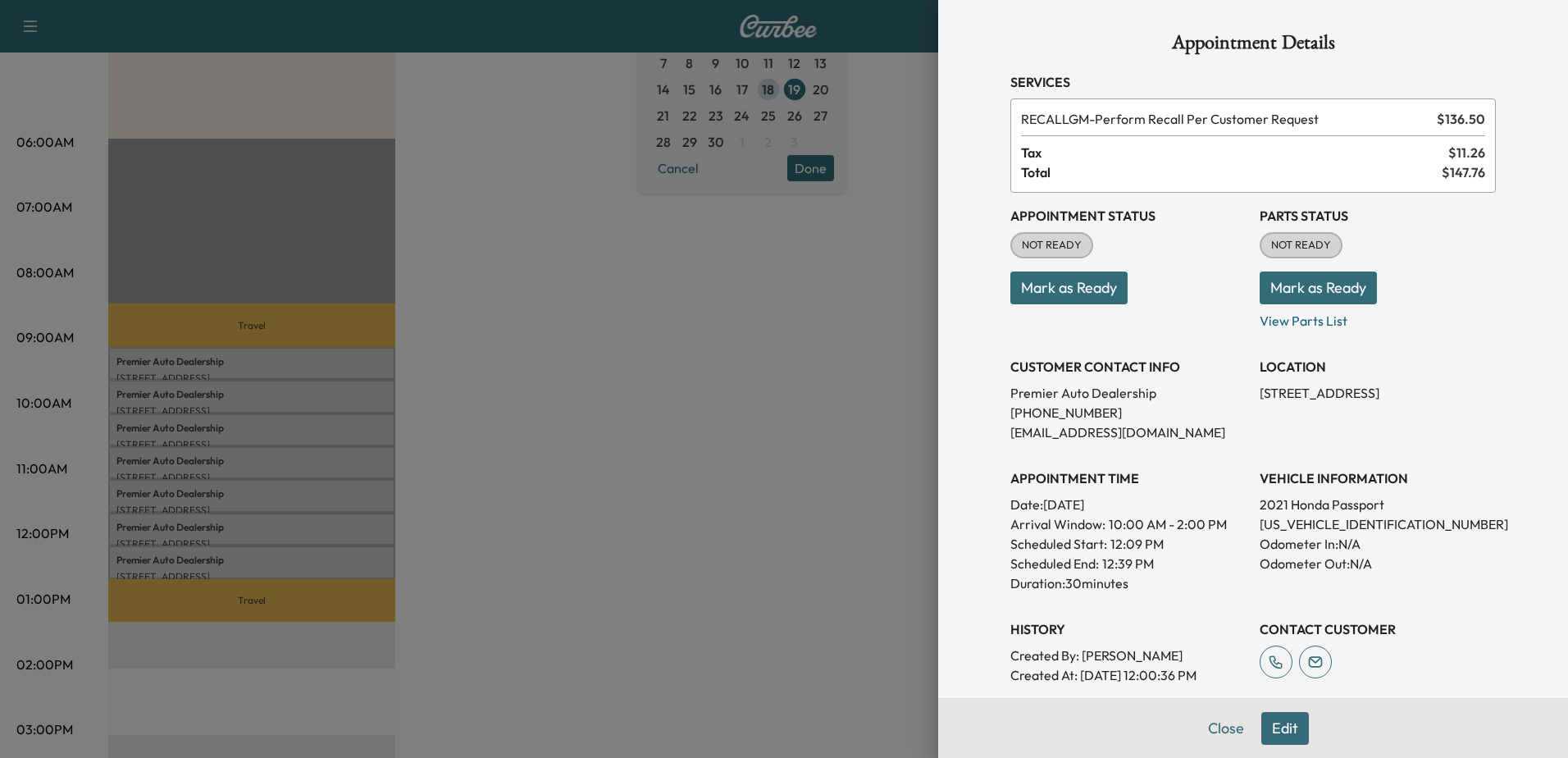
click at [299, 526] on div at bounding box center [784, 379] width 1568 height 758
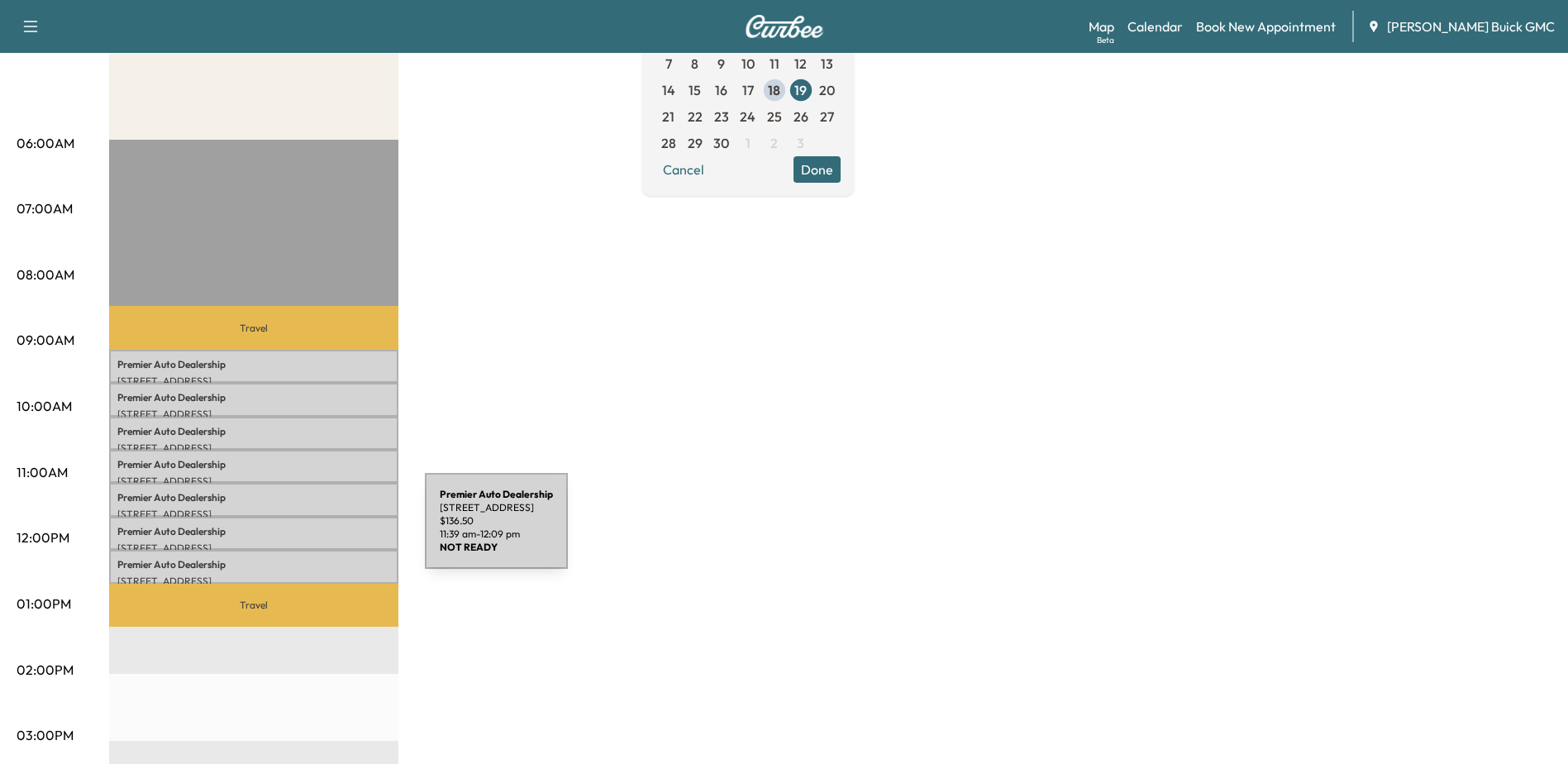
click at [301, 530] on p "Premier Auto Dealership" at bounding box center [254, 532] width 272 height 14
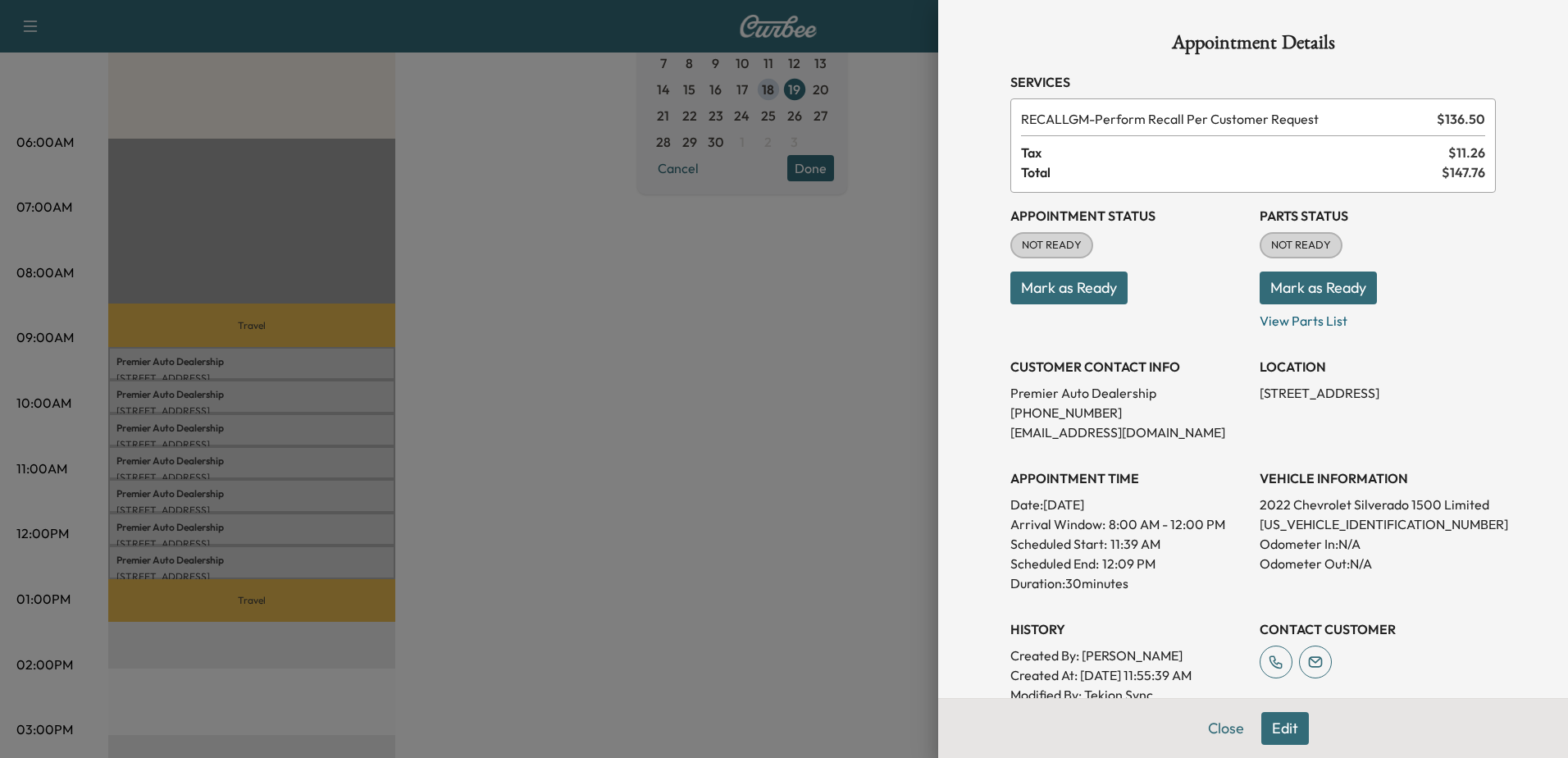
click at [1284, 729] on button "Edit" at bounding box center [1284, 728] width 48 height 33
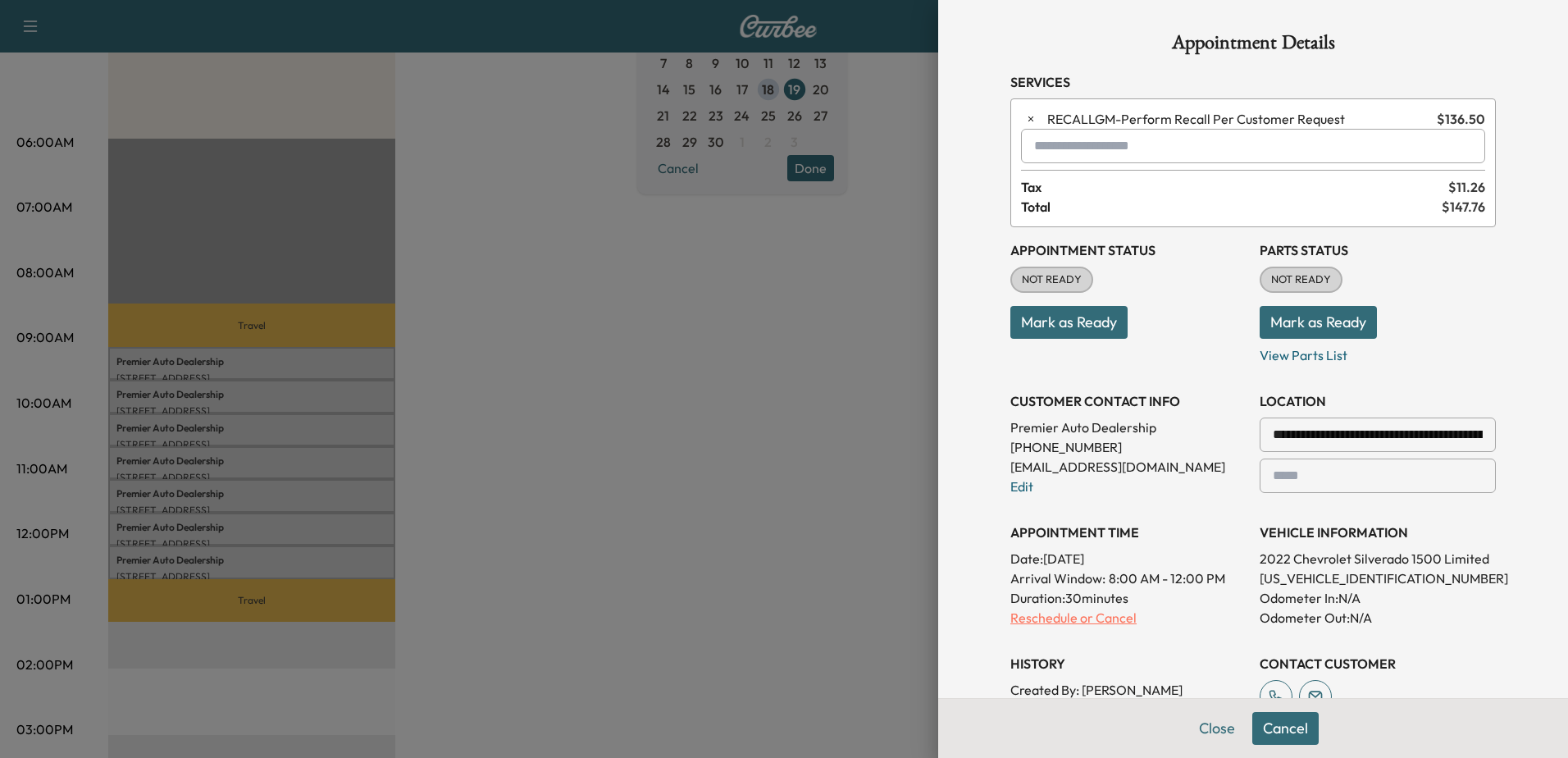
click at [1079, 618] on p "Reschedule or Cancel" at bounding box center [1127, 617] width 237 height 20
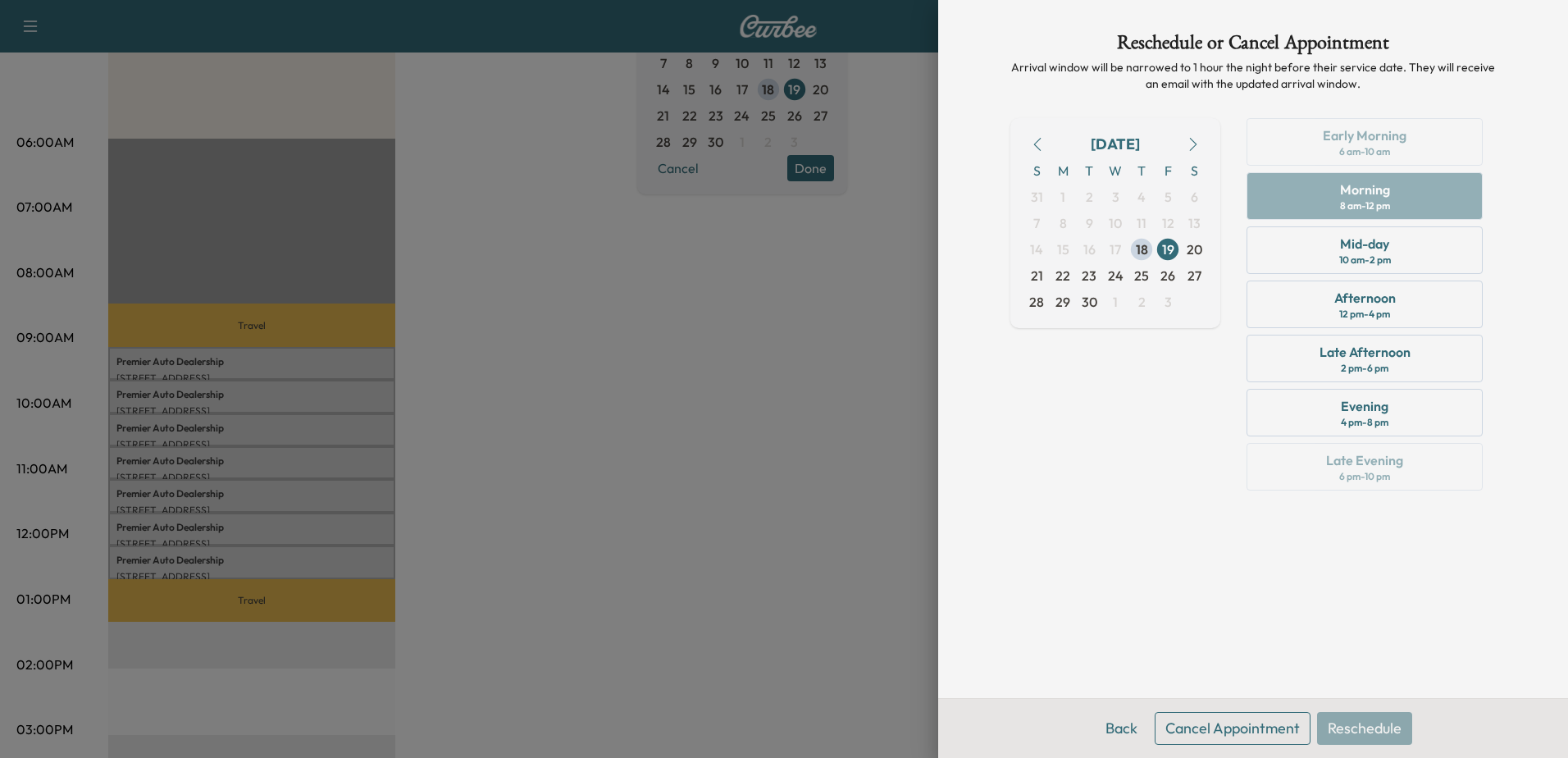
click at [1246, 726] on button "Cancel Appointment" at bounding box center [1232, 728] width 156 height 33
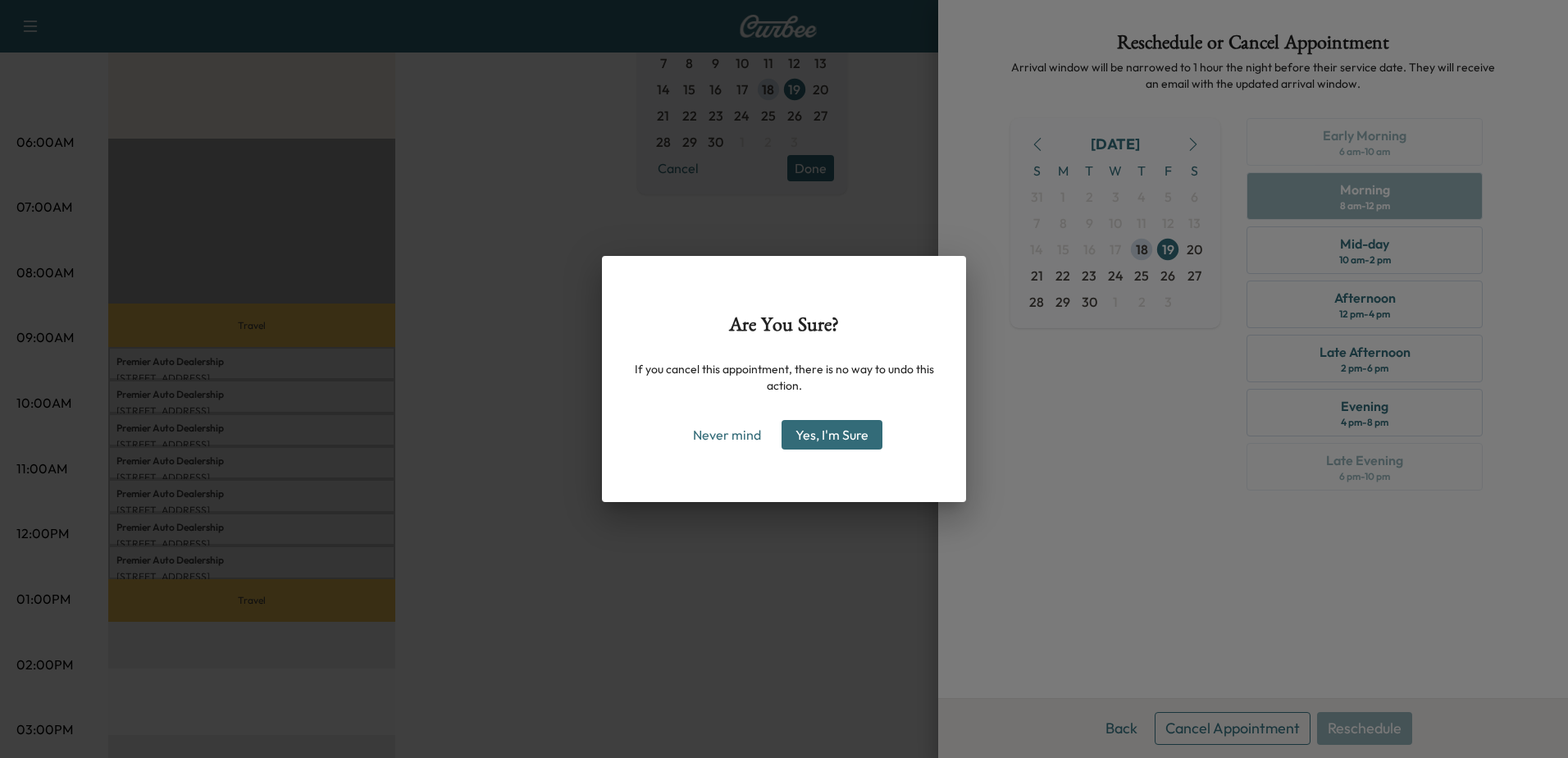
click at [827, 438] on button "Yes, I'm Sure" at bounding box center [831, 434] width 101 height 30
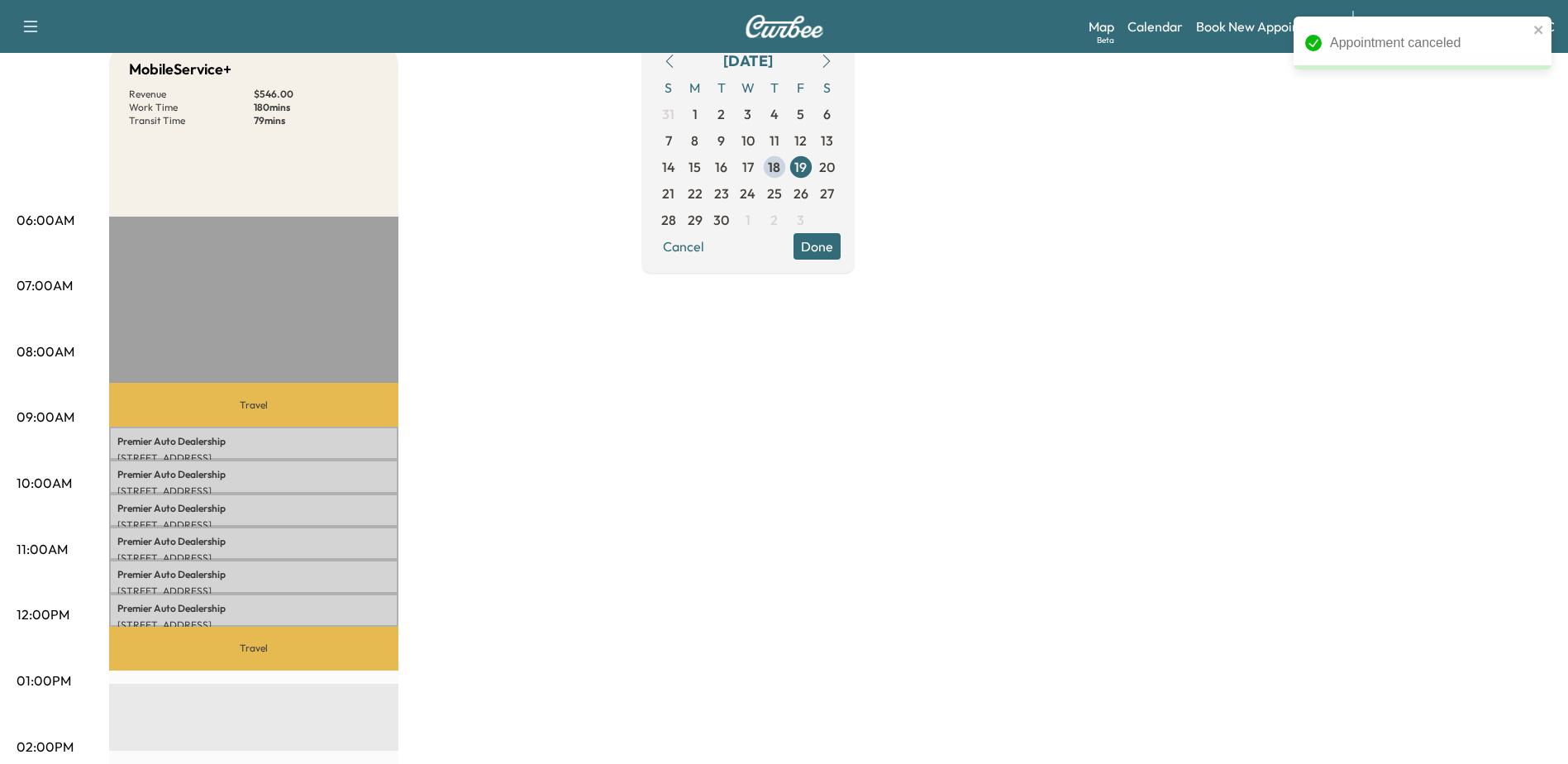
scroll to position [330, 0]
